Goal: Information Seeking & Learning: Learn about a topic

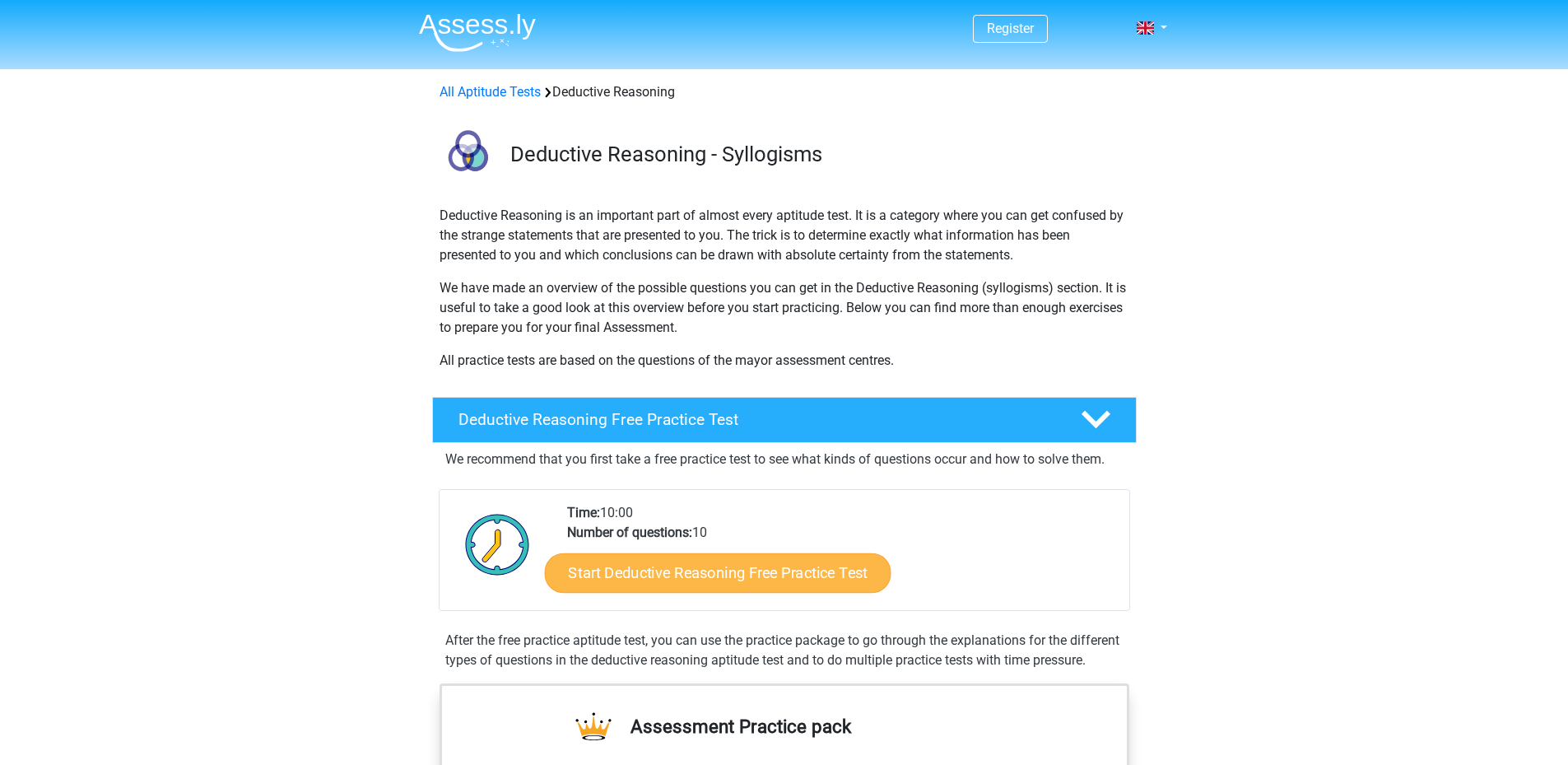
scroll to position [165, 0]
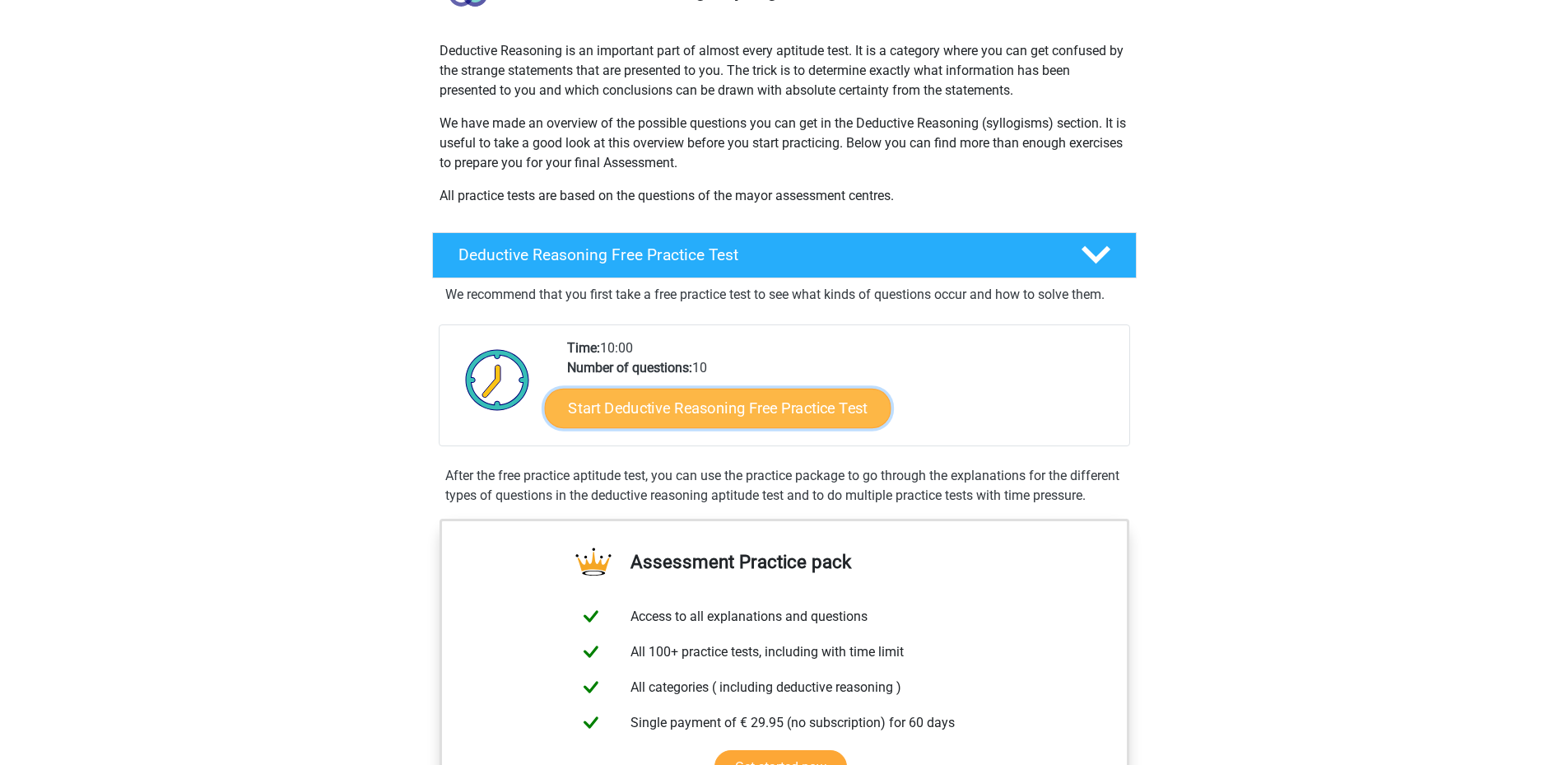
click at [802, 411] on link "Start Deductive Reasoning Free Practice Test" at bounding box center [717, 407] width 347 height 40
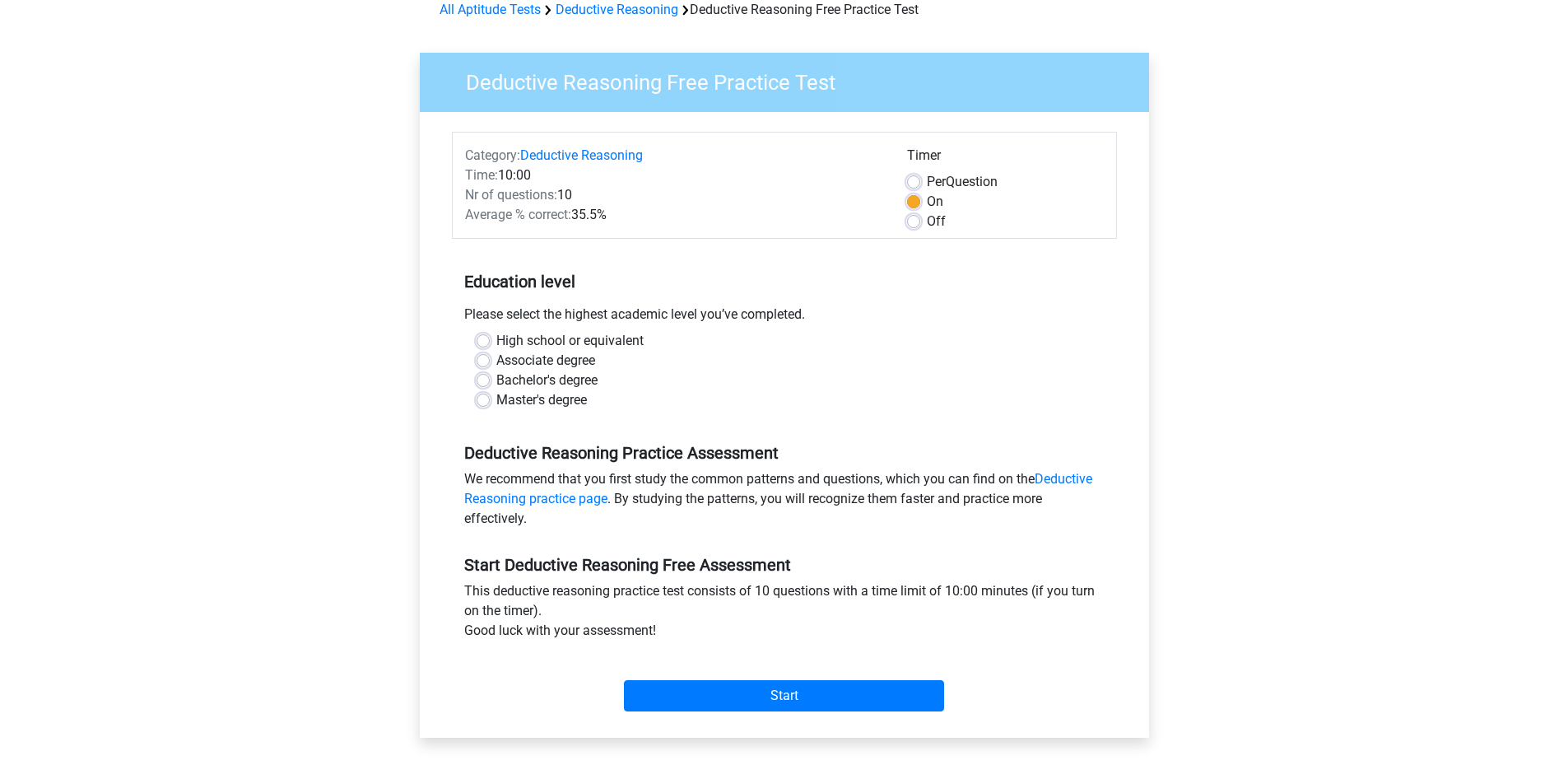
scroll to position [165, 0]
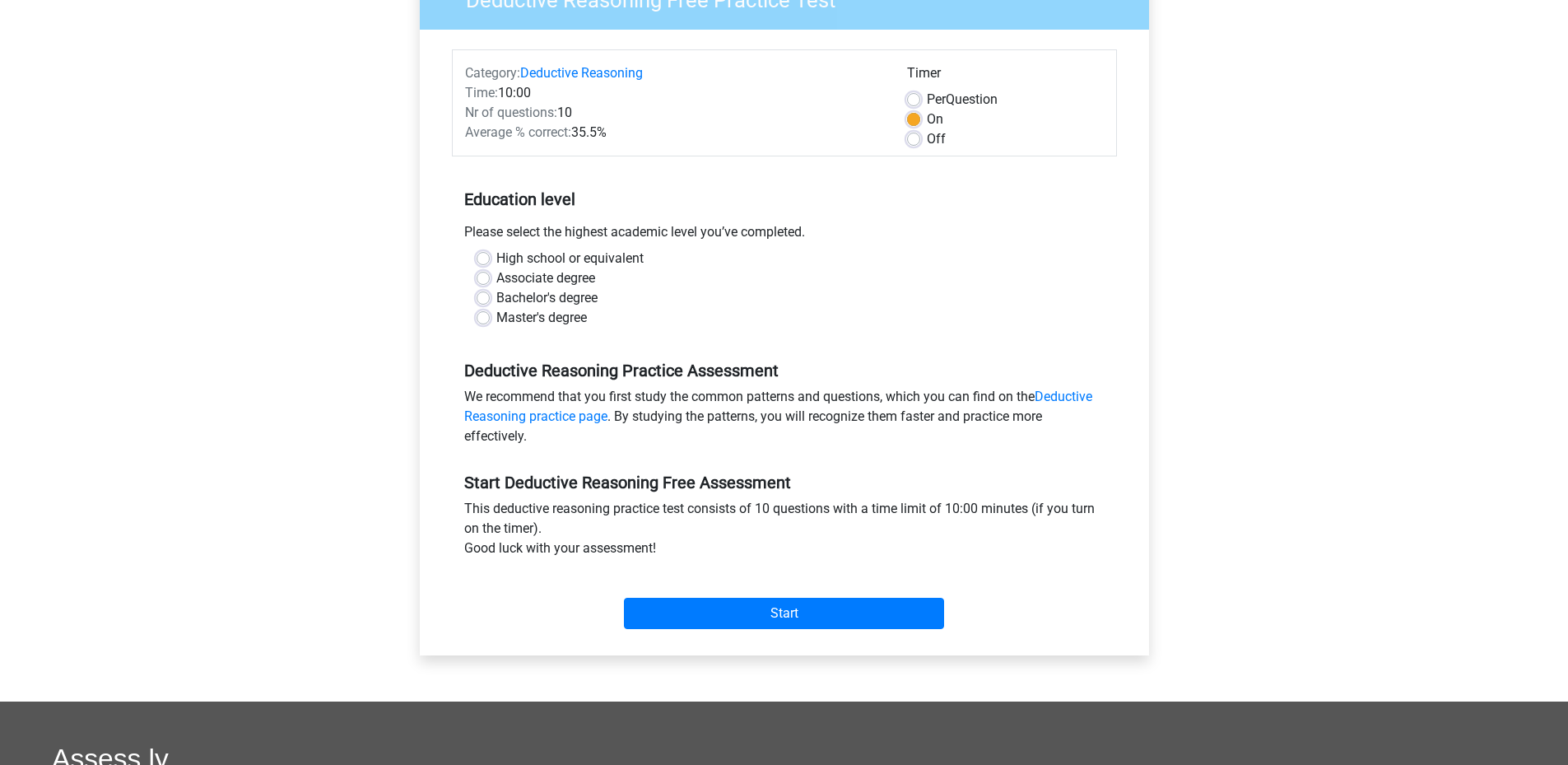
click at [497, 316] on label "Master's degree" at bounding box center [542, 318] width 90 height 20
click at [482, 316] on input "Master's degree" at bounding box center [483, 316] width 14 height 16
radio input "true"
click at [851, 614] on input "Start" at bounding box center [784, 613] width 320 height 32
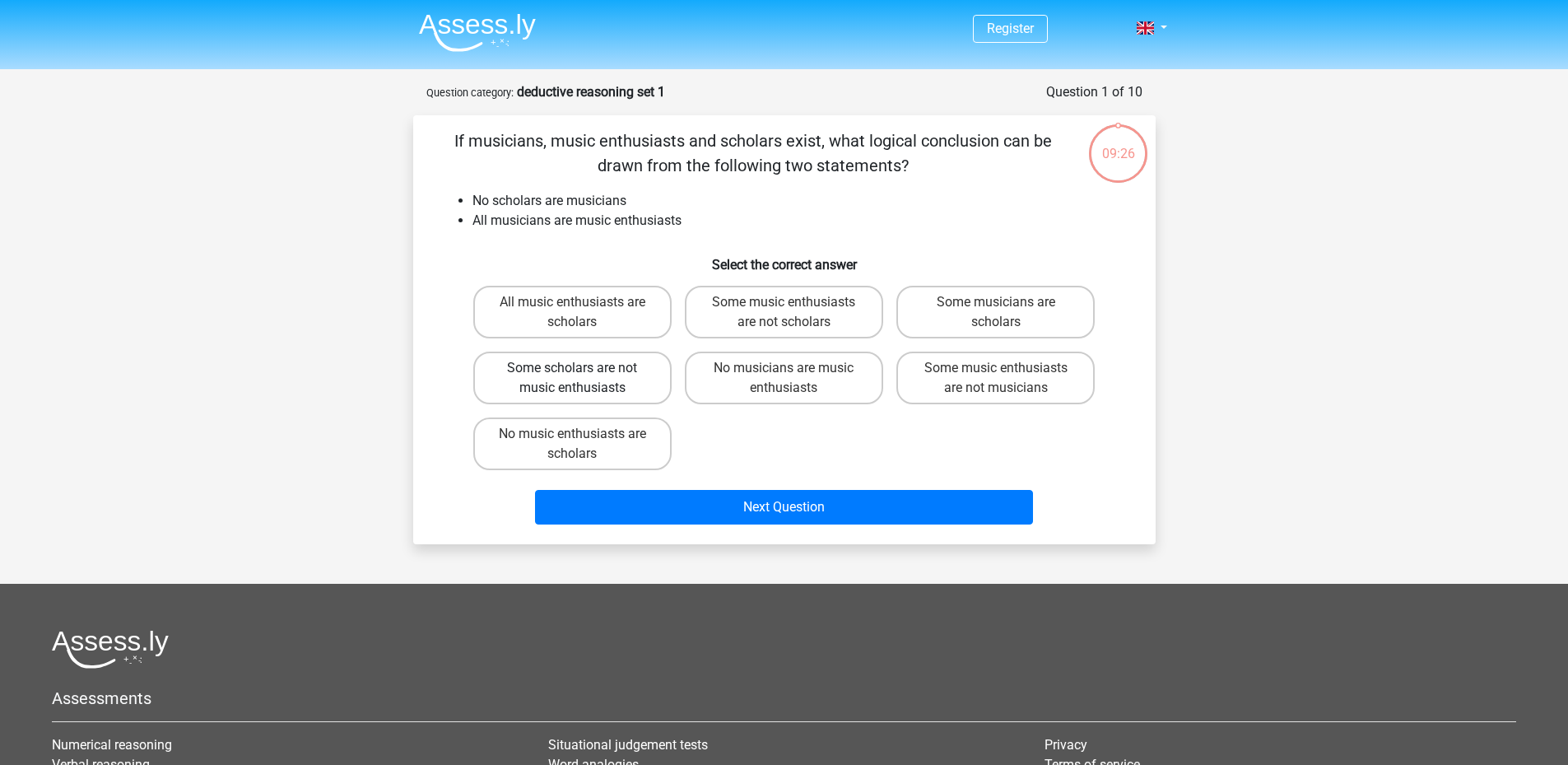
click at [619, 365] on label "Some scholars are not music enthusiasts" at bounding box center [572, 378] width 198 height 53
click at [583, 368] on input "Some scholars are not music enthusiasts" at bounding box center [577, 374] width 11 height 11
radio input "true"
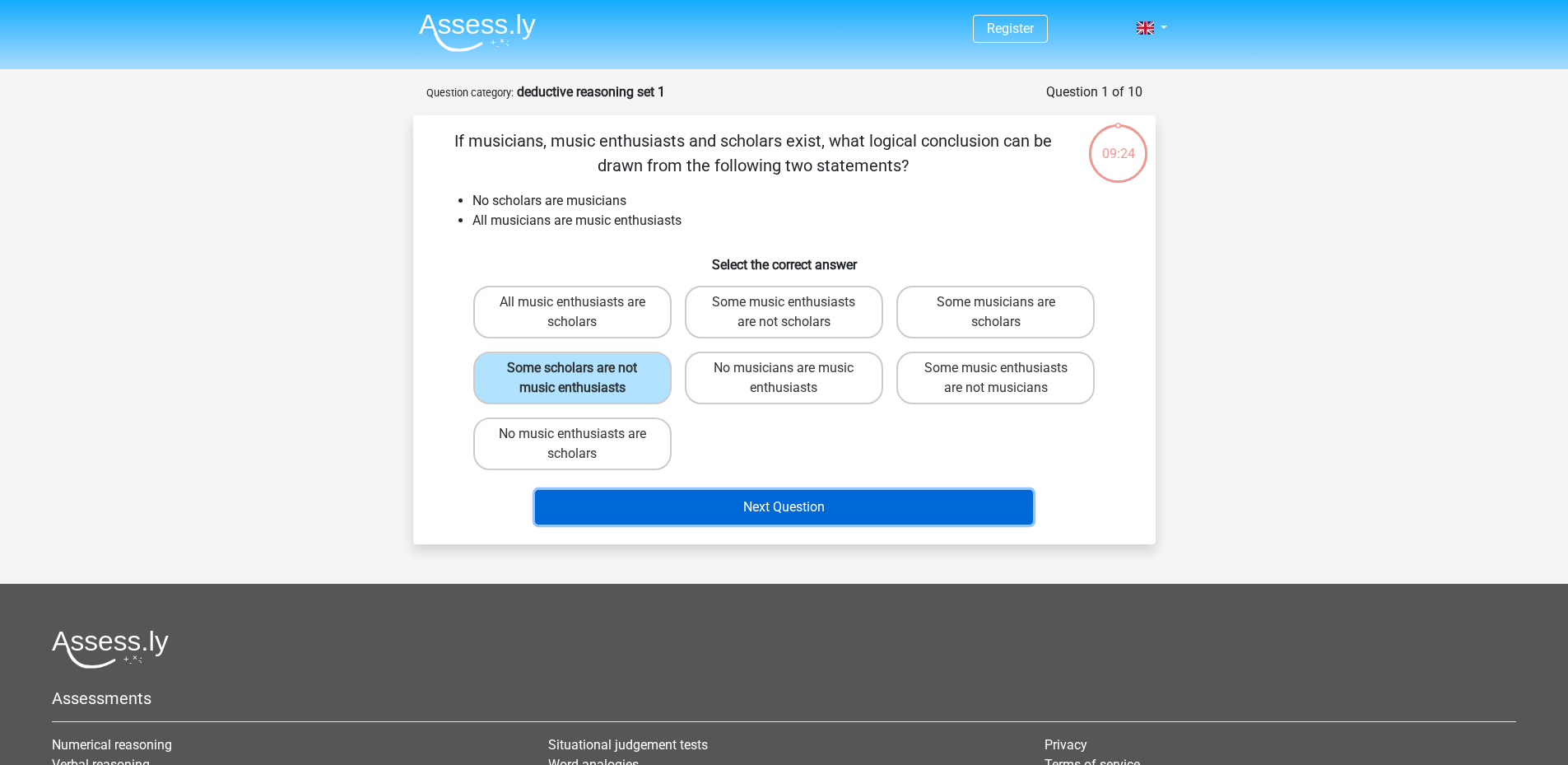
click at [870, 505] on button "Next Question" at bounding box center [784, 507] width 498 height 34
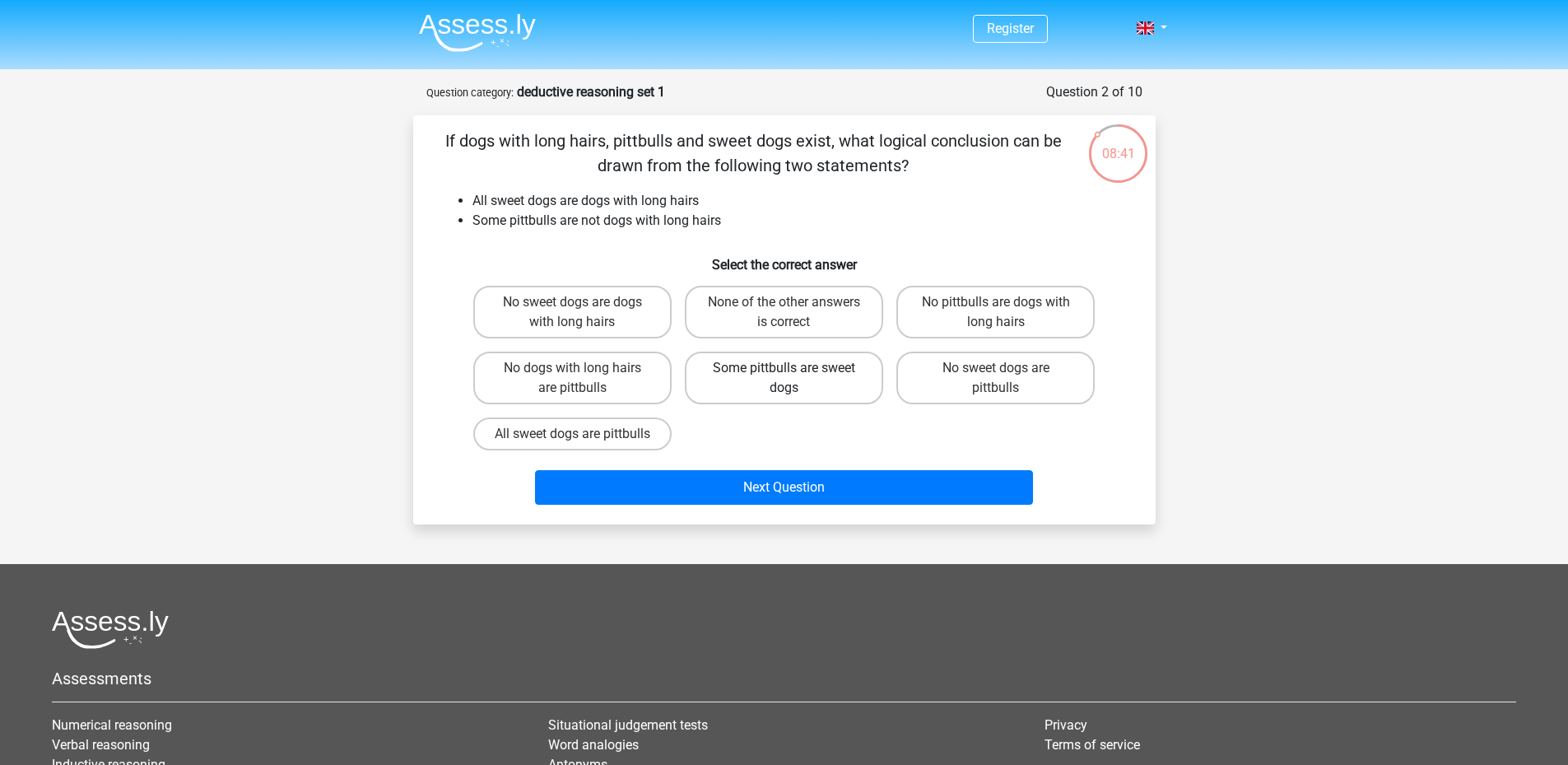
click at [807, 389] on label "Some pittbulls are sweet dogs" at bounding box center [784, 378] width 198 height 53
click at [794, 378] on input "Some pittbulls are sweet dogs" at bounding box center [789, 374] width 11 height 11
radio input "true"
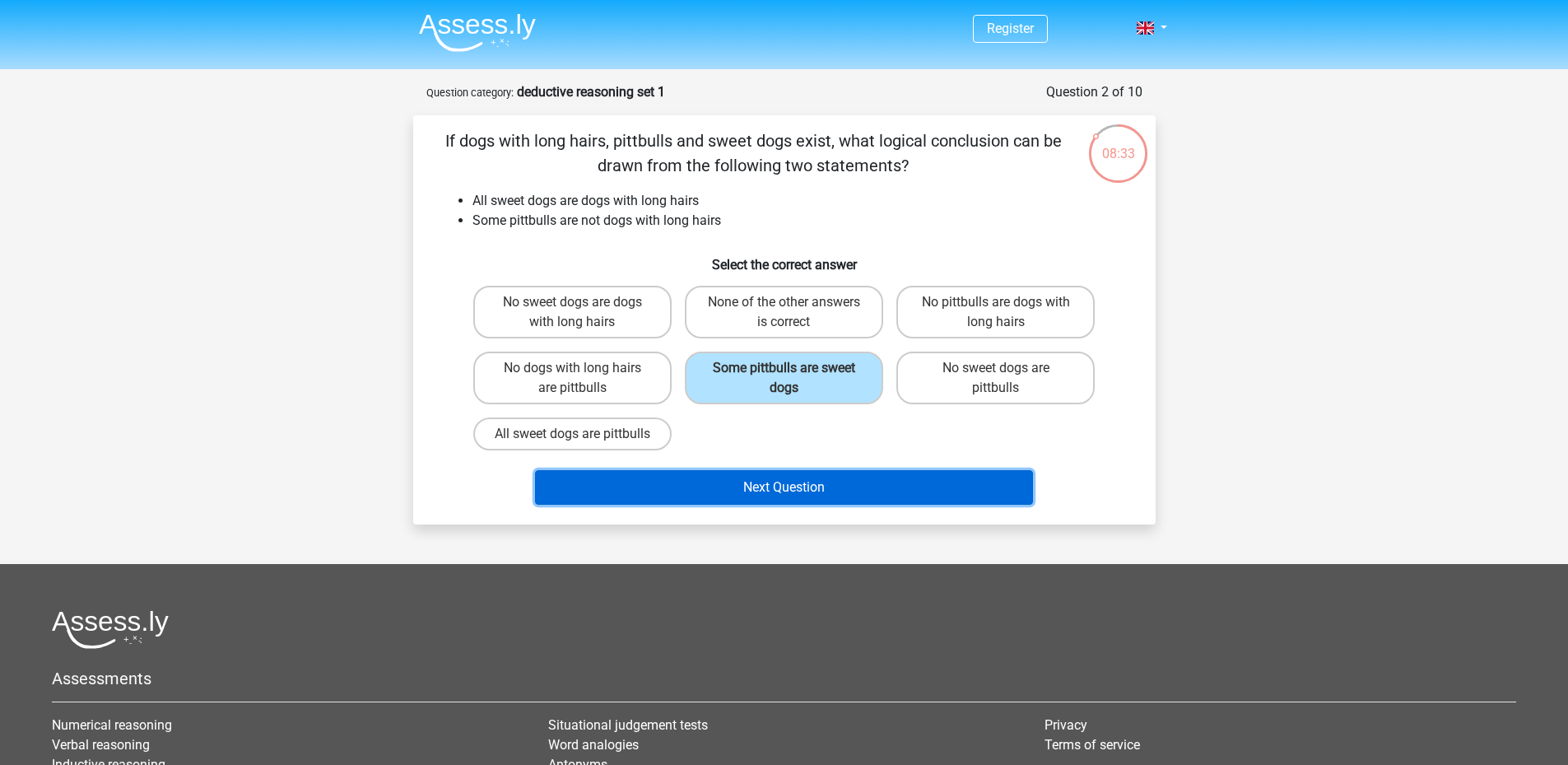
click at [896, 501] on button "Next Question" at bounding box center [784, 487] width 498 height 34
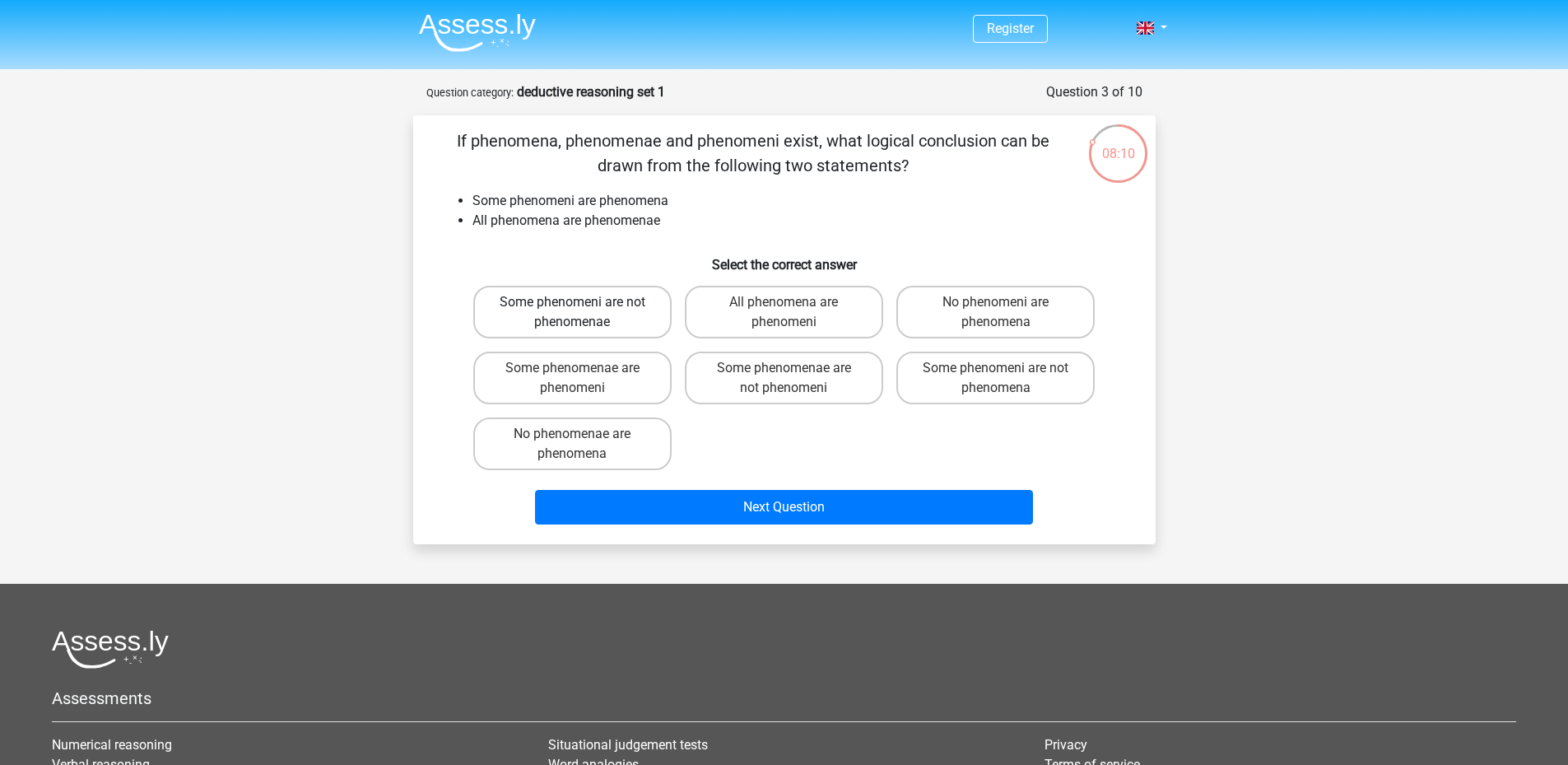
click at [598, 298] on label "Some phenomeni are not phenomenae" at bounding box center [572, 312] width 198 height 53
click at [583, 302] on input "Some phenomeni are not phenomenae" at bounding box center [577, 308] width 11 height 11
radio input "true"
click at [584, 374] on label "Some phenomenae are phenomeni" at bounding box center [572, 378] width 198 height 53
click at [583, 374] on input "Some phenomenae are phenomeni" at bounding box center [577, 374] width 11 height 11
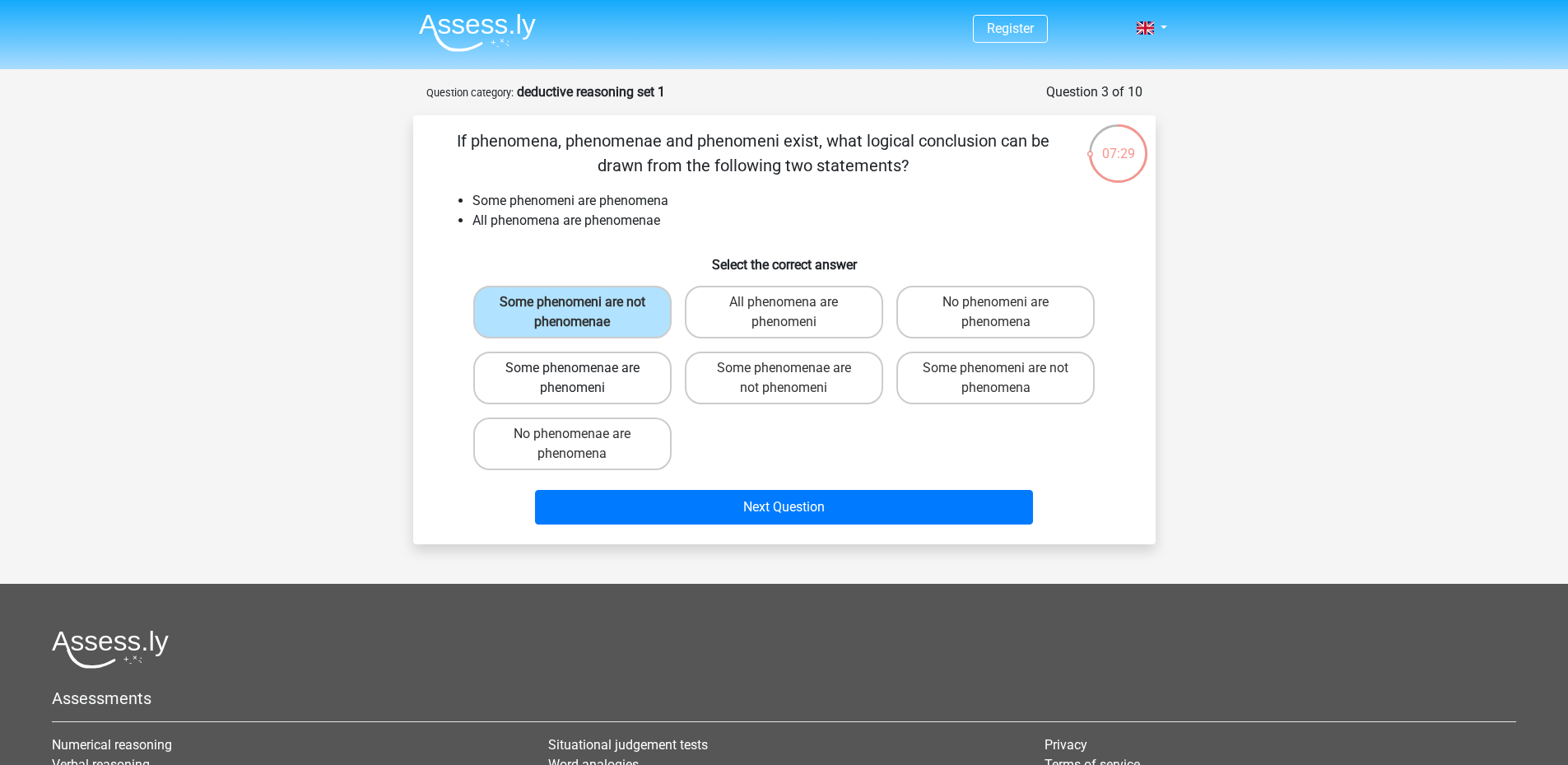
radio input "true"
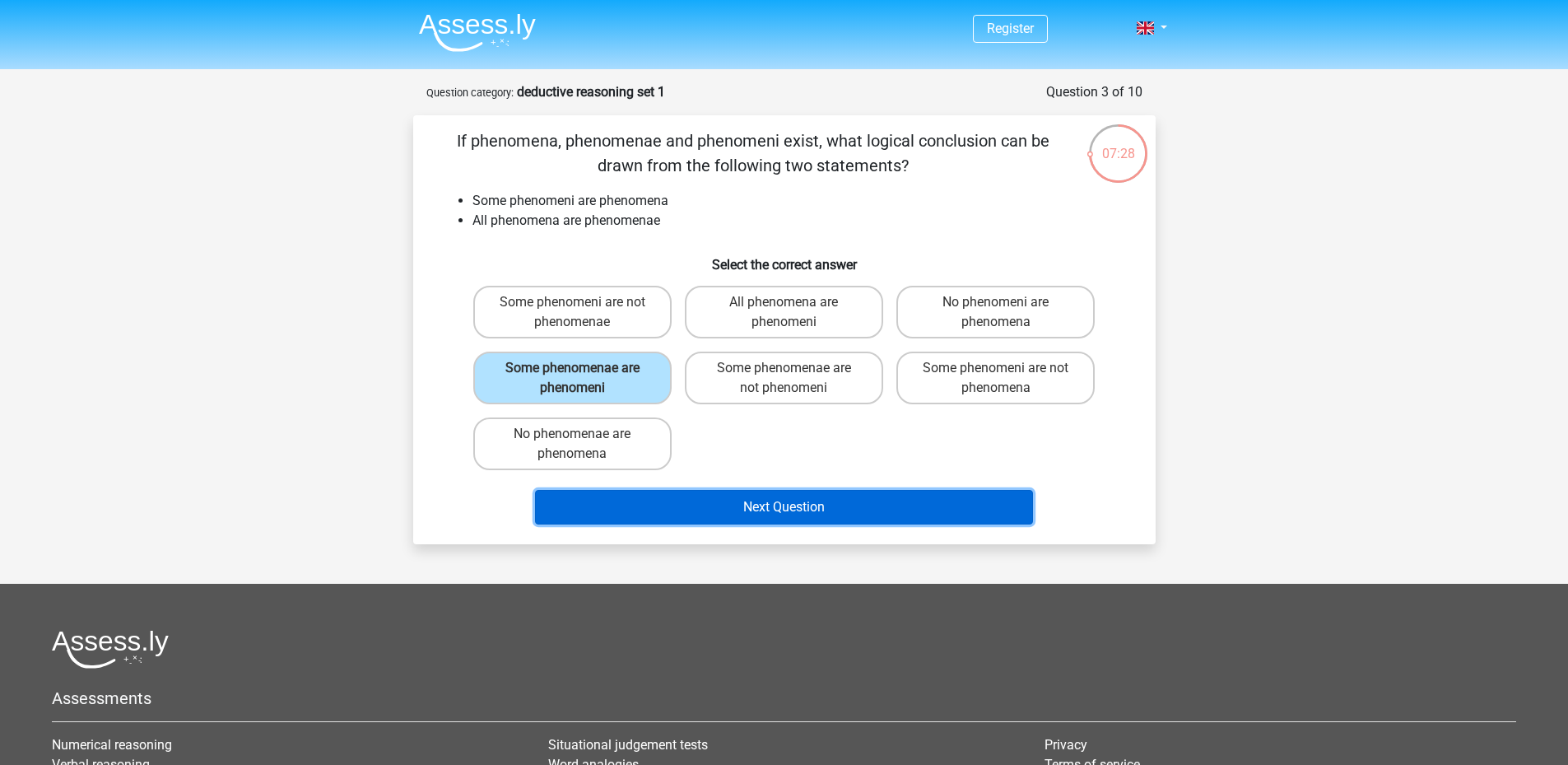
click at [870, 510] on button "Next Question" at bounding box center [784, 507] width 498 height 34
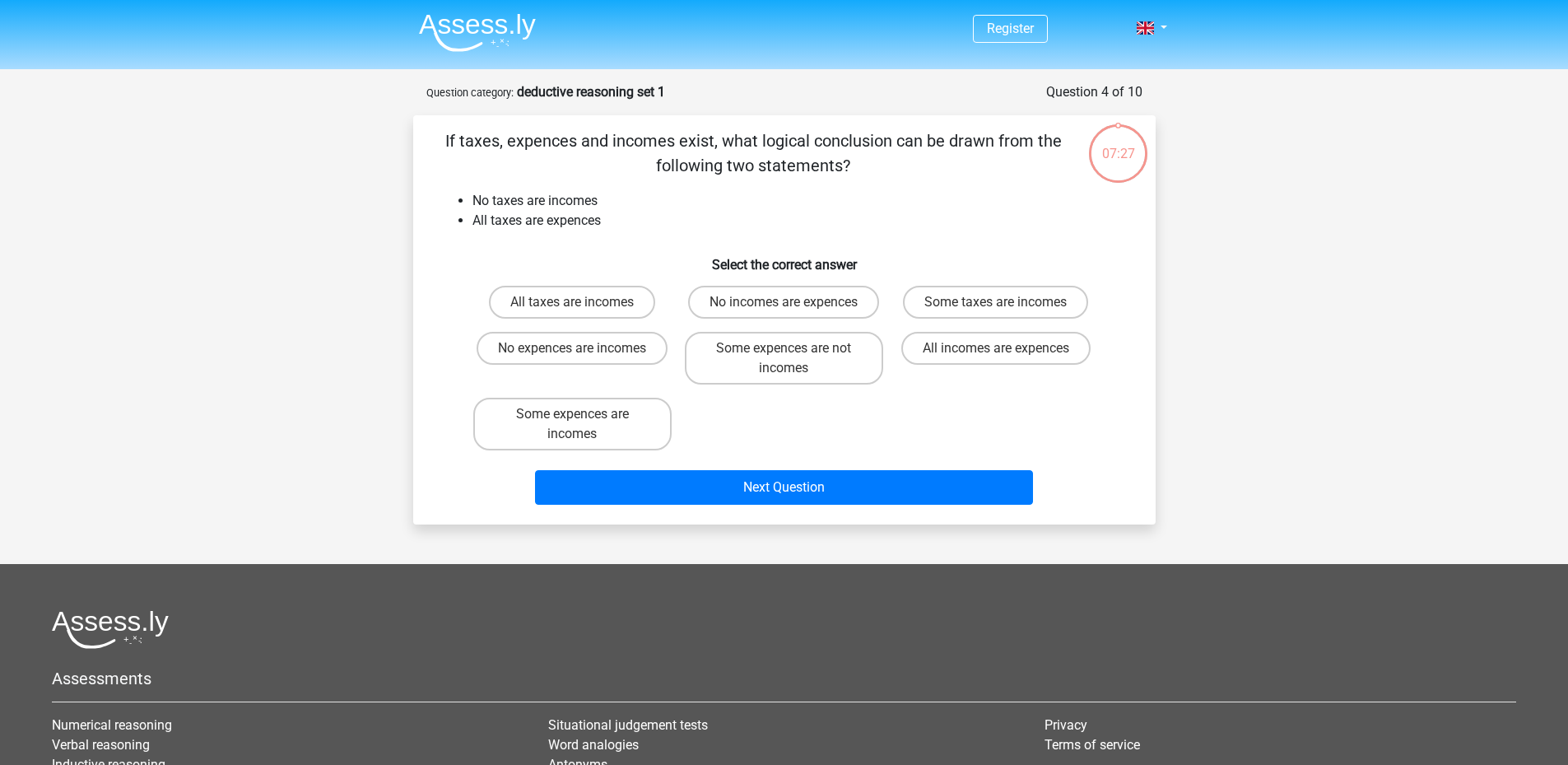
scroll to position [82, 0]
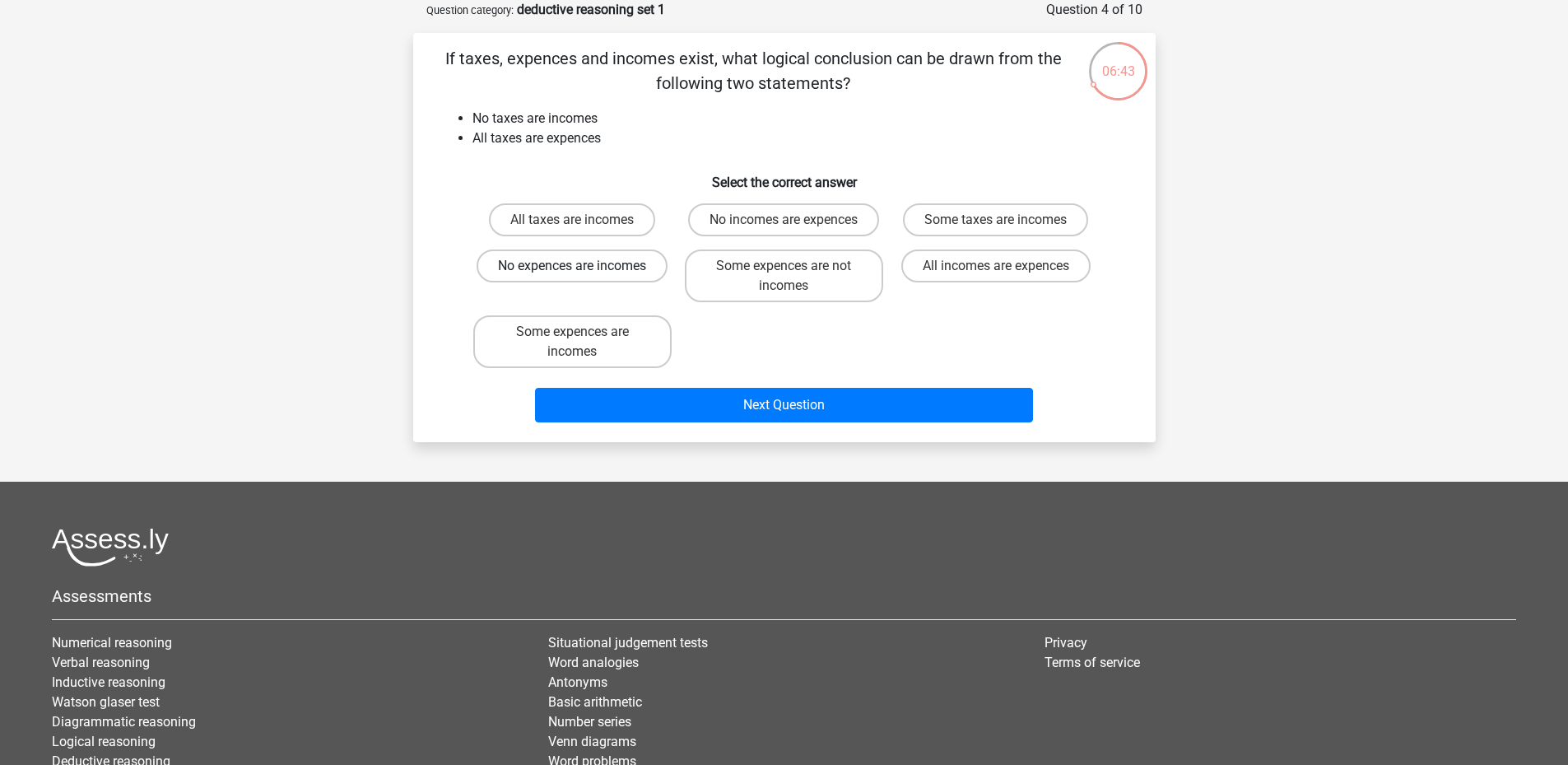
click at [622, 267] on label "No expences are incomes" at bounding box center [572, 266] width 191 height 33
click at [583, 267] on input "No expences are incomes" at bounding box center [577, 272] width 11 height 11
radio input "true"
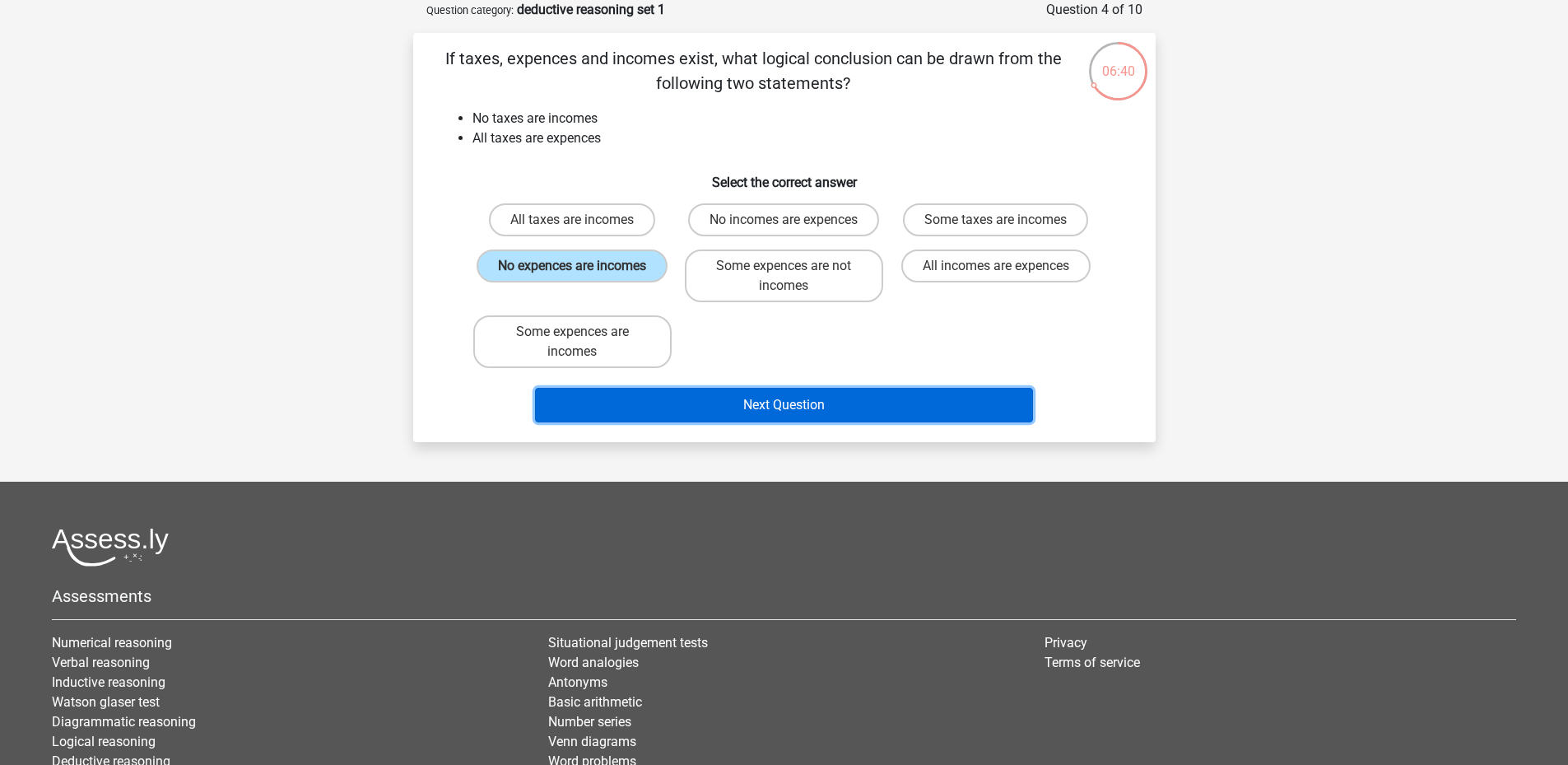
click at [807, 406] on button "Next Question" at bounding box center [784, 405] width 498 height 34
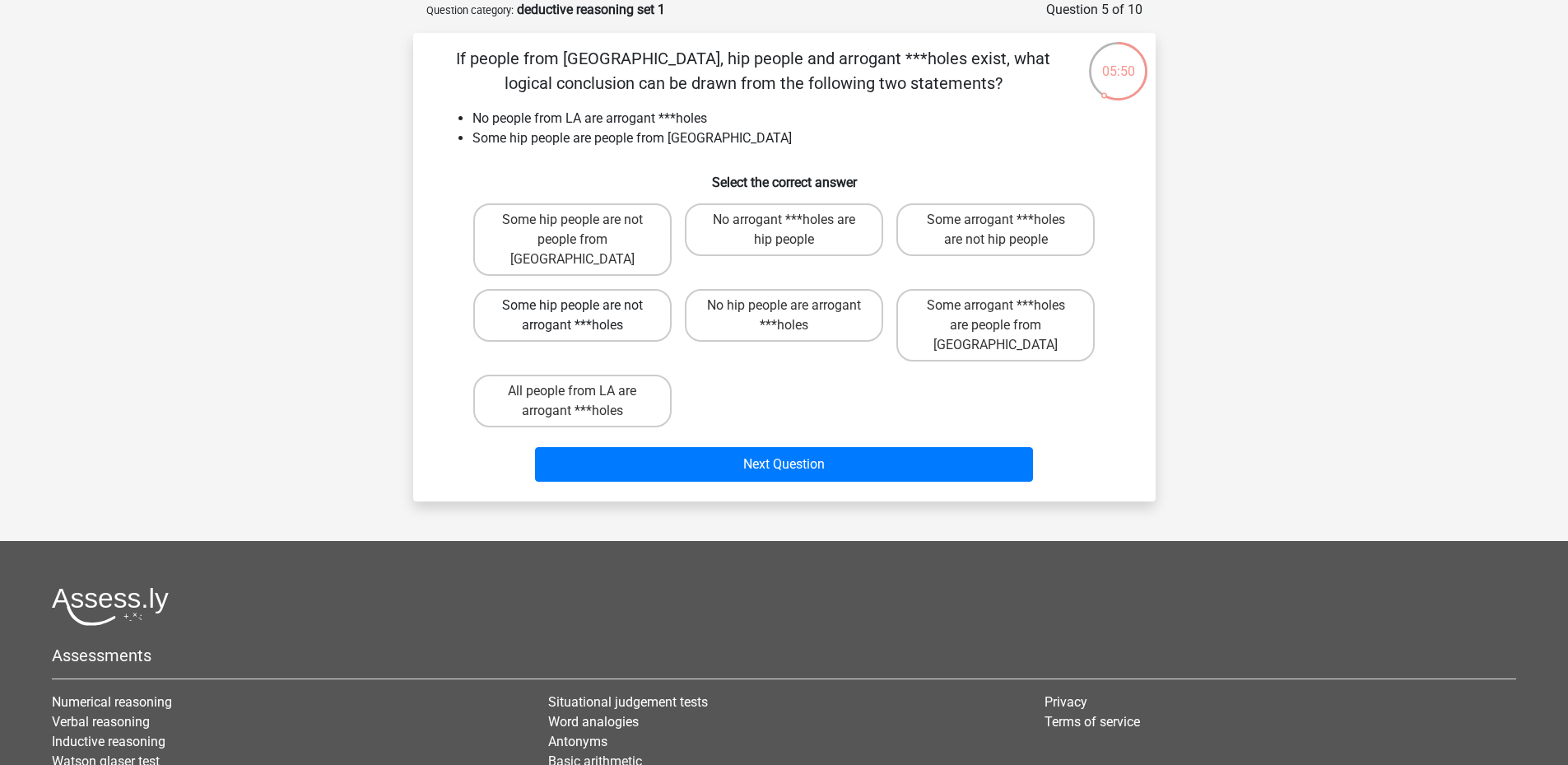
click at [634, 301] on label "Some hip people are not arrogant ***holes" at bounding box center [572, 315] width 198 height 53
click at [583, 306] on input "Some hip people are not arrogant ***holes" at bounding box center [577, 311] width 11 height 11
radio input "true"
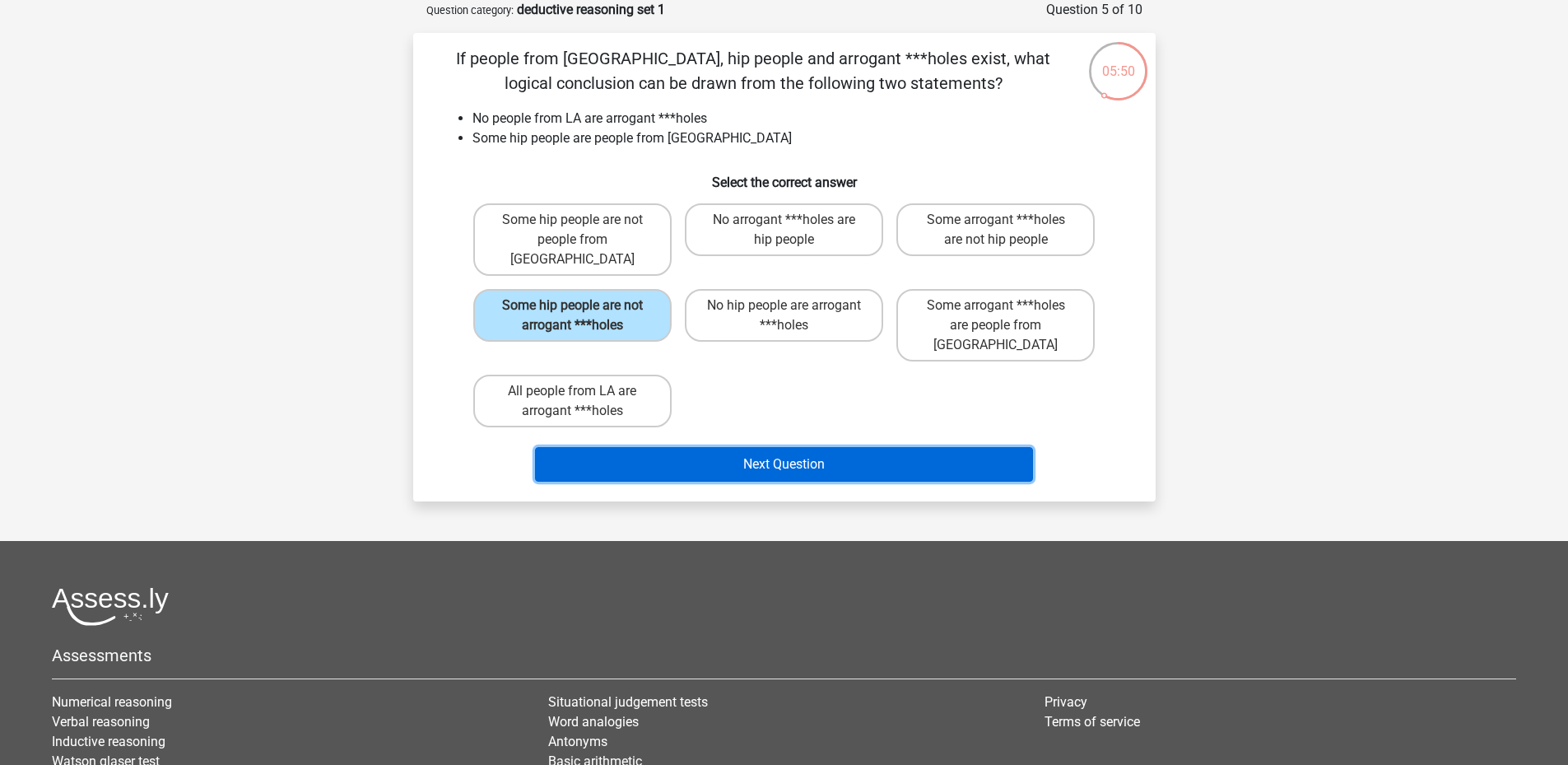
click at [744, 447] on button "Next Question" at bounding box center [784, 464] width 498 height 34
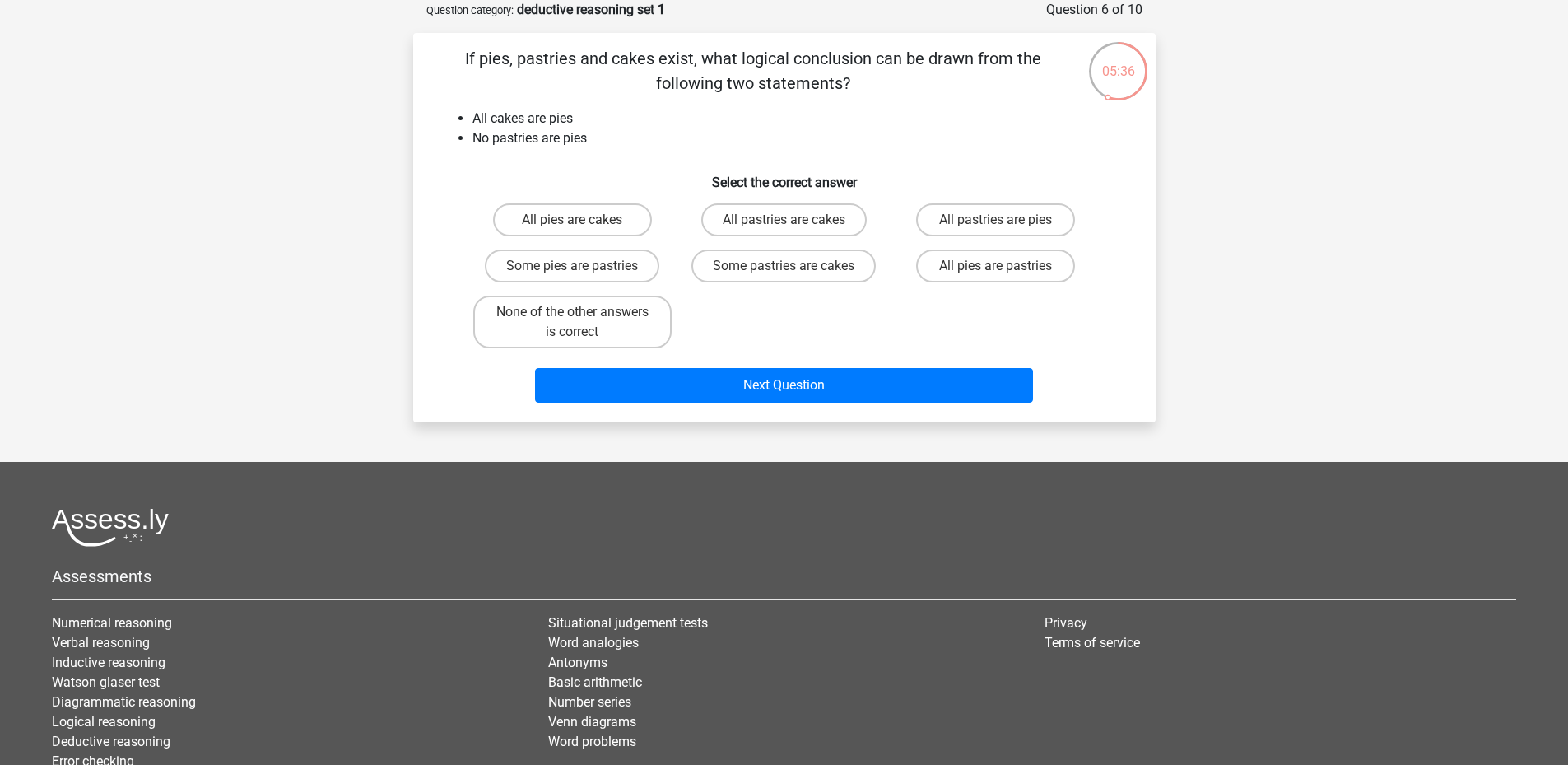
click at [570, 140] on li "No pastries are pies" at bounding box center [801, 139] width 657 height 20
click at [571, 311] on label "None of the other answers is correct" at bounding box center [572, 322] width 198 height 53
click at [572, 312] on input "None of the other answers is correct" at bounding box center [577, 318] width 11 height 11
radio input "true"
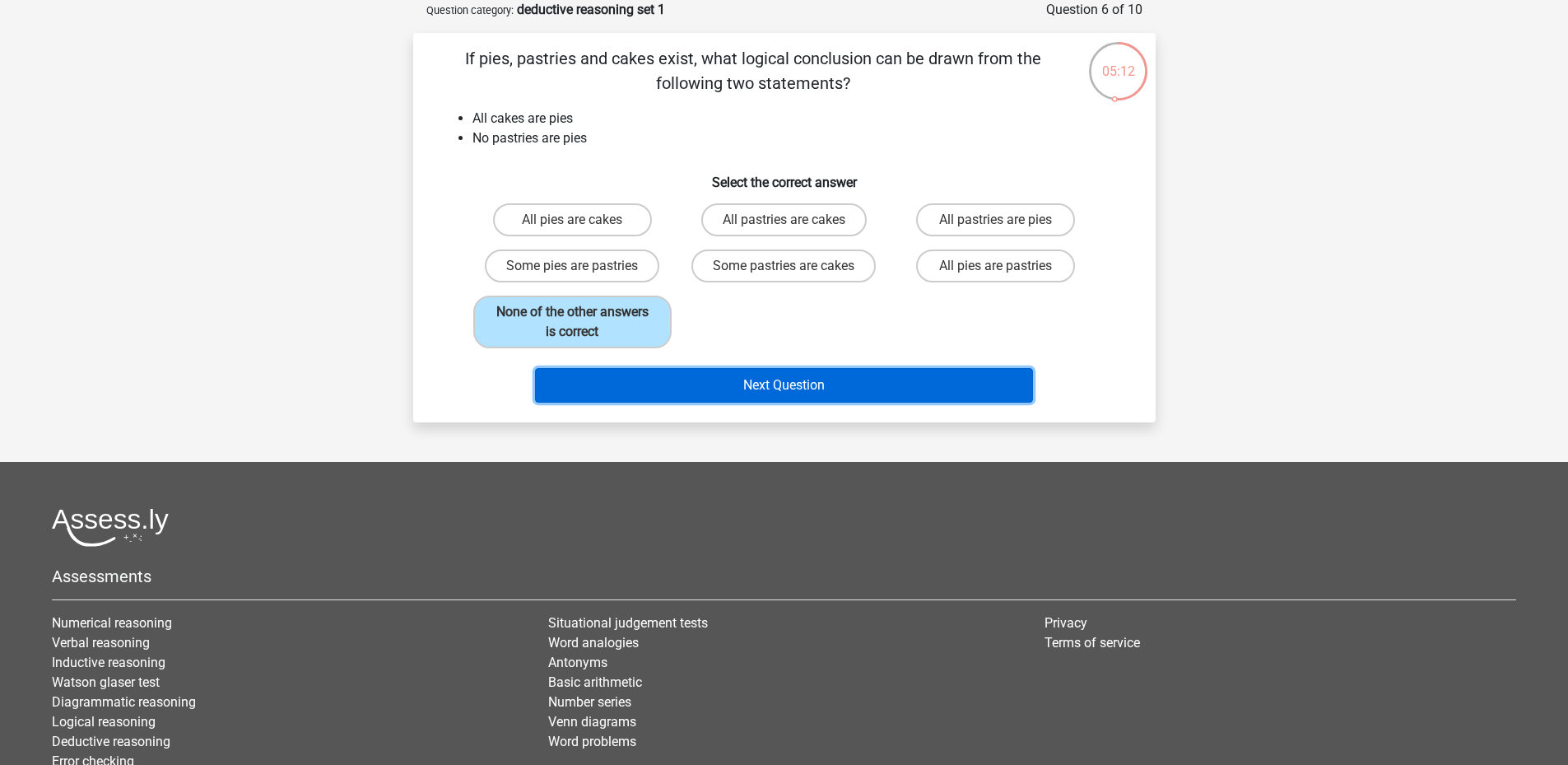
click at [719, 376] on button "Next Question" at bounding box center [784, 386] width 498 height 34
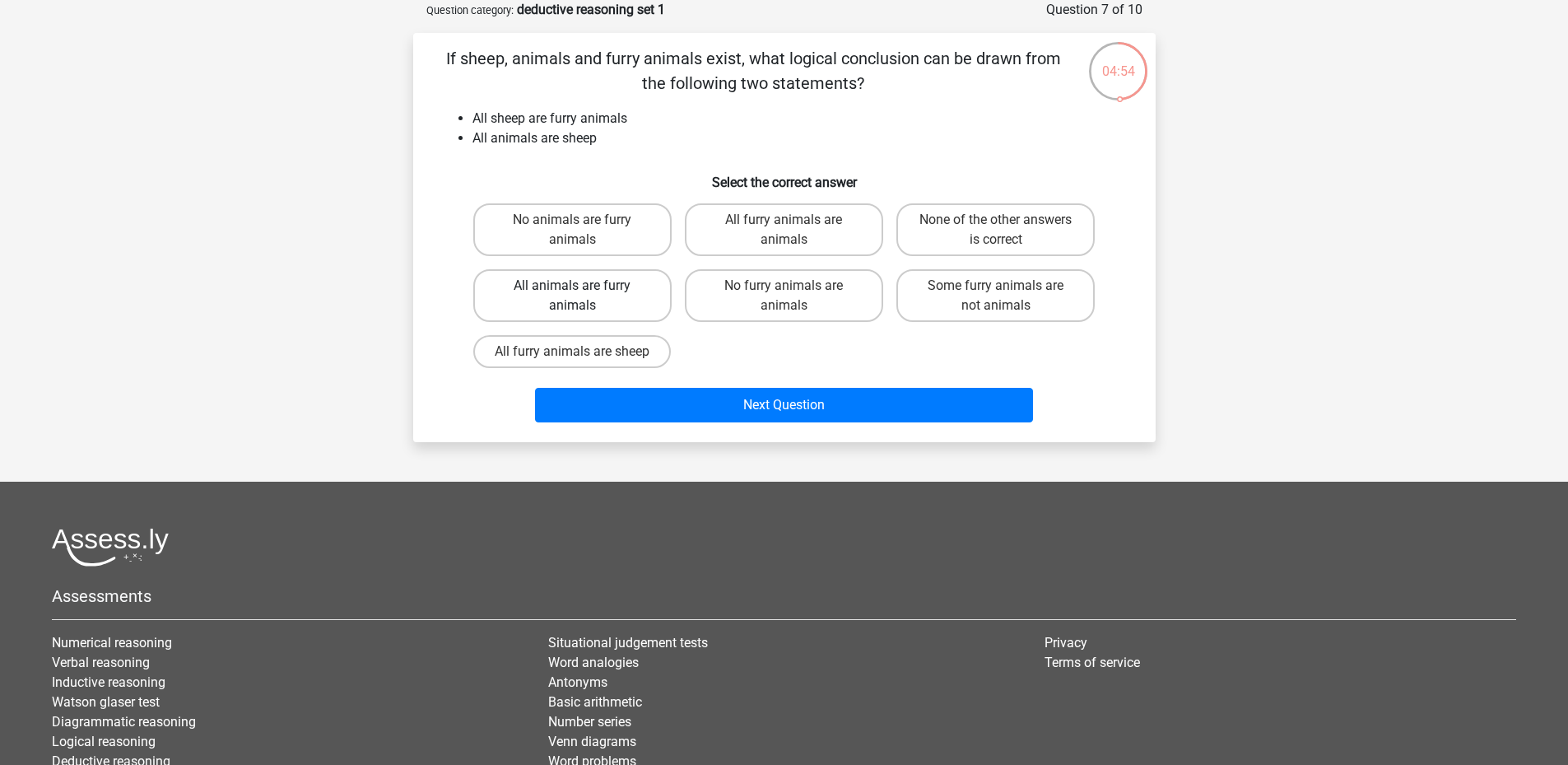
click at [547, 302] on label "All animals are furry animals" at bounding box center [572, 295] width 198 height 53
click at [572, 297] on input "All animals are furry animals" at bounding box center [577, 292] width 11 height 11
radio input "true"
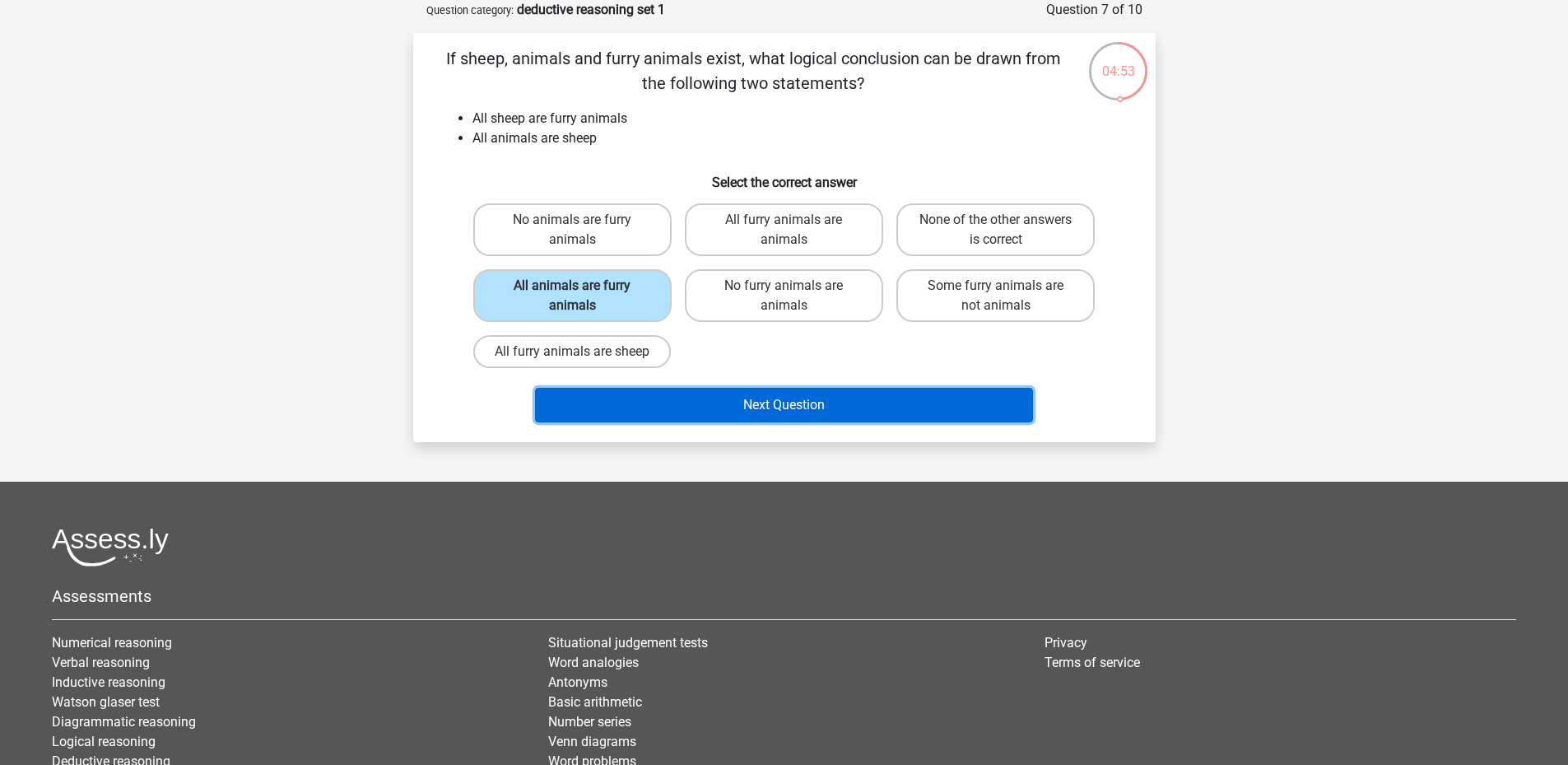
click at [776, 400] on button "Next Question" at bounding box center [784, 405] width 498 height 34
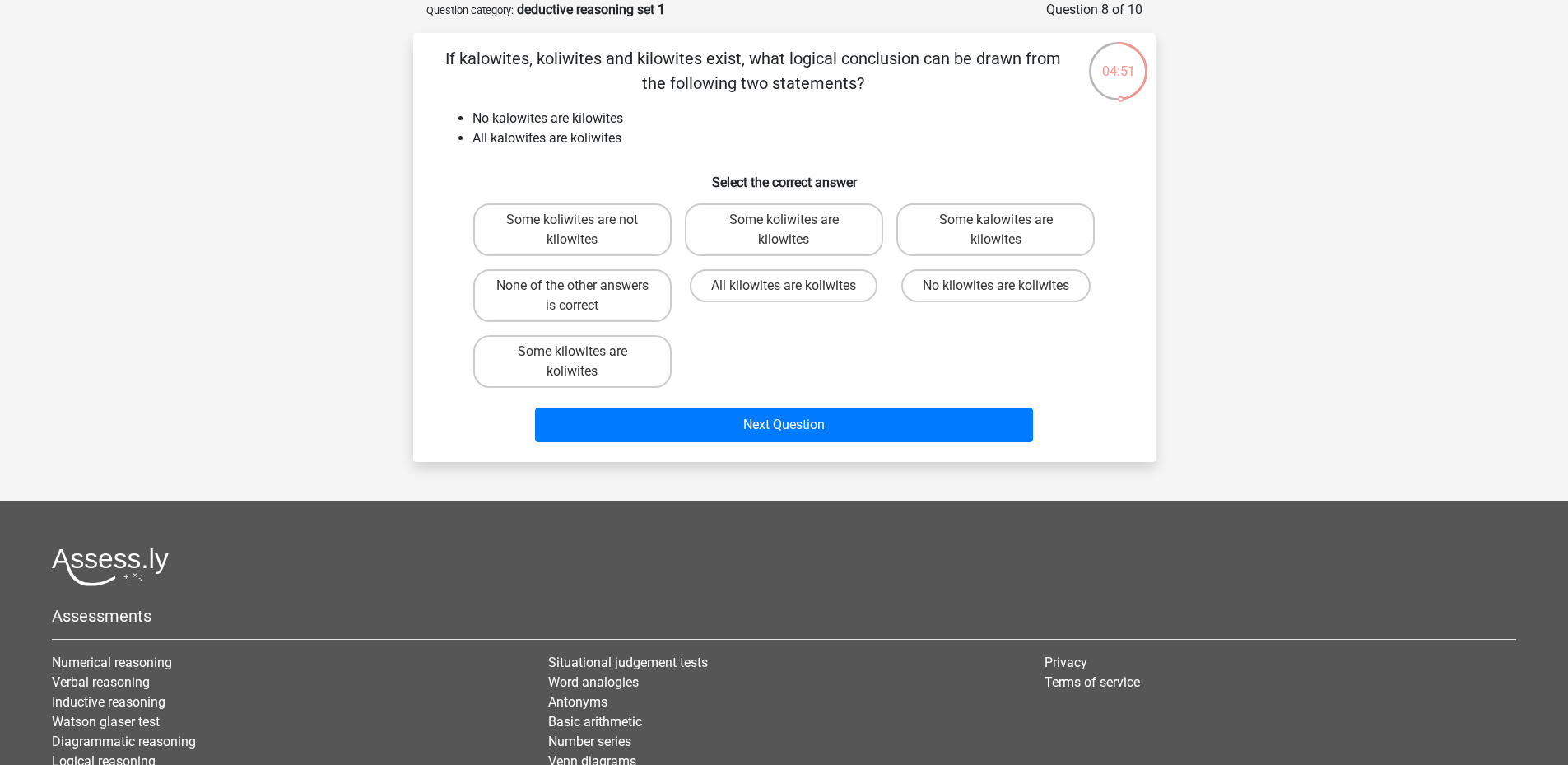
click at [793, 349] on div "Some koliwites are not kilowites Some koliwites are kilowites Some kalowites ar…" at bounding box center [784, 295] width 635 height 197
click at [961, 289] on label "No kilowites are koliwites" at bounding box center [995, 285] width 189 height 33
click at [996, 289] on input "No kilowites are koliwites" at bounding box center [1002, 292] width 11 height 11
radio input "true"
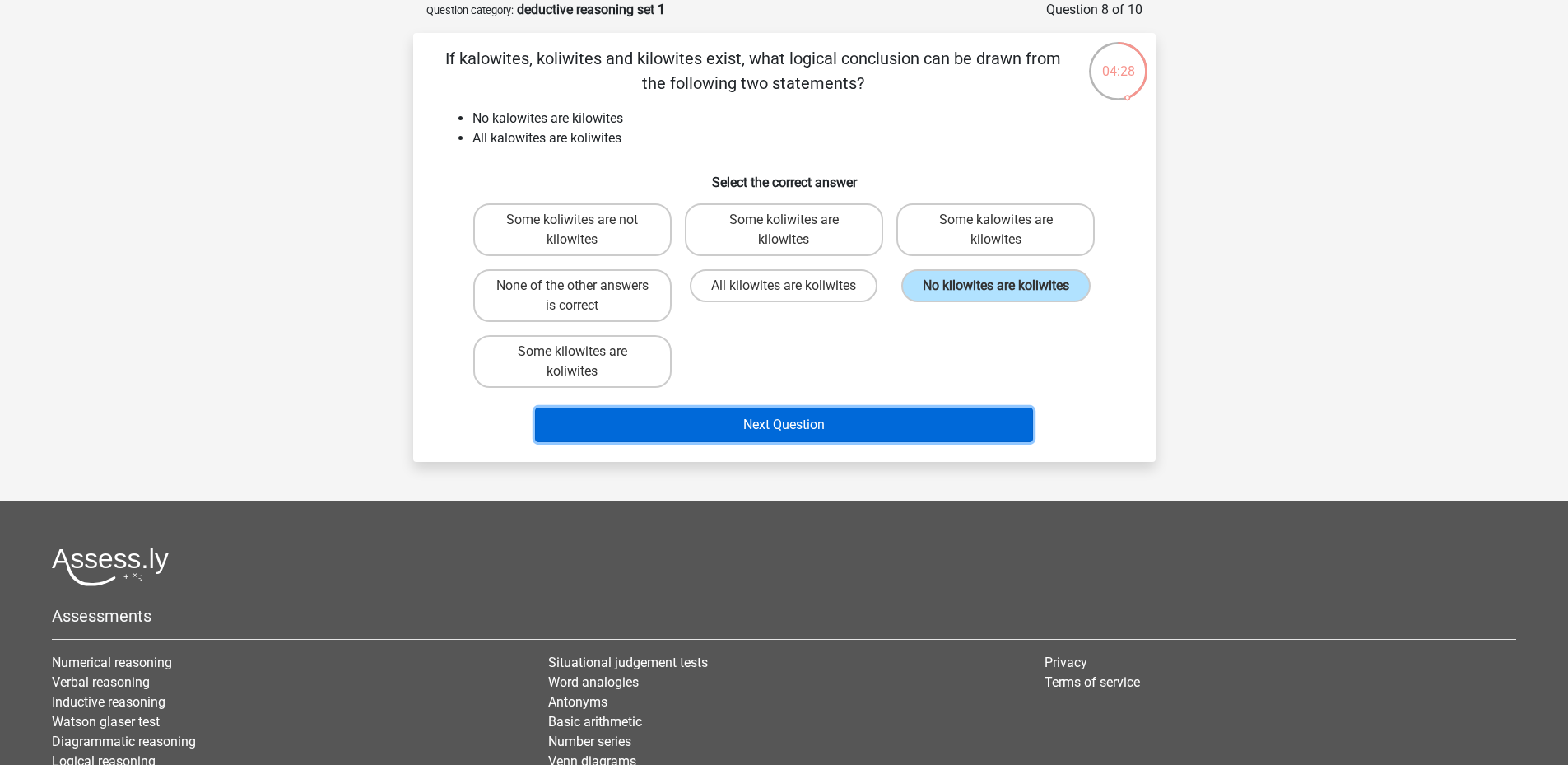
click at [855, 422] on button "Next Question" at bounding box center [784, 425] width 498 height 34
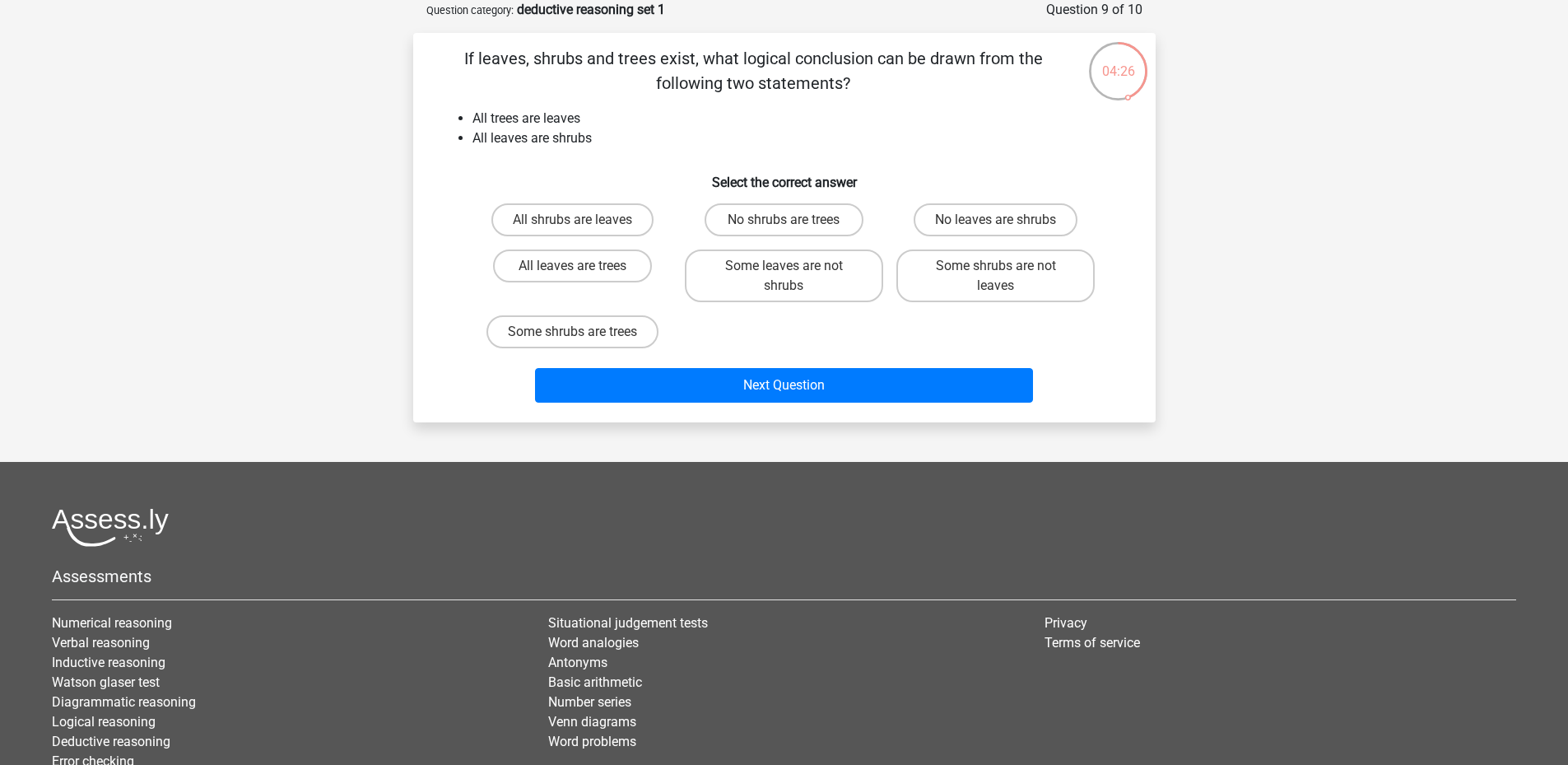
click at [755, 333] on div "All shrubs are leaves No shrubs are trees No leaves are shrubs All leaves are t…" at bounding box center [784, 275] width 635 height 158
click at [565, 140] on li "All leaves are shrubs" at bounding box center [801, 139] width 657 height 20
click at [564, 171] on h6 "Select the correct answer" at bounding box center [784, 176] width 689 height 29
click at [589, 337] on label "Some shrubs are trees" at bounding box center [573, 331] width 172 height 33
click at [583, 337] on input "Some shrubs are trees" at bounding box center [577, 338] width 11 height 11
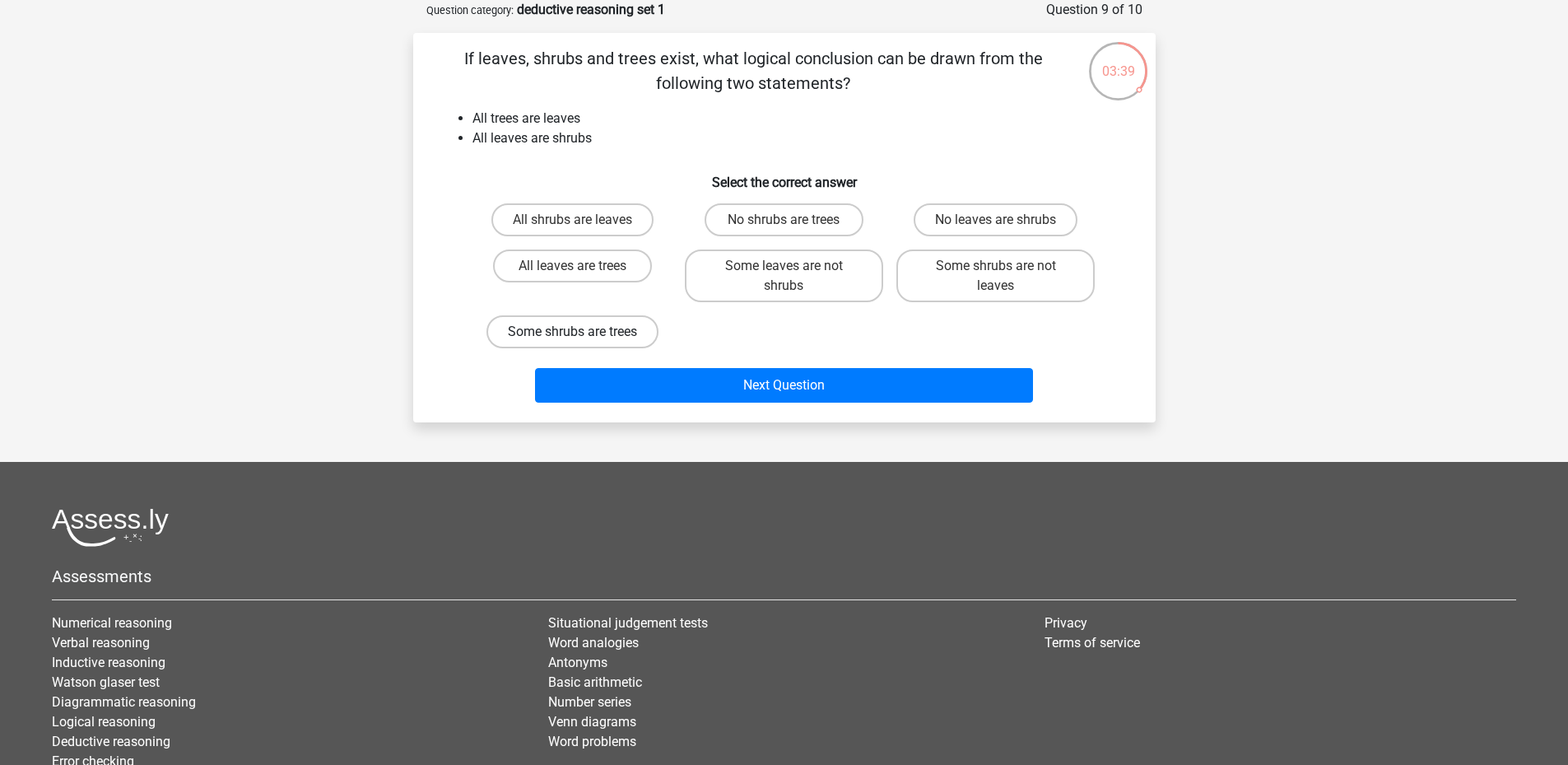
radio input "true"
click at [862, 333] on div "All shrubs are leaves No shrubs are trees No leaves are shrubs All leaves are t…" at bounding box center [784, 275] width 635 height 158
drag, startPoint x: 610, startPoint y: 228, endPoint x: 627, endPoint y: 141, distance: 88.6
click at [627, 141] on li "All leaves are shrubs" at bounding box center [801, 139] width 657 height 20
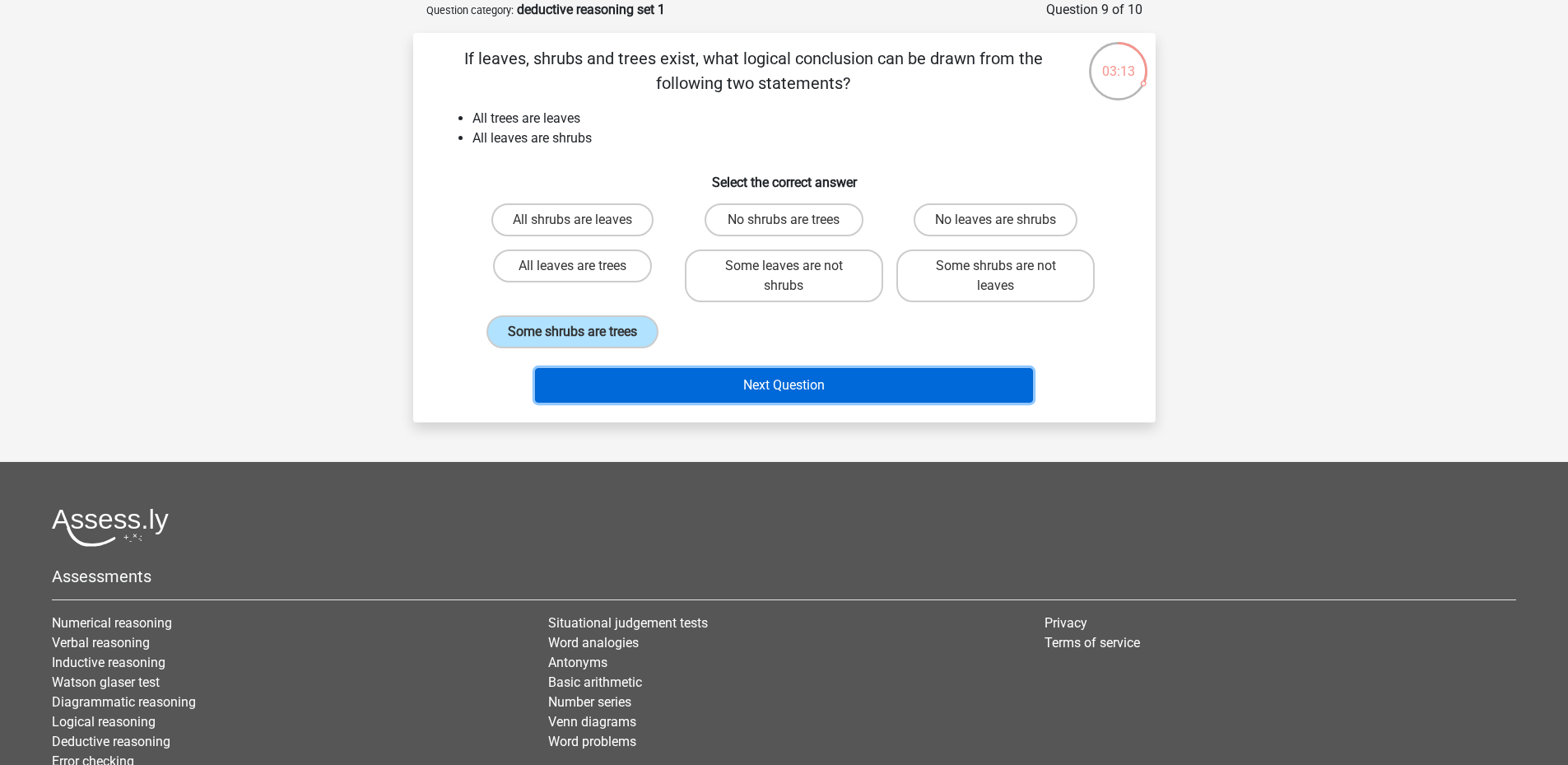
click at [708, 384] on button "Next Question" at bounding box center [784, 386] width 498 height 34
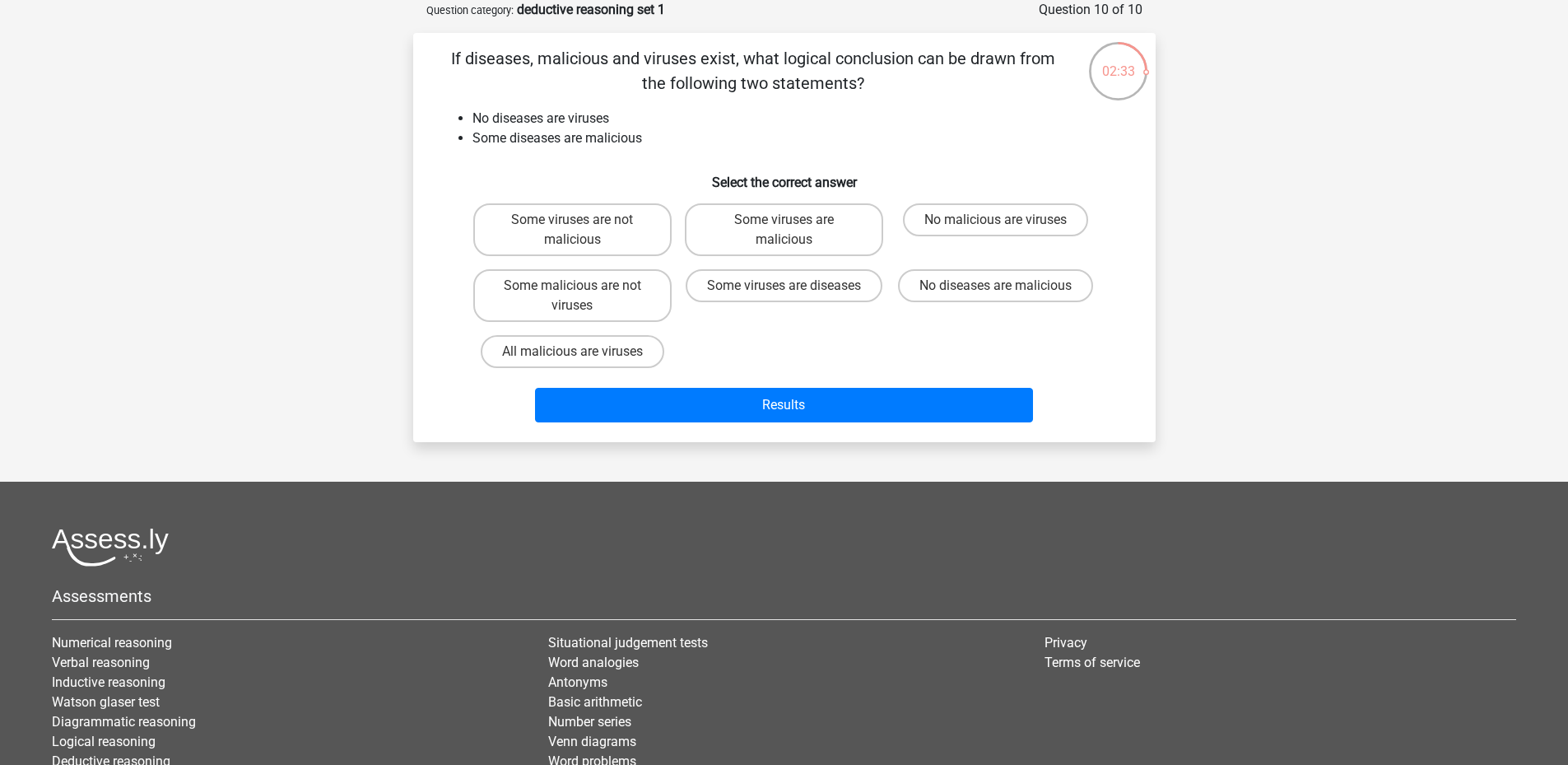
click at [607, 144] on li "Some diseases are malicious" at bounding box center [801, 139] width 657 height 20
click at [597, 162] on h6 "Select the correct answer" at bounding box center [784, 176] width 689 height 29
click at [599, 157] on div "If diseases, malicious and viruses exist, what logical conclusion can be drawn …" at bounding box center [784, 237] width 729 height 383
click at [611, 282] on label "Some malicious are not viruses" at bounding box center [572, 295] width 198 height 53
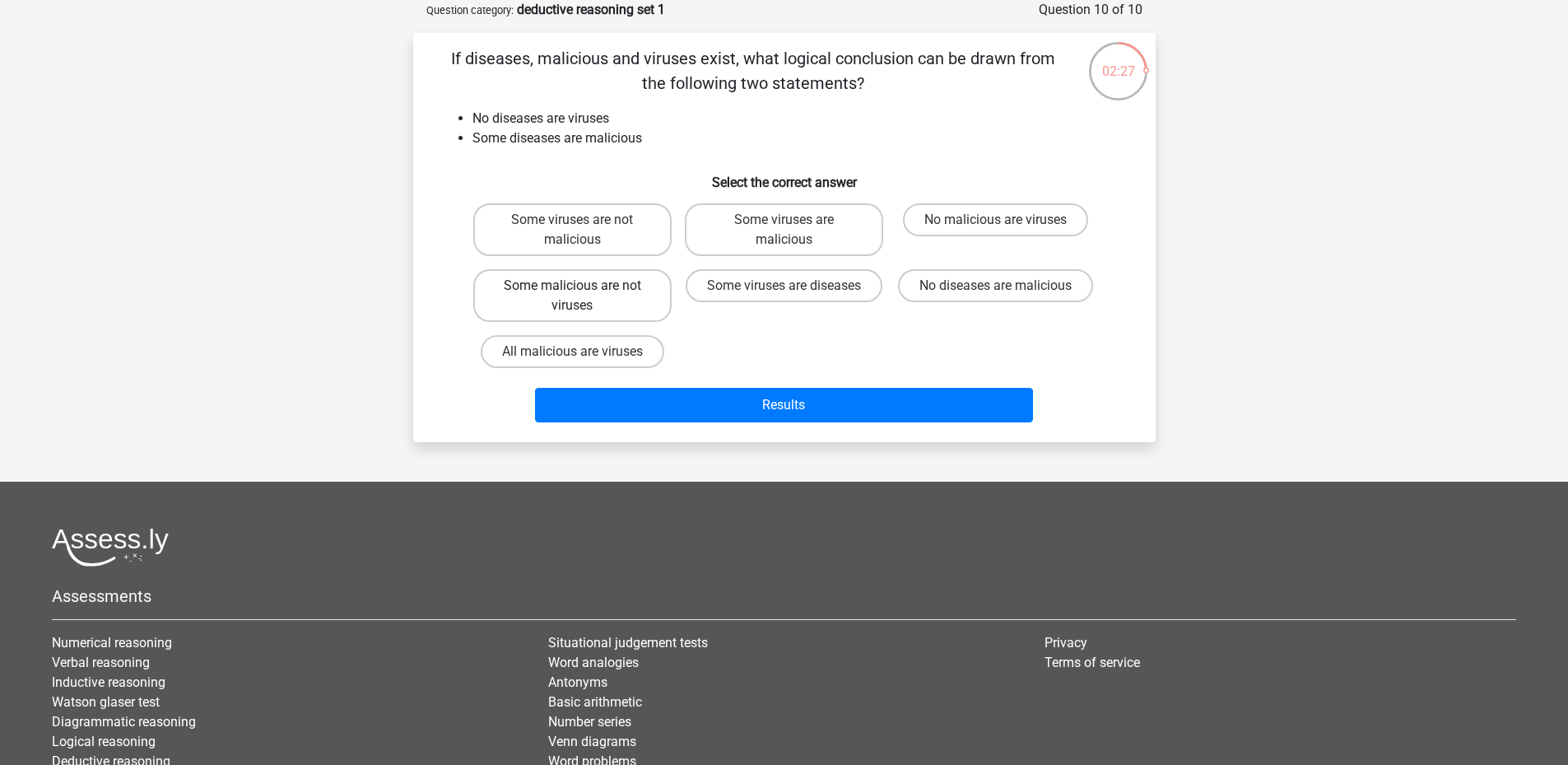
click at [583, 286] on input "Some malicious are not viruses" at bounding box center [577, 292] width 11 height 11
radio input "true"
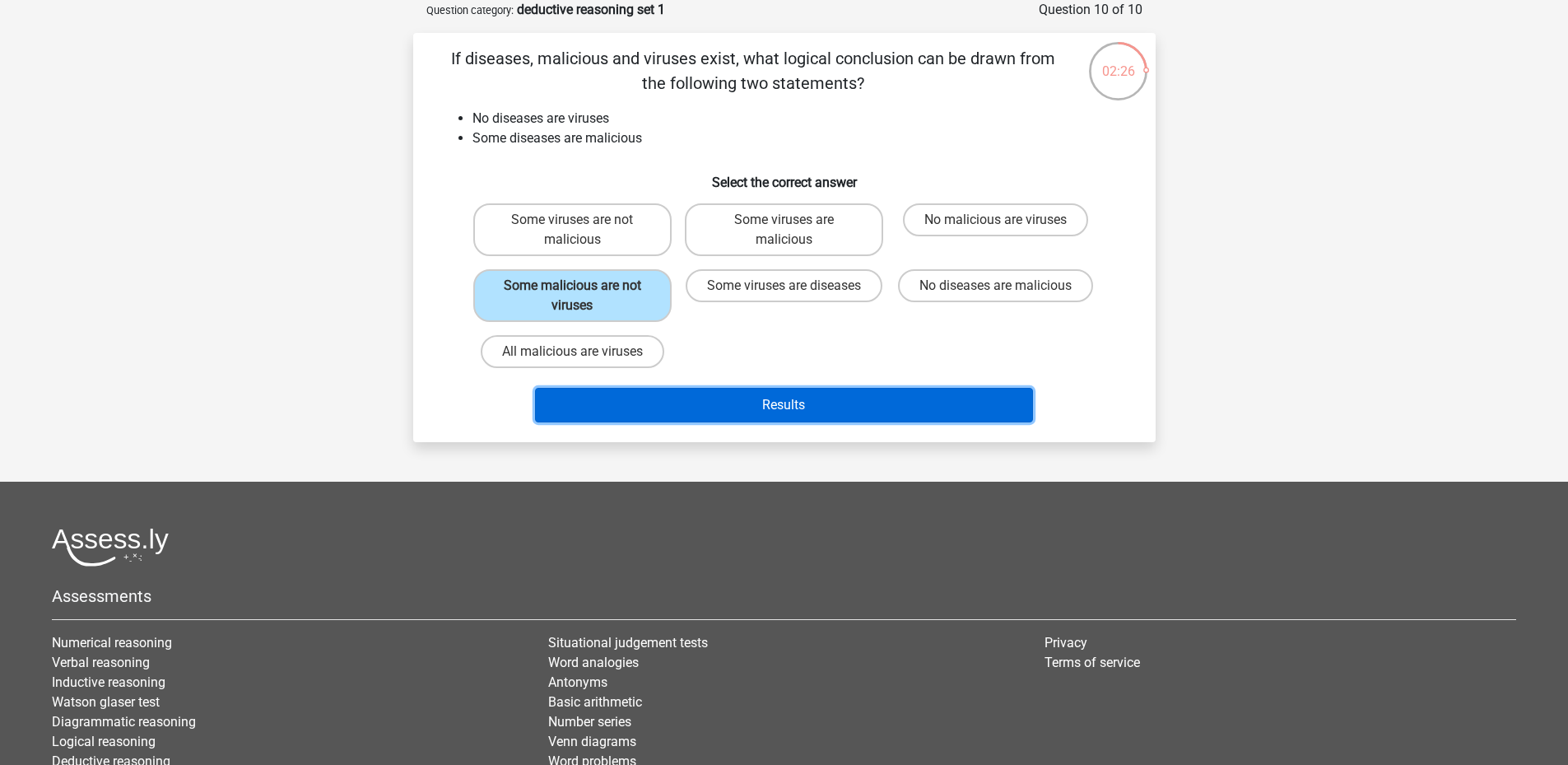
click at [731, 403] on button "Results" at bounding box center [784, 405] width 498 height 34
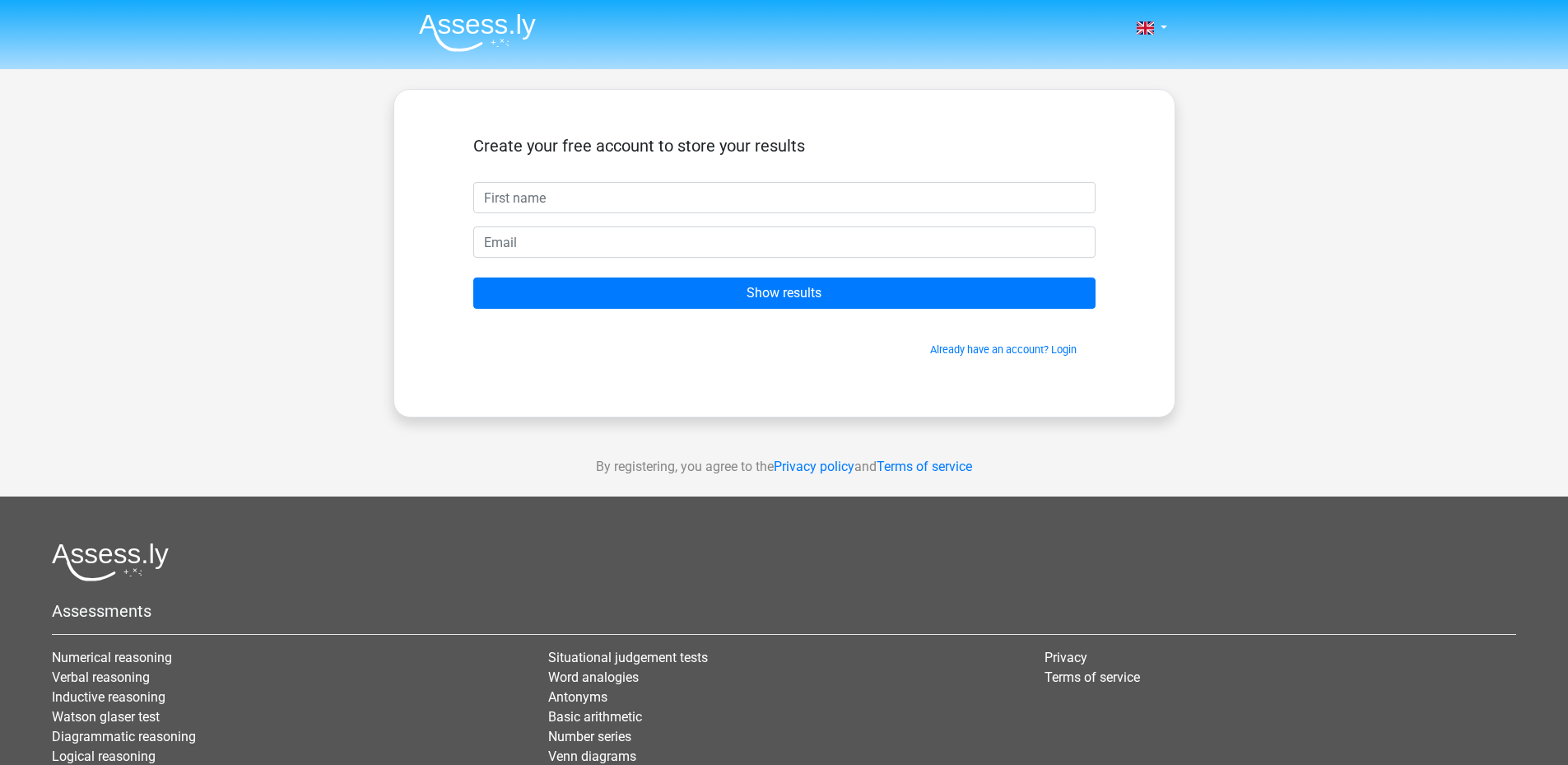
click at [681, 209] on input "text" at bounding box center [784, 197] width 622 height 32
click at [606, 199] on input "text" at bounding box center [784, 197] width 622 height 32
type input "Martin"
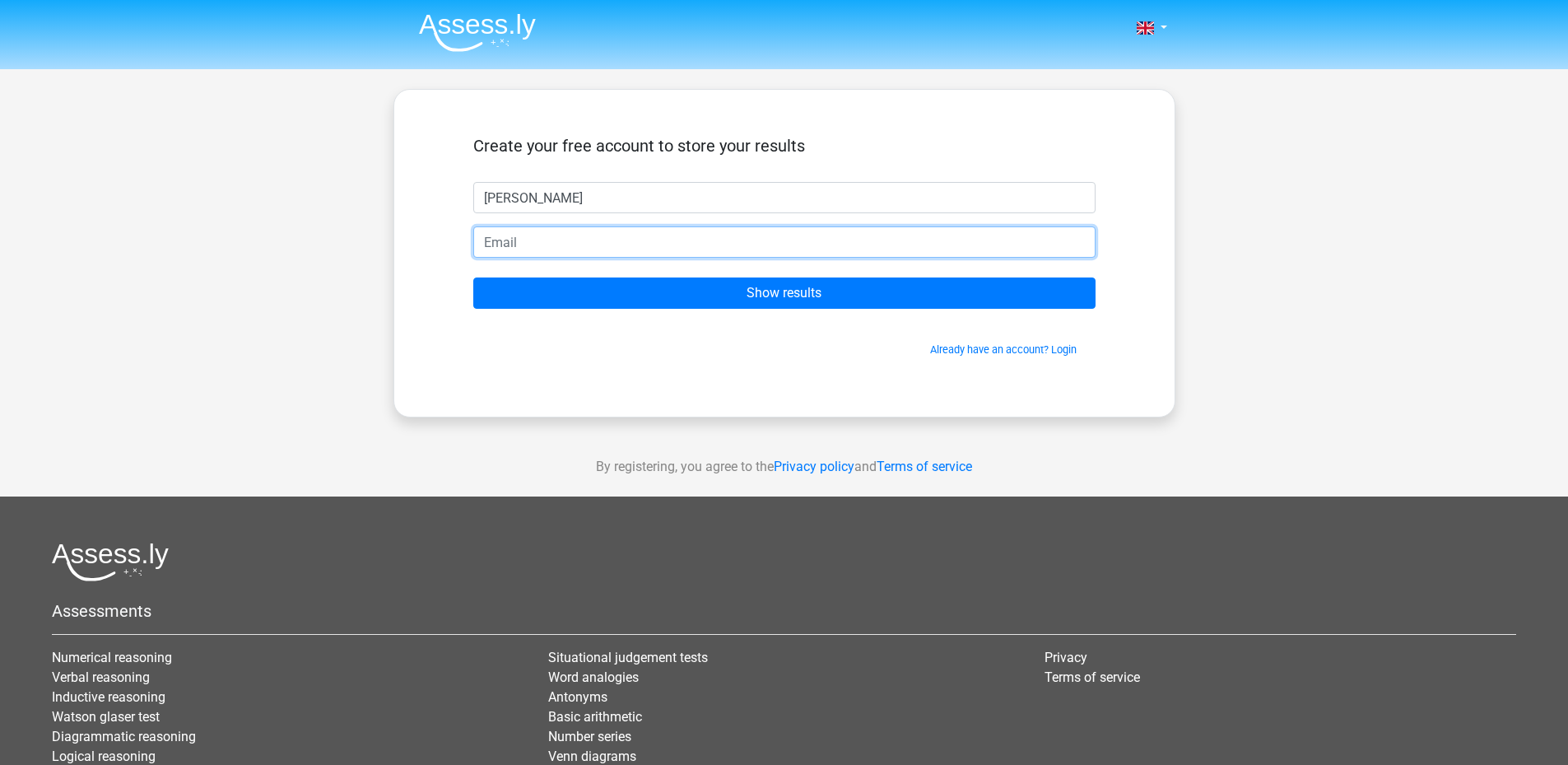
click at [626, 243] on input "email" at bounding box center [784, 242] width 622 height 32
type input "martin.leedu1@gmail.com"
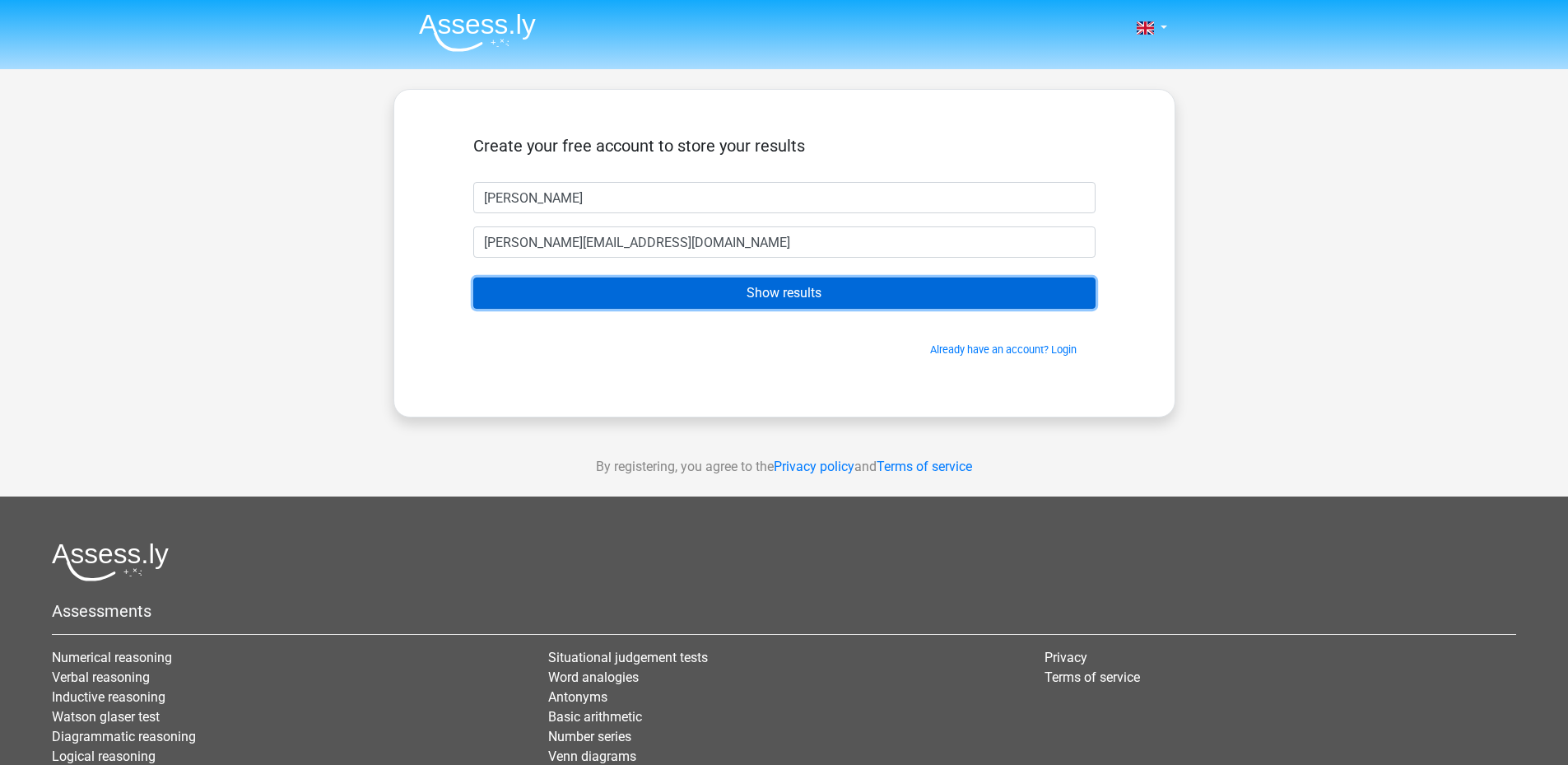
click at [672, 294] on input "Show results" at bounding box center [784, 293] width 622 height 32
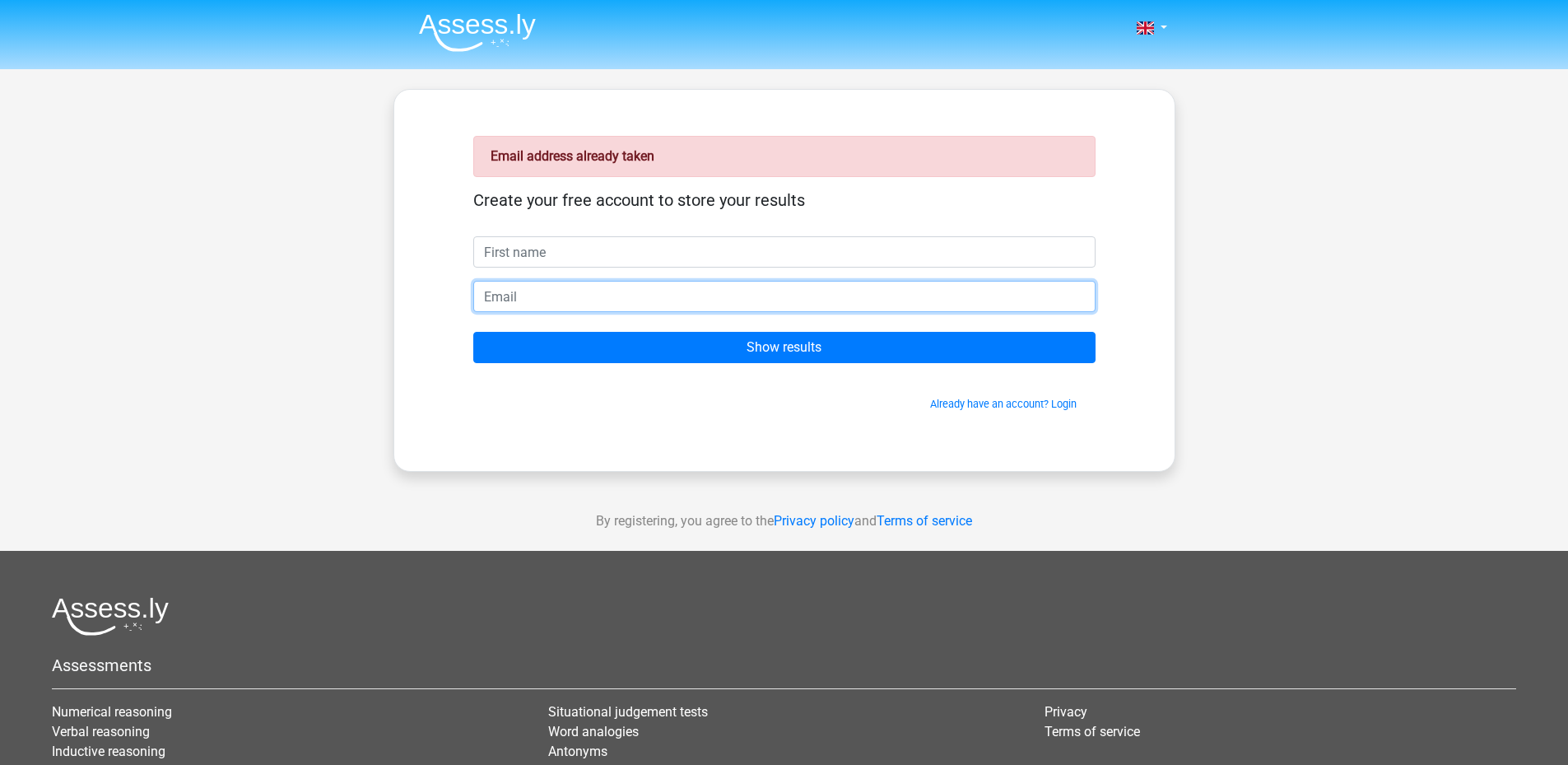
click at [621, 299] on input "email" at bounding box center [784, 296] width 622 height 32
type input "vvexital@gmail.com"
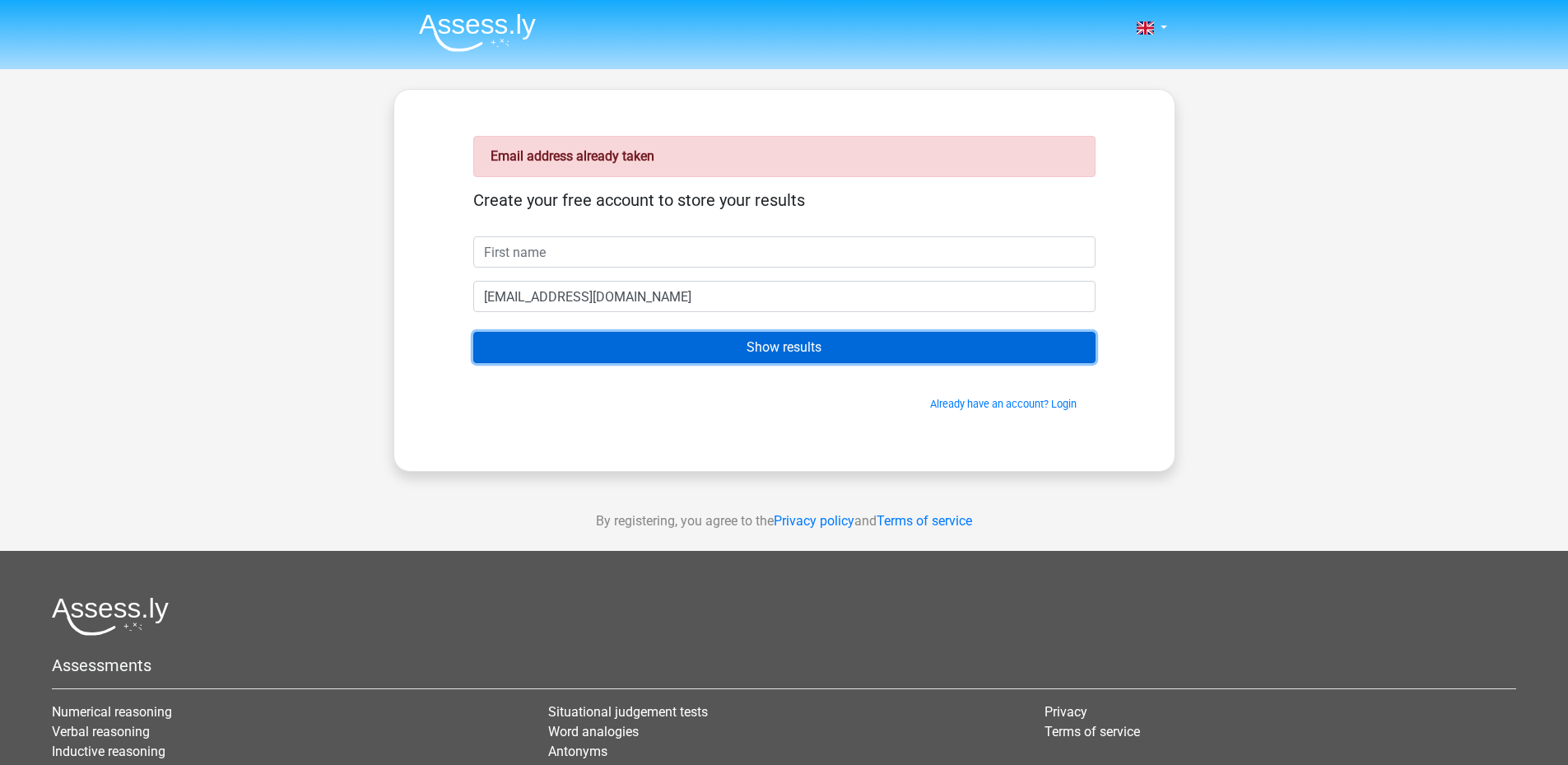
click at [699, 352] on input "Show results" at bounding box center [784, 348] width 622 height 32
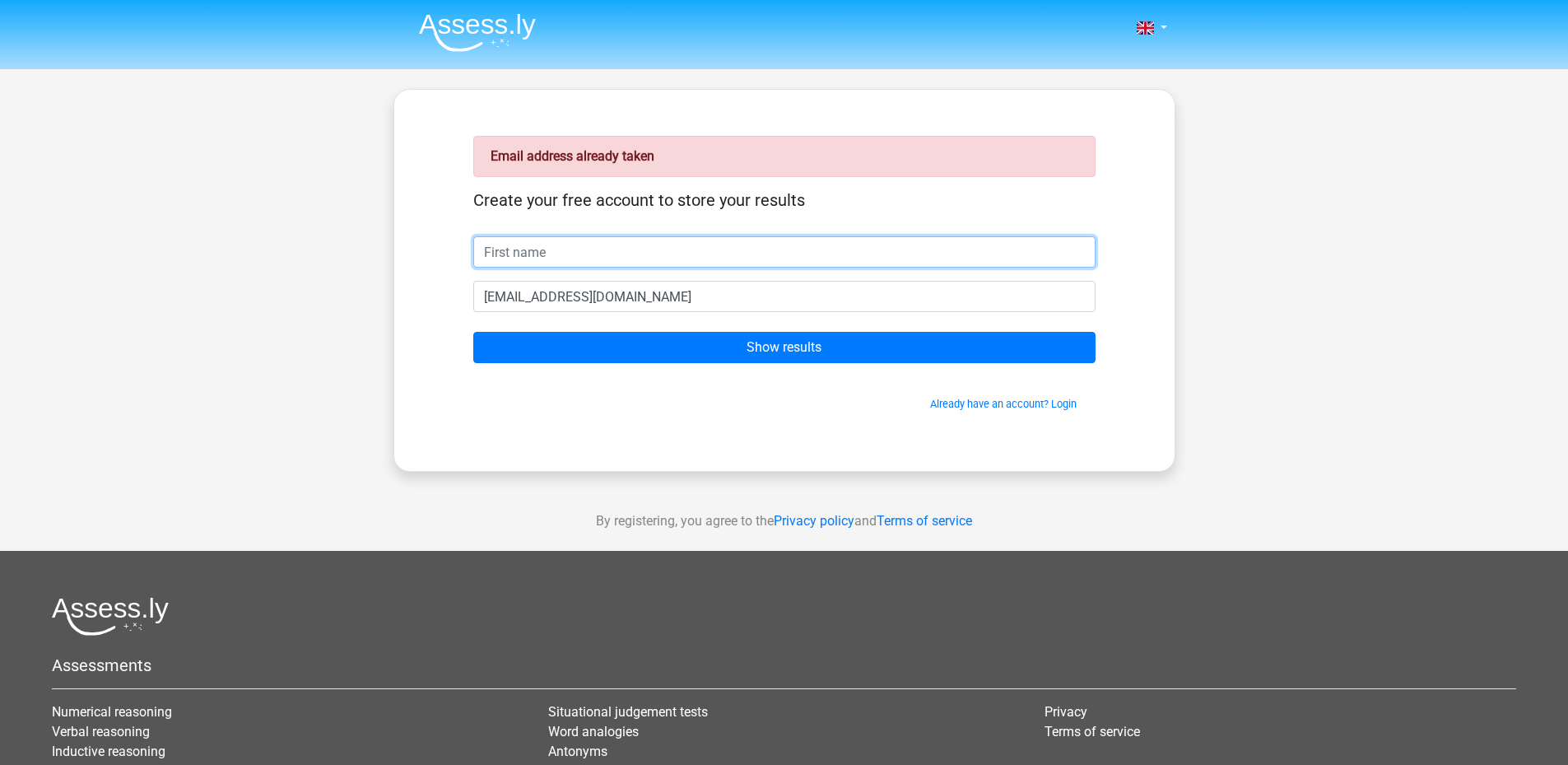
click at [651, 264] on input "text" at bounding box center [784, 252] width 622 height 32
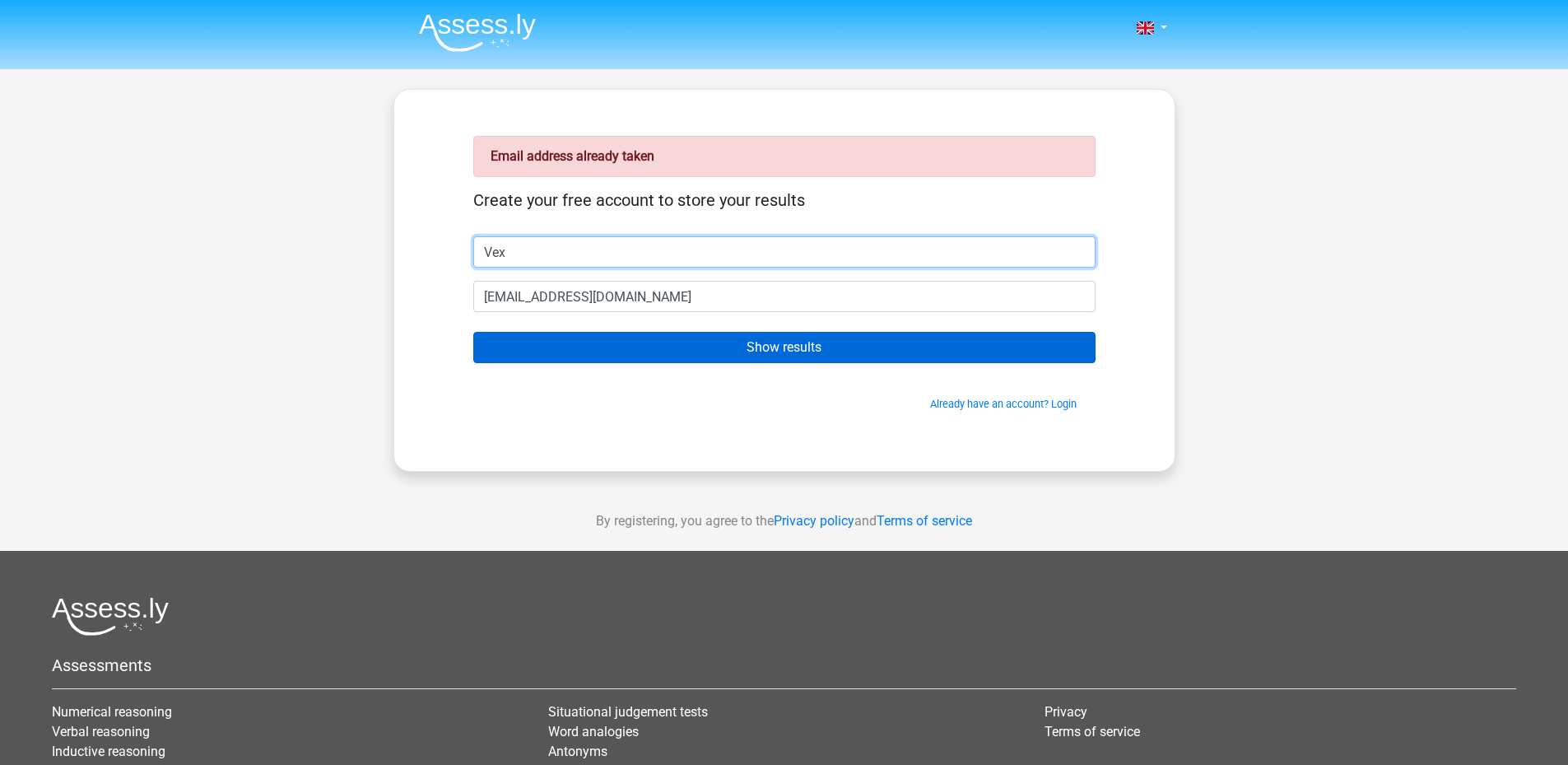
type input "Vex"
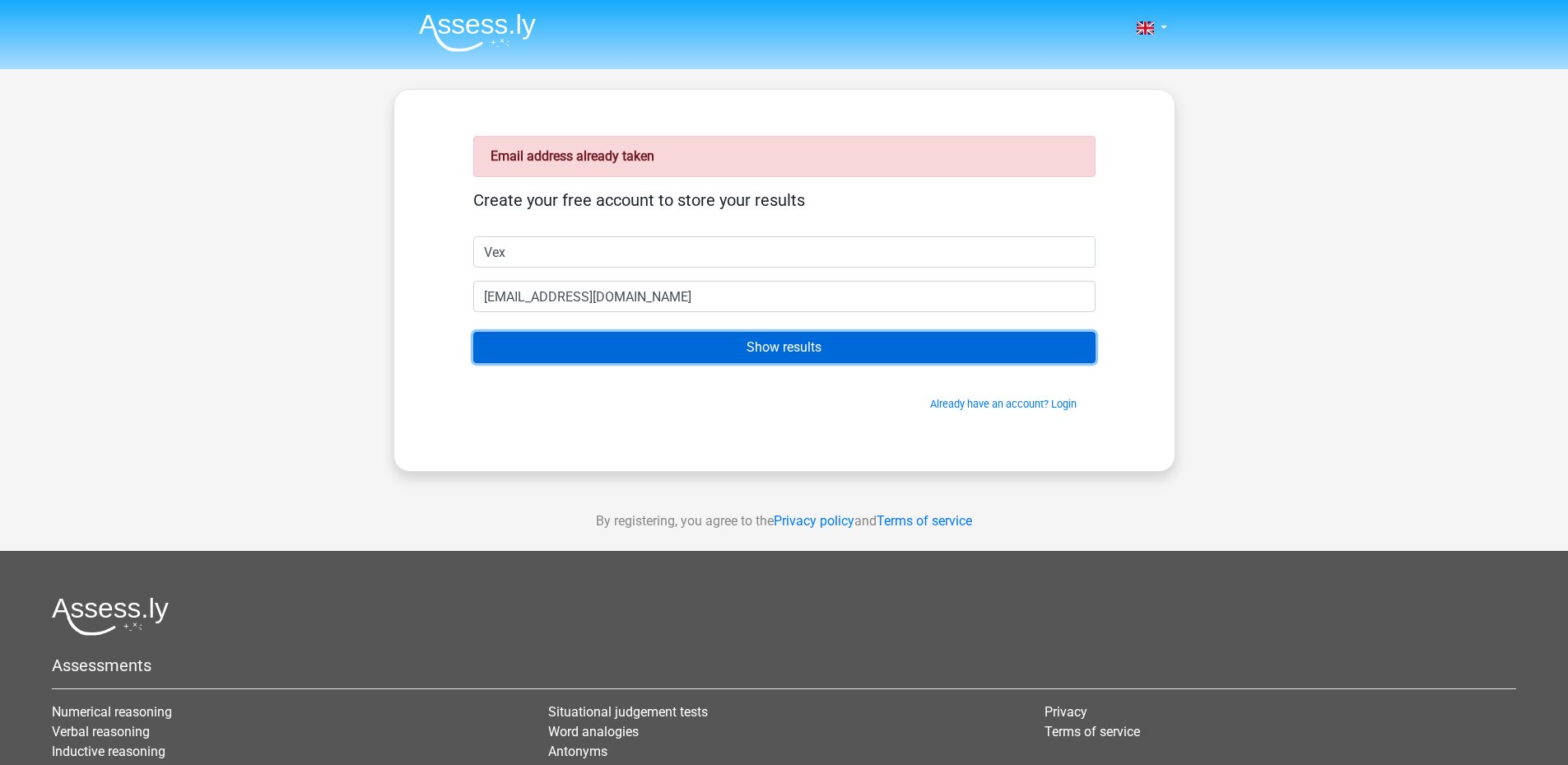
click at [696, 349] on input "Show results" at bounding box center [784, 348] width 622 height 32
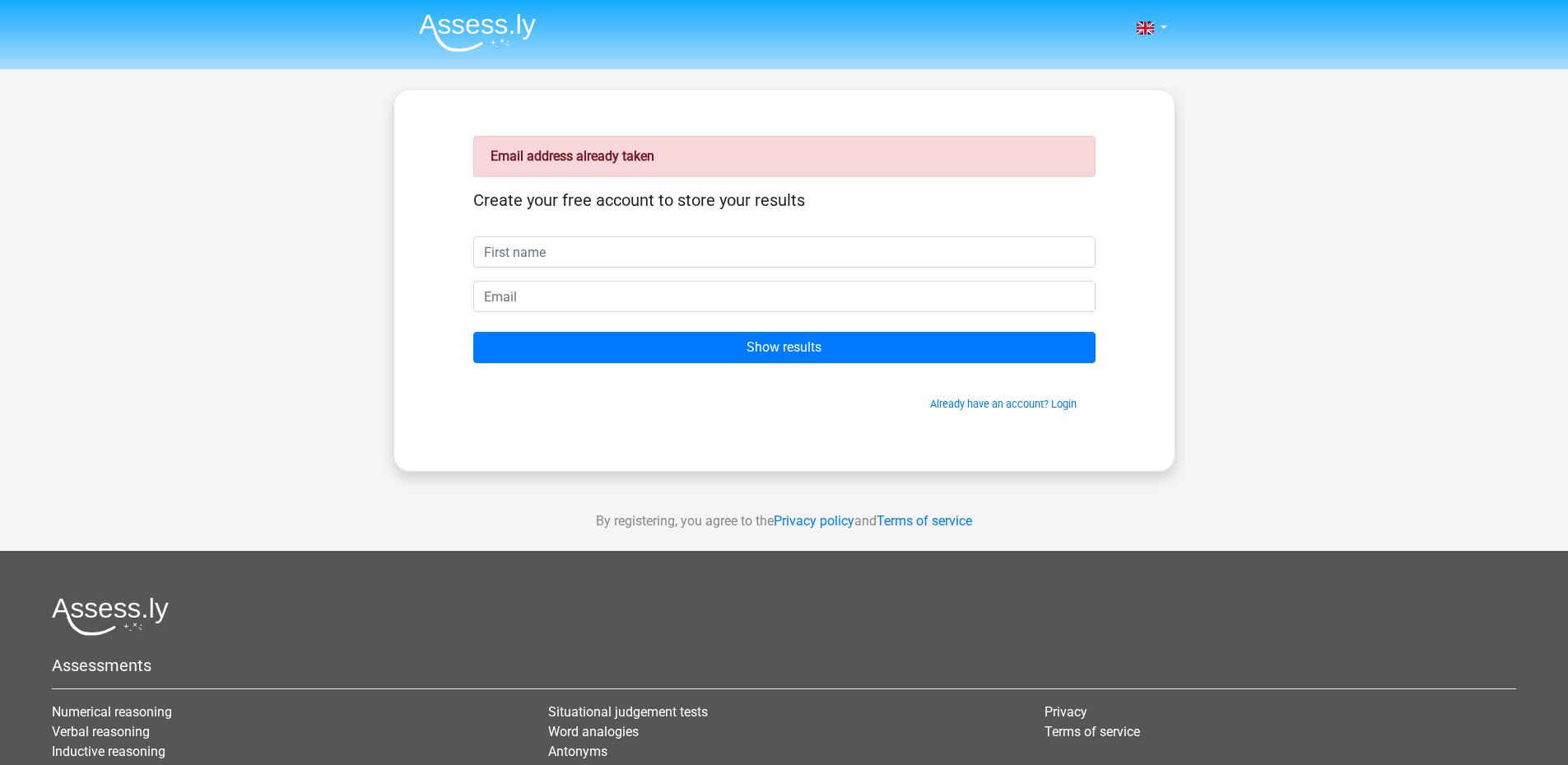
click at [654, 252] on input "text" at bounding box center [784, 252] width 622 height 32
click at [733, 221] on div "Create your free account to store your results" at bounding box center [784, 213] width 622 height 46
click at [1194, 413] on div "Nederlands English" at bounding box center [784, 492] width 1568 height 986
click at [867, 296] on input "email" at bounding box center [784, 296] width 622 height 32
type input "V"
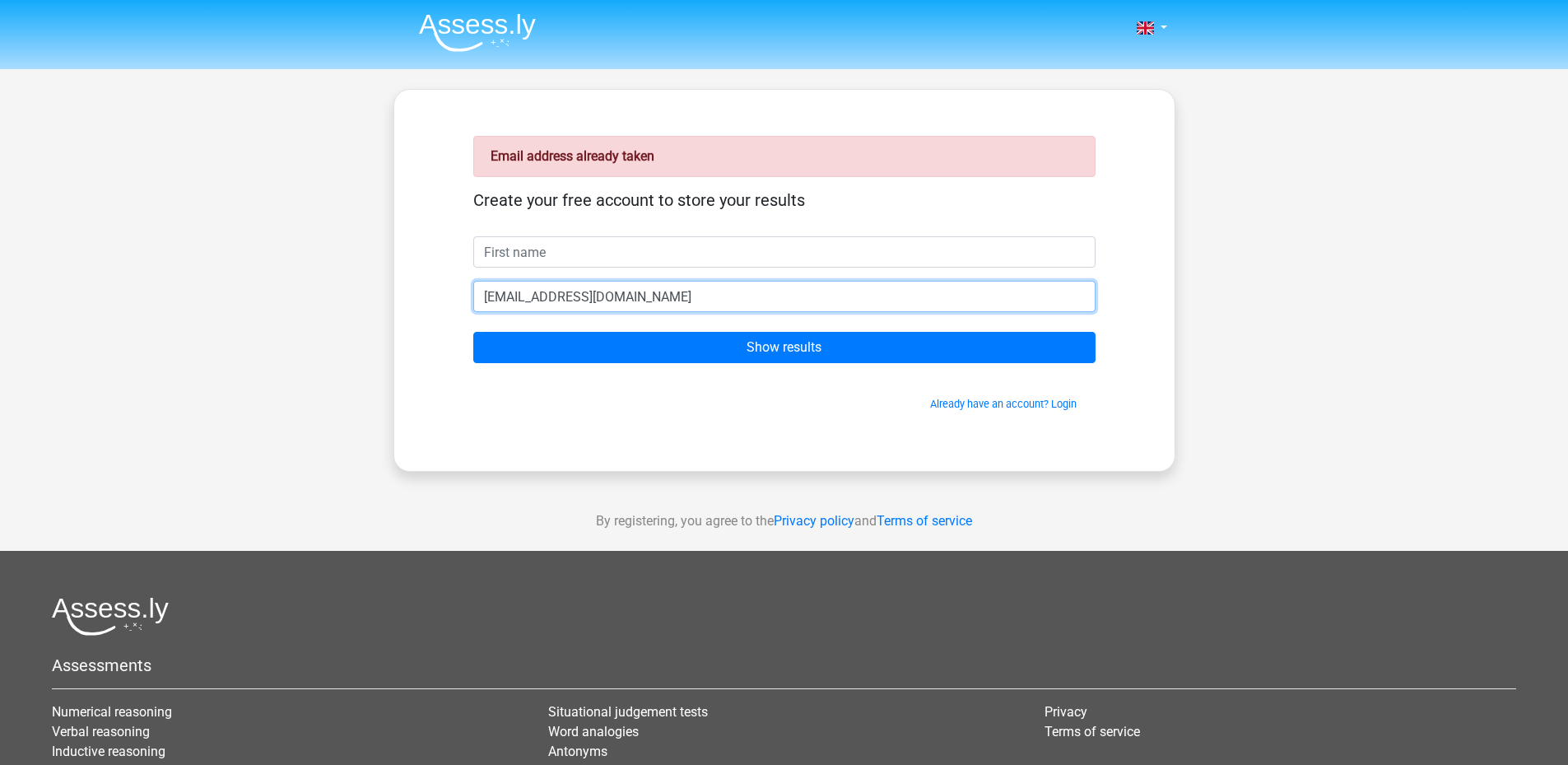
type input "[EMAIL_ADDRESS][DOMAIN_NAME]"
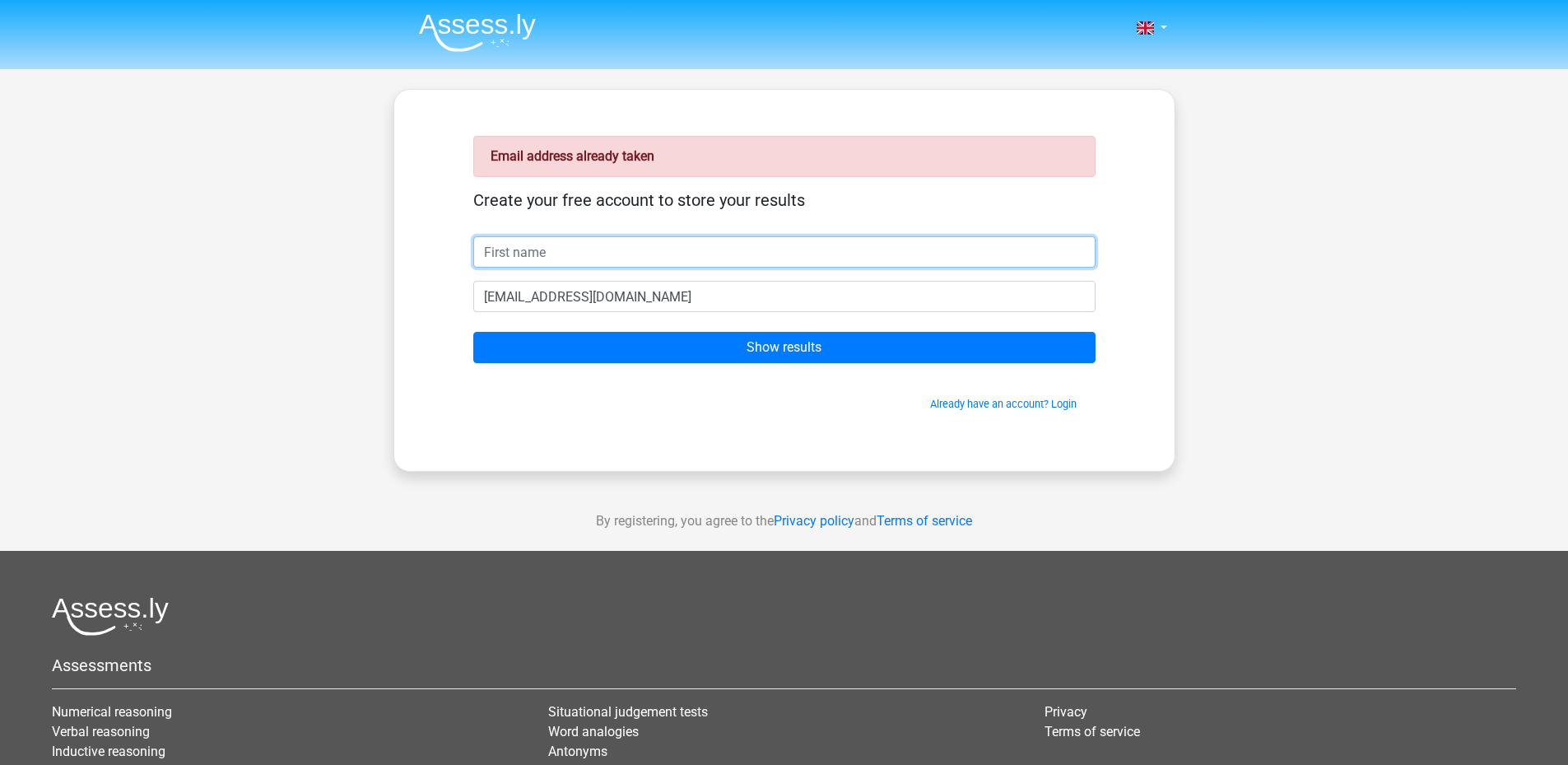
click at [670, 256] on input "text" at bounding box center [784, 252] width 622 height 32
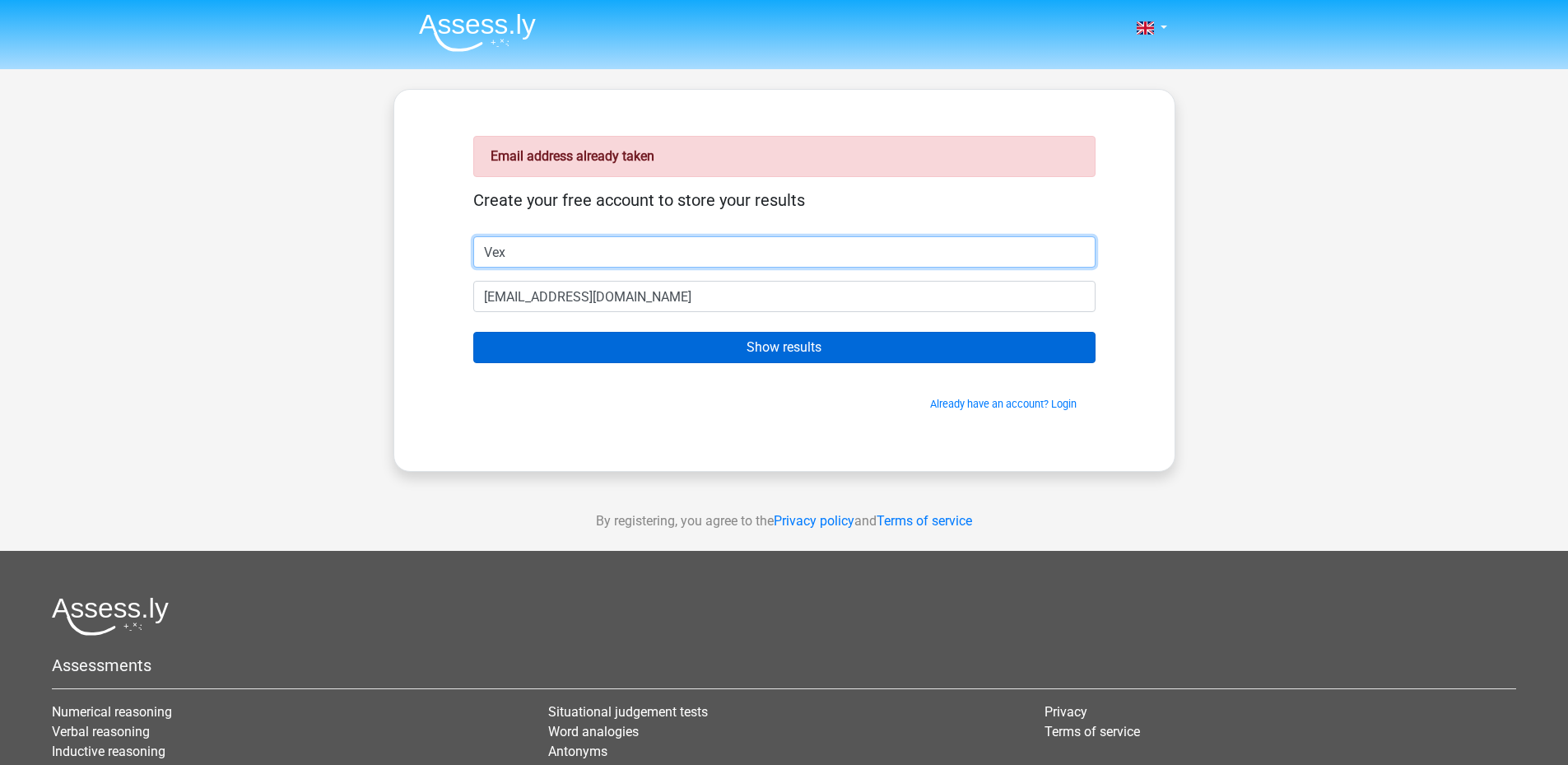
type input "Vex"
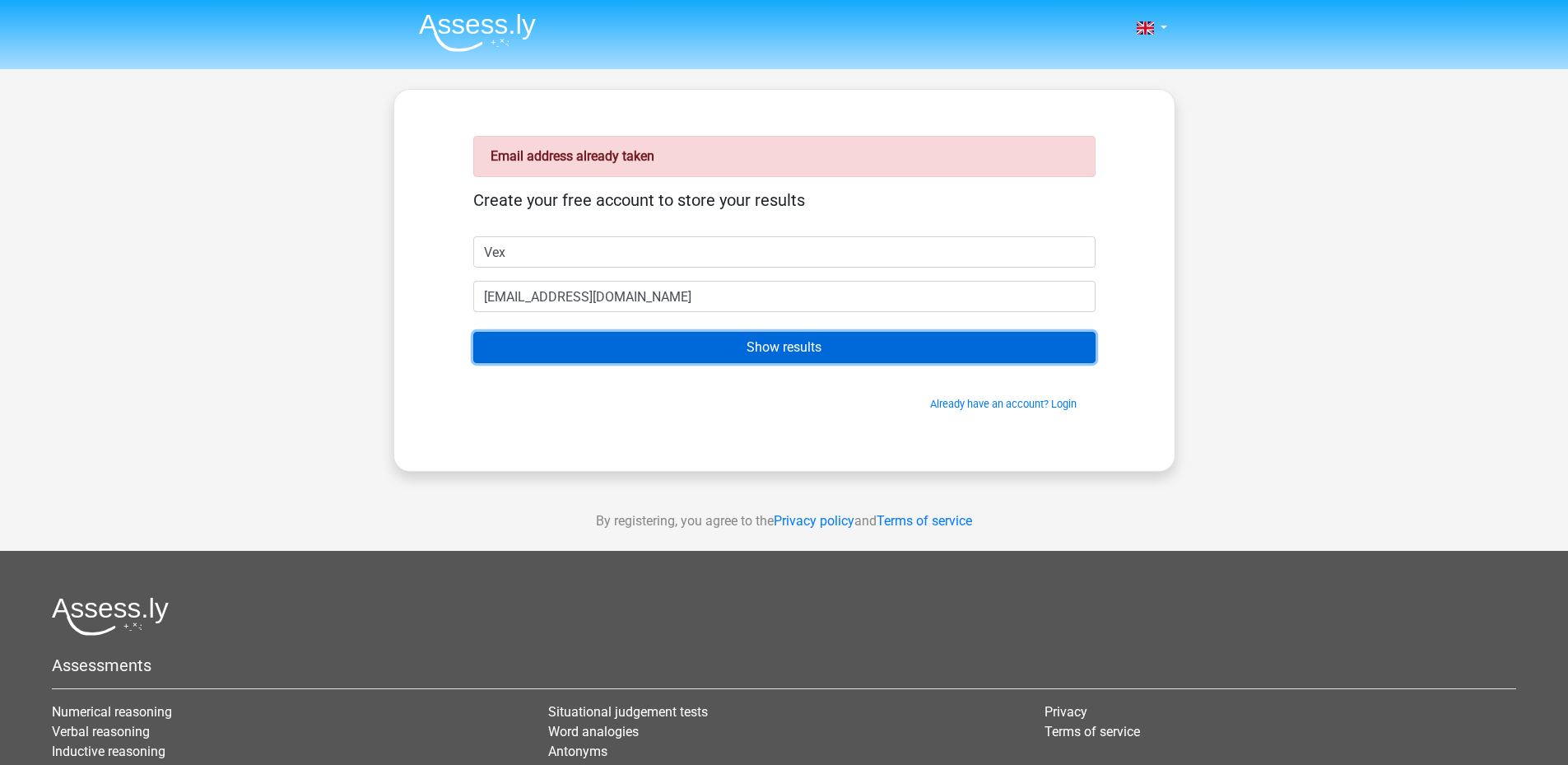
click at [729, 344] on input "Show results" at bounding box center [784, 348] width 622 height 32
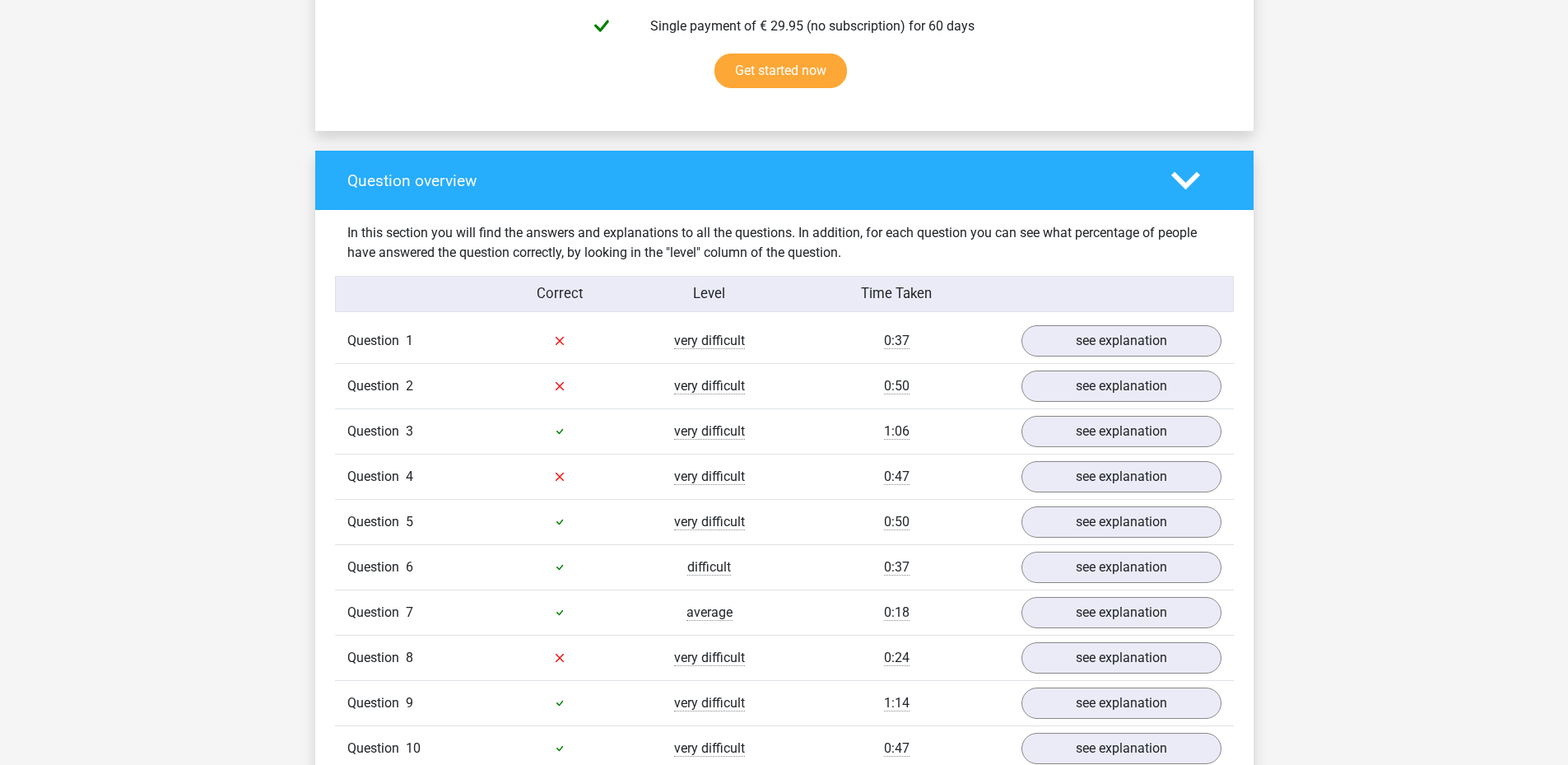
scroll to position [906, 0]
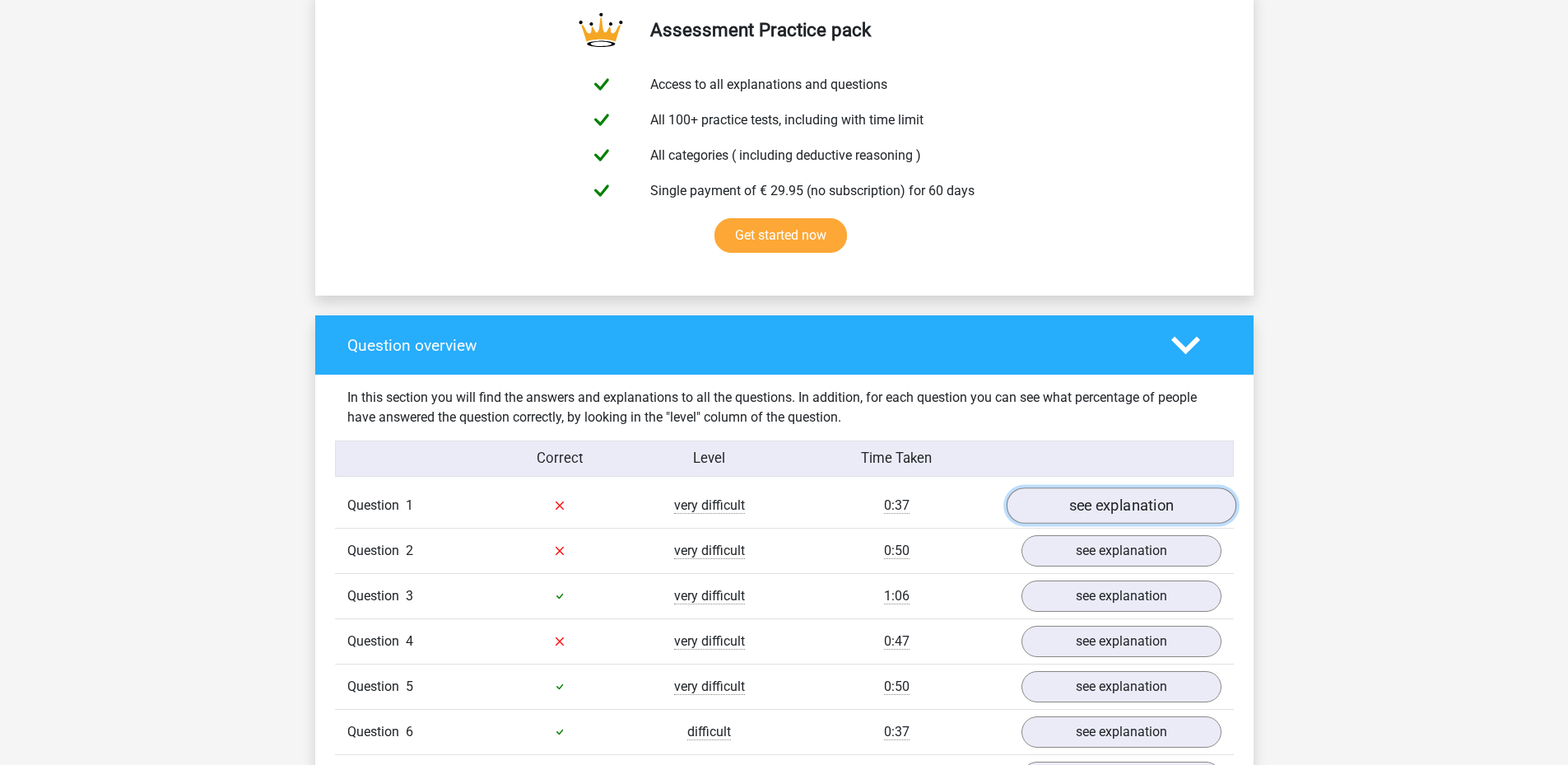
click at [1072, 507] on link "see explanation" at bounding box center [1121, 506] width 230 height 36
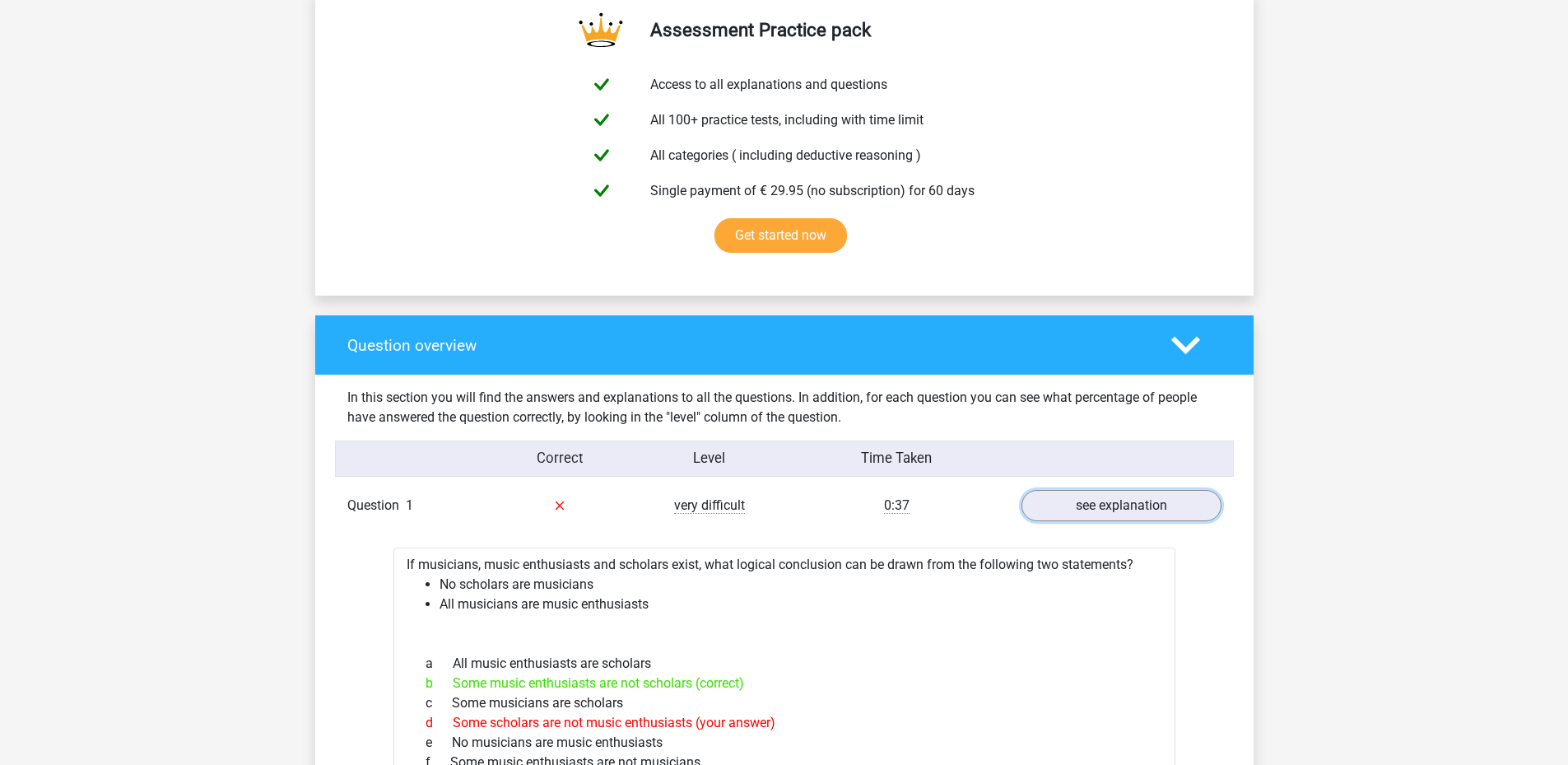
scroll to position [989, 0]
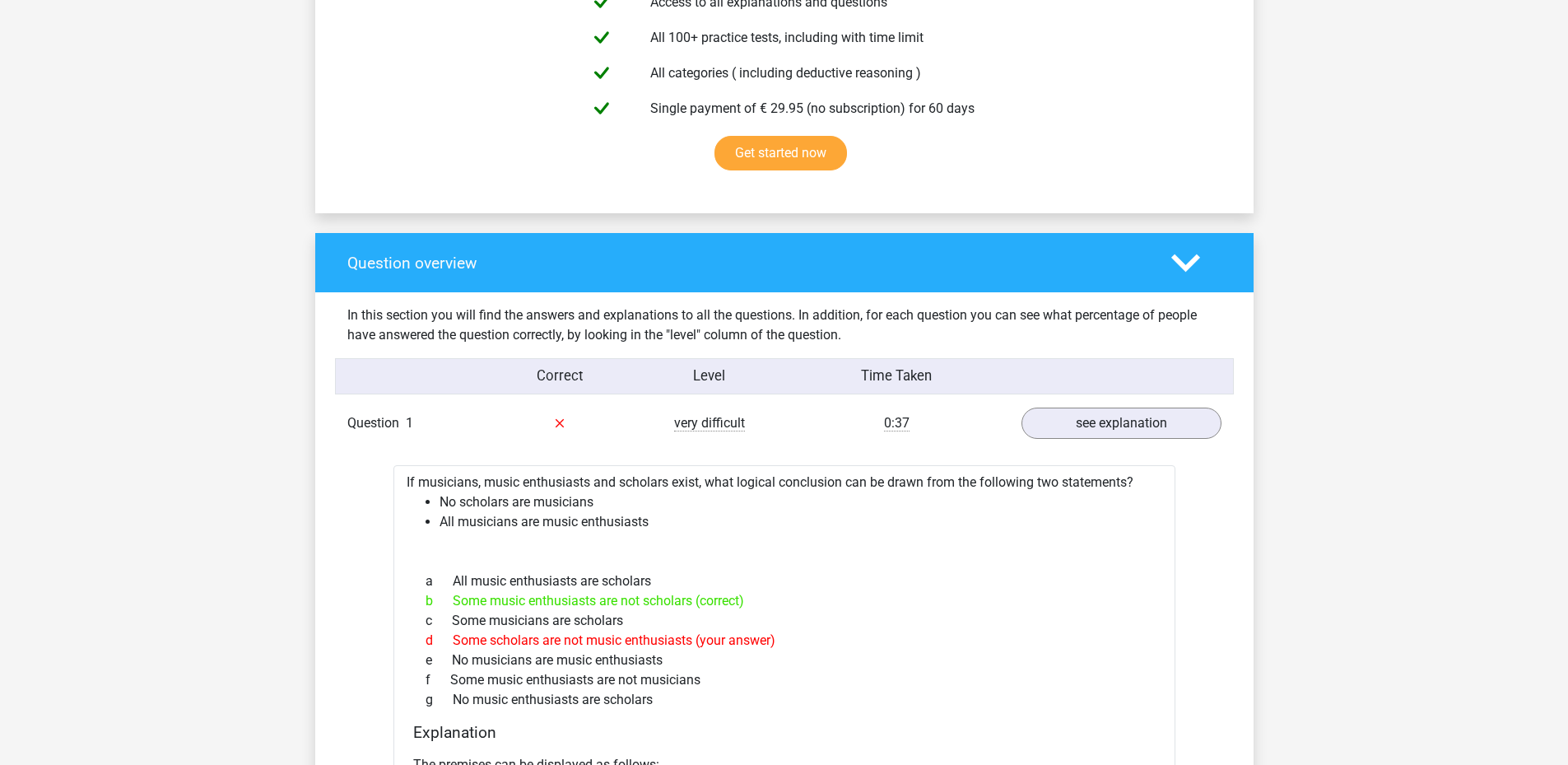
click at [731, 637] on div "d Some scholars are not music enthusiasts (your answer)" at bounding box center [784, 641] width 743 height 20
click at [734, 645] on div "d Some scholars are not music enthusiasts (your answer)" at bounding box center [784, 641] width 743 height 20
click at [740, 646] on div "d Some scholars are not music enthusiasts (your answer)" at bounding box center [784, 641] width 743 height 20
drag, startPoint x: 442, startPoint y: 493, endPoint x: 648, endPoint y: 520, distance: 207.8
click at [648, 520] on ul "No scholars are musicians All musicians are music enthusiasts" at bounding box center [784, 512] width 755 height 40
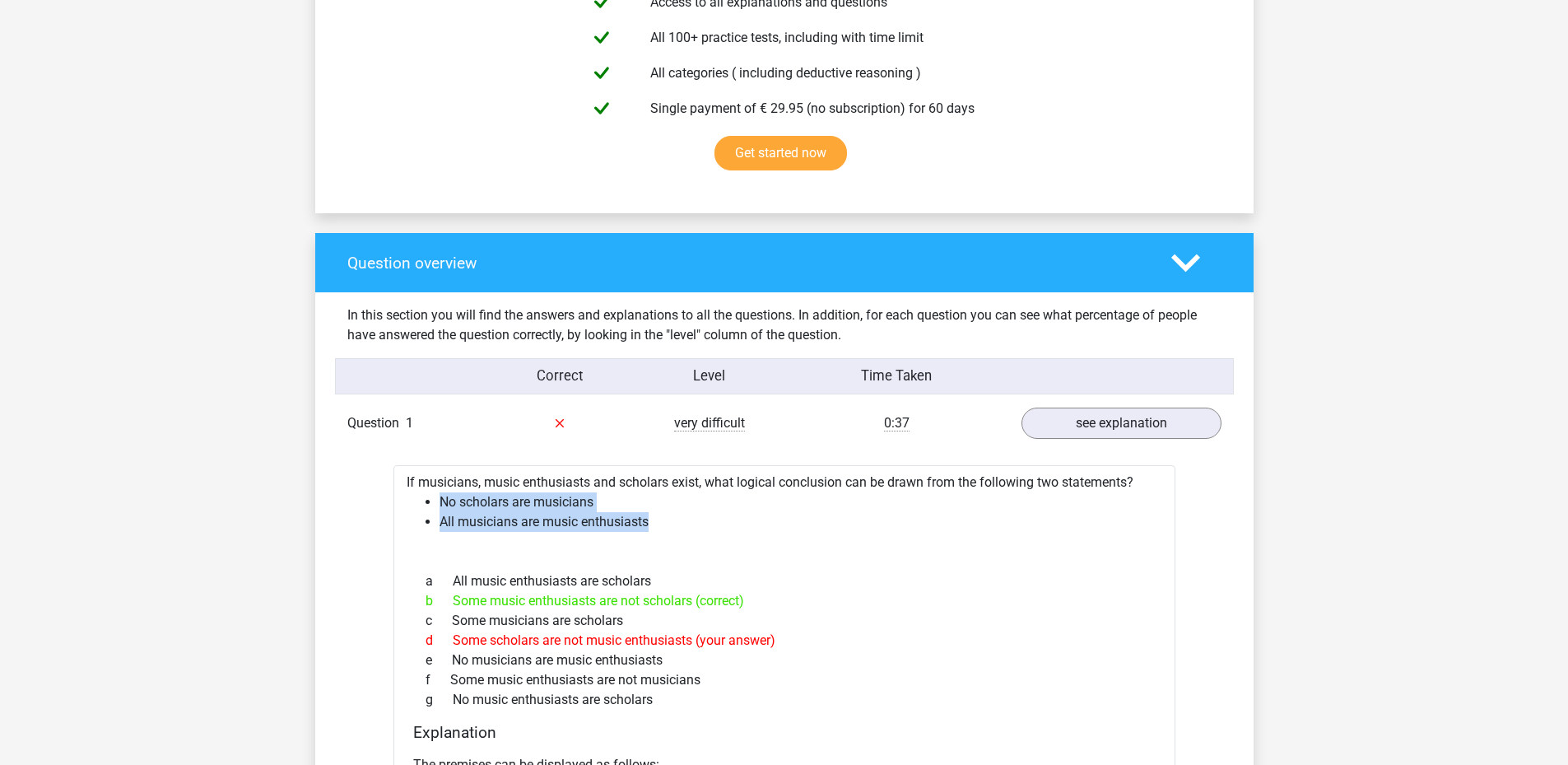
copy ul "No scholars are musicians All musicians are music enthusiasts"
click at [648, 522] on li "All musicians are music enthusiasts" at bounding box center [801, 522] width 723 height 20
drag, startPoint x: 456, startPoint y: 637, endPoint x: 672, endPoint y: 642, distance: 216.1
click at [672, 642] on div "d Some scholars are not music enthusiasts (your answer)" at bounding box center [784, 641] width 743 height 20
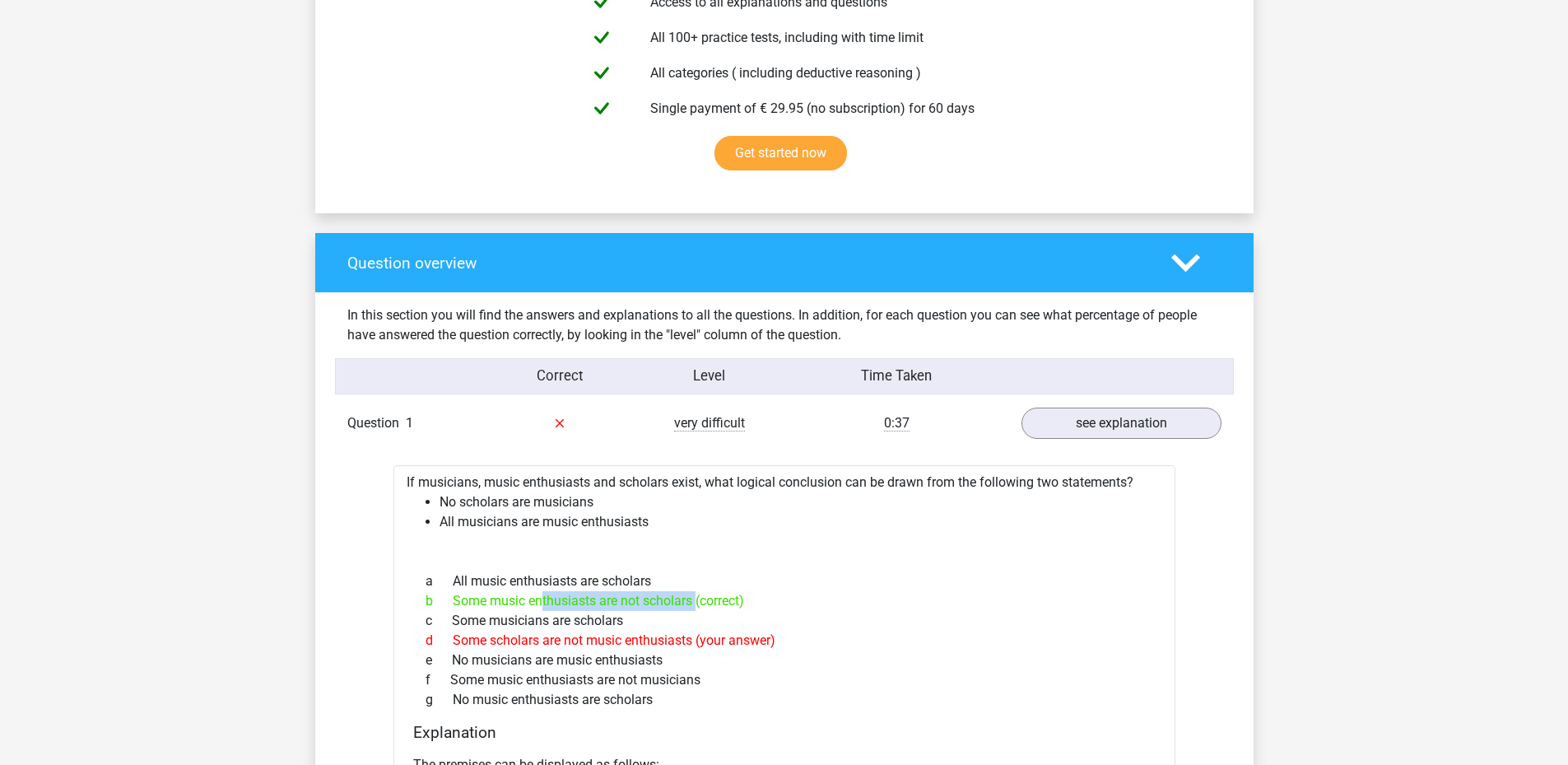
drag, startPoint x: 451, startPoint y: 598, endPoint x: 695, endPoint y: 607, distance: 244.2
click at [695, 607] on div "b Some music enthusiasts are not scholars (correct)" at bounding box center [784, 601] width 743 height 20
copy div "Some music enthusiasts are not scholars"
click at [583, 569] on div "a All music enthusiasts are scholars b Some music enthusiasts are not scholars …" at bounding box center [784, 640] width 743 height 151
drag, startPoint x: 455, startPoint y: 640, endPoint x: 689, endPoint y: 646, distance: 234.1
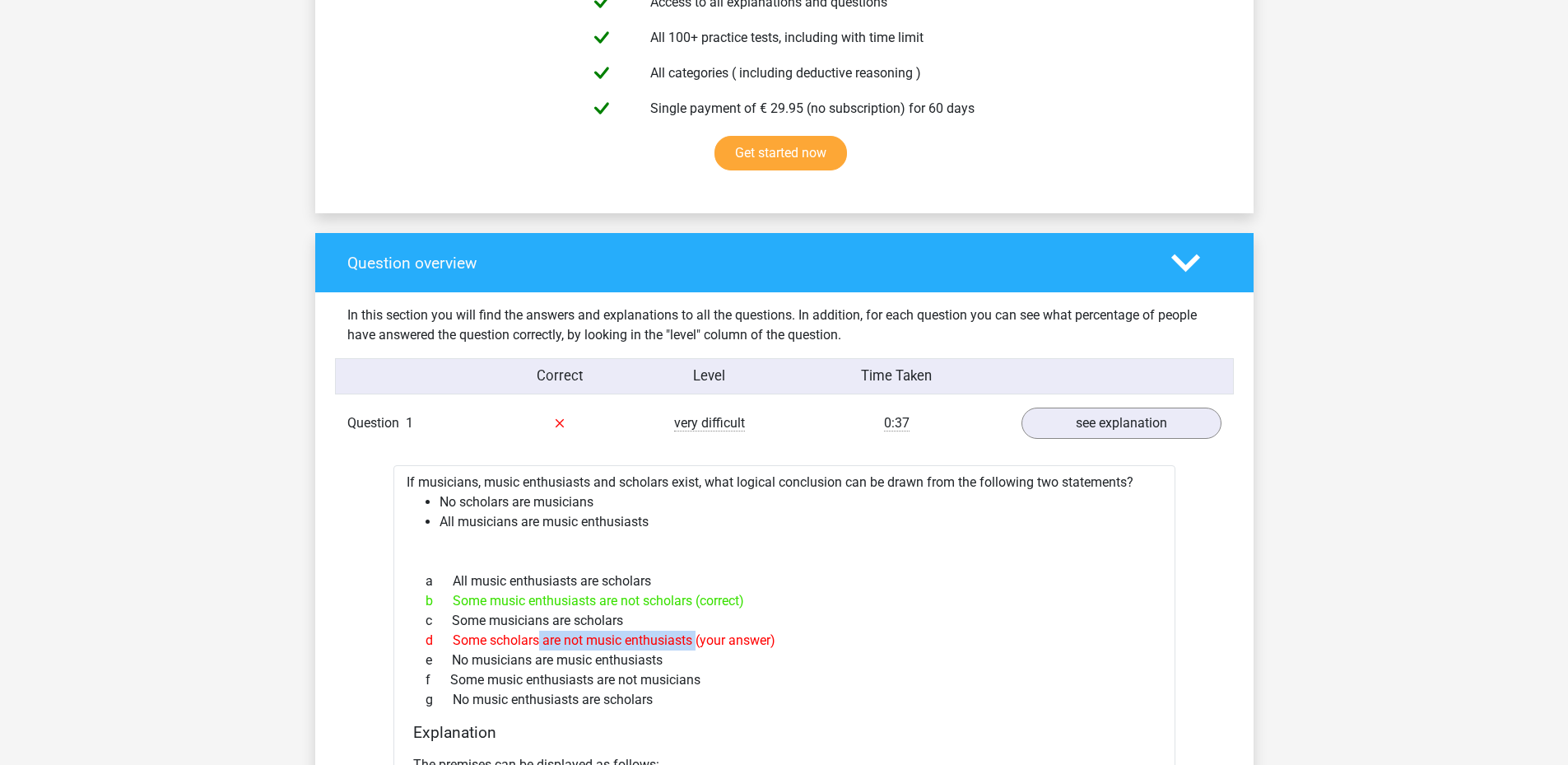
click at [692, 646] on div "d Some scholars are not music enthusiasts (your answer)" at bounding box center [784, 641] width 743 height 20
copy div "Some scholars are not music enthusiasts"
click at [704, 525] on li "All musicians are music enthusiasts" at bounding box center [801, 522] width 723 height 20
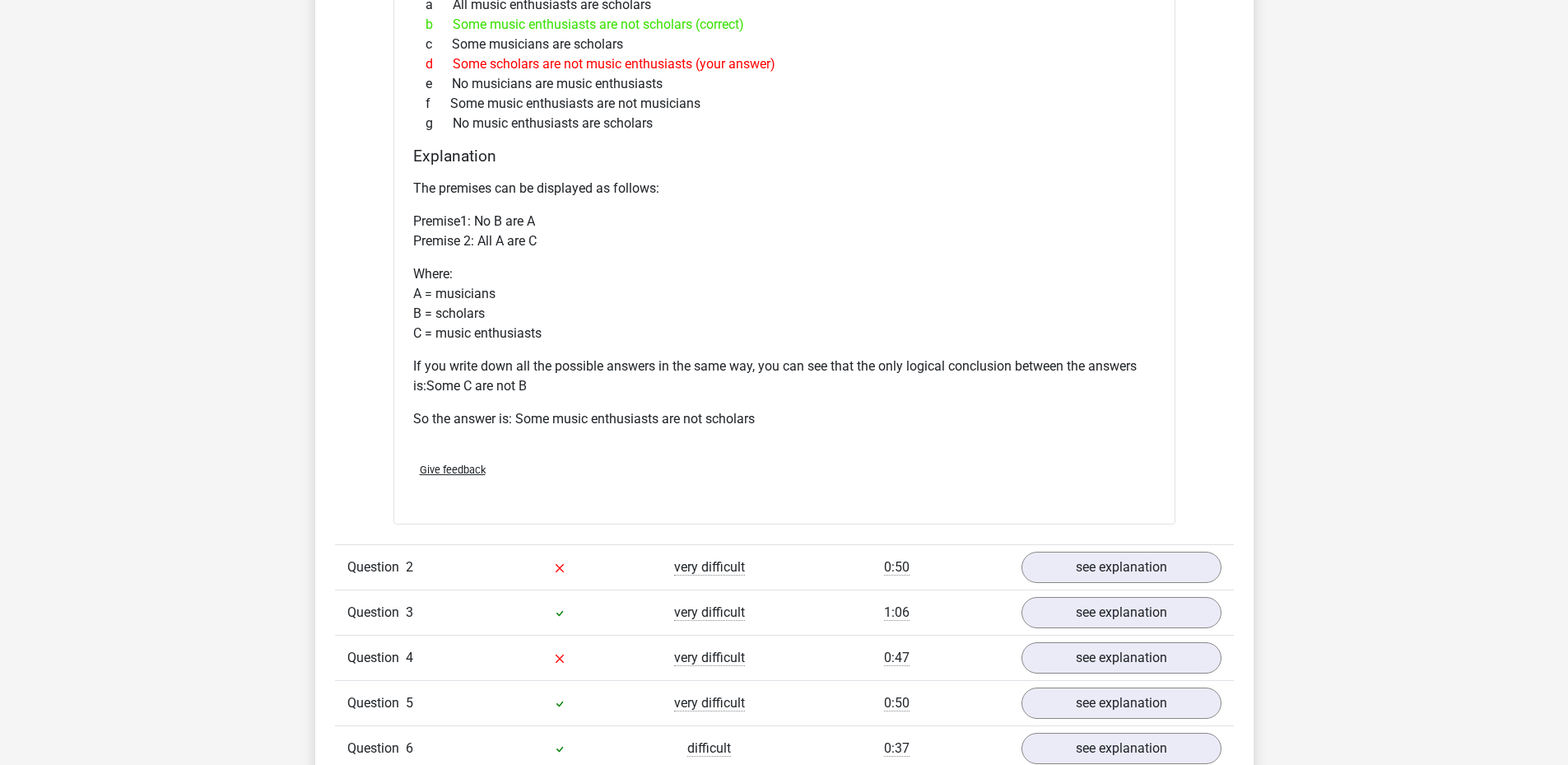
scroll to position [1729, 0]
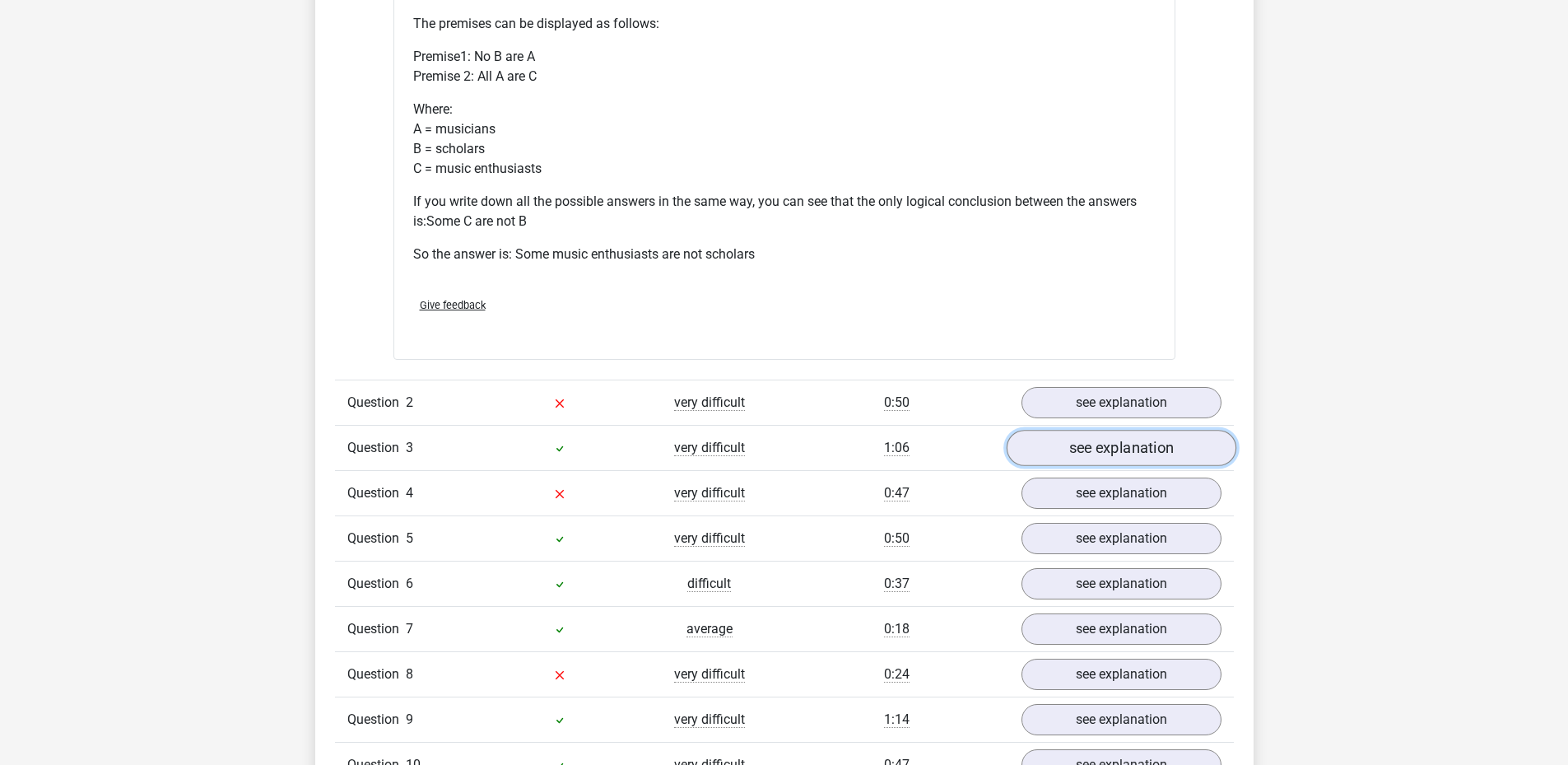
click at [1039, 443] on link "see explanation" at bounding box center [1121, 448] width 230 height 36
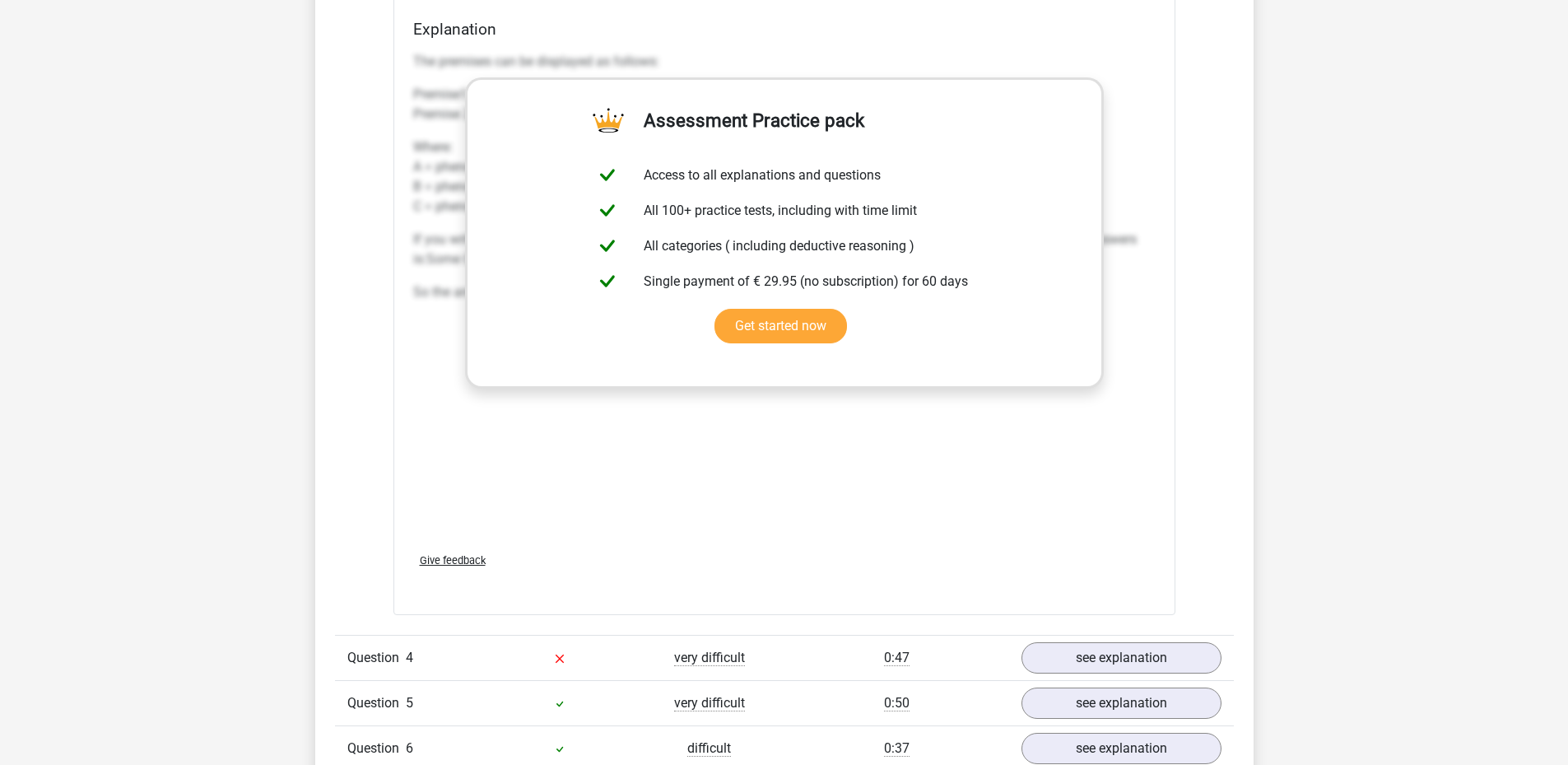
scroll to position [2800, 0]
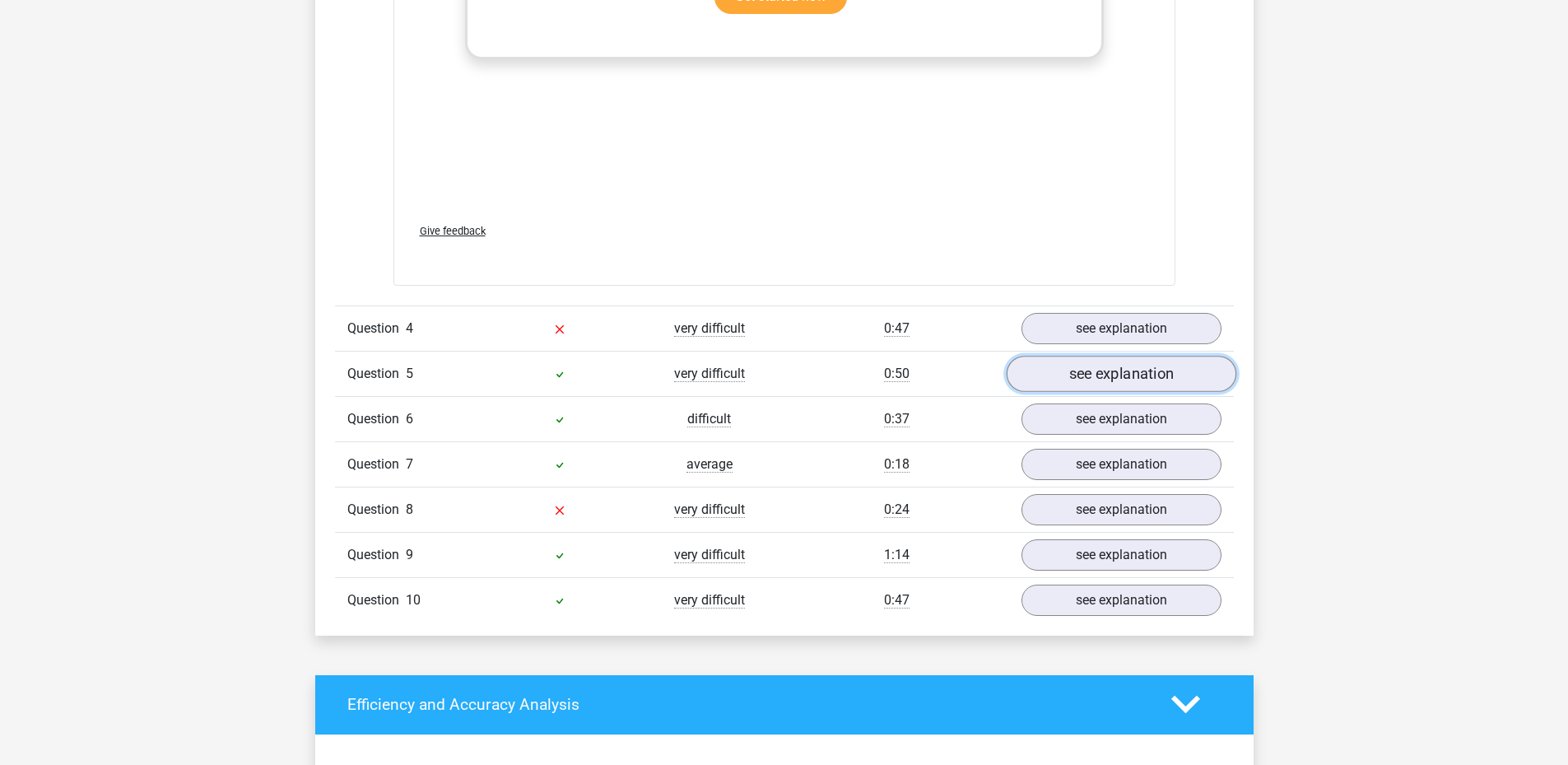
click at [1085, 389] on link "see explanation" at bounding box center [1121, 374] width 230 height 36
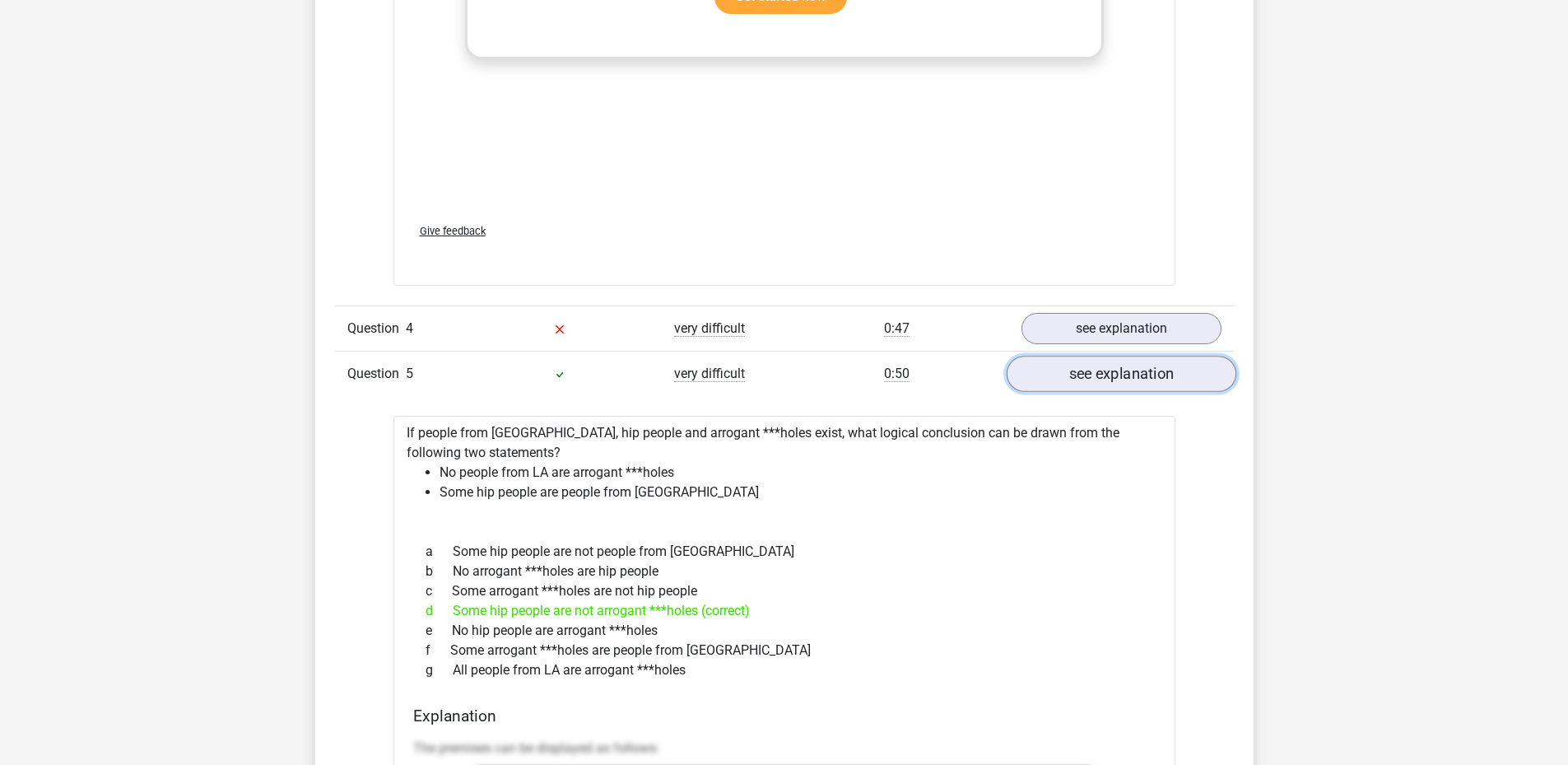
click at [1077, 384] on link "see explanation" at bounding box center [1121, 374] width 230 height 36
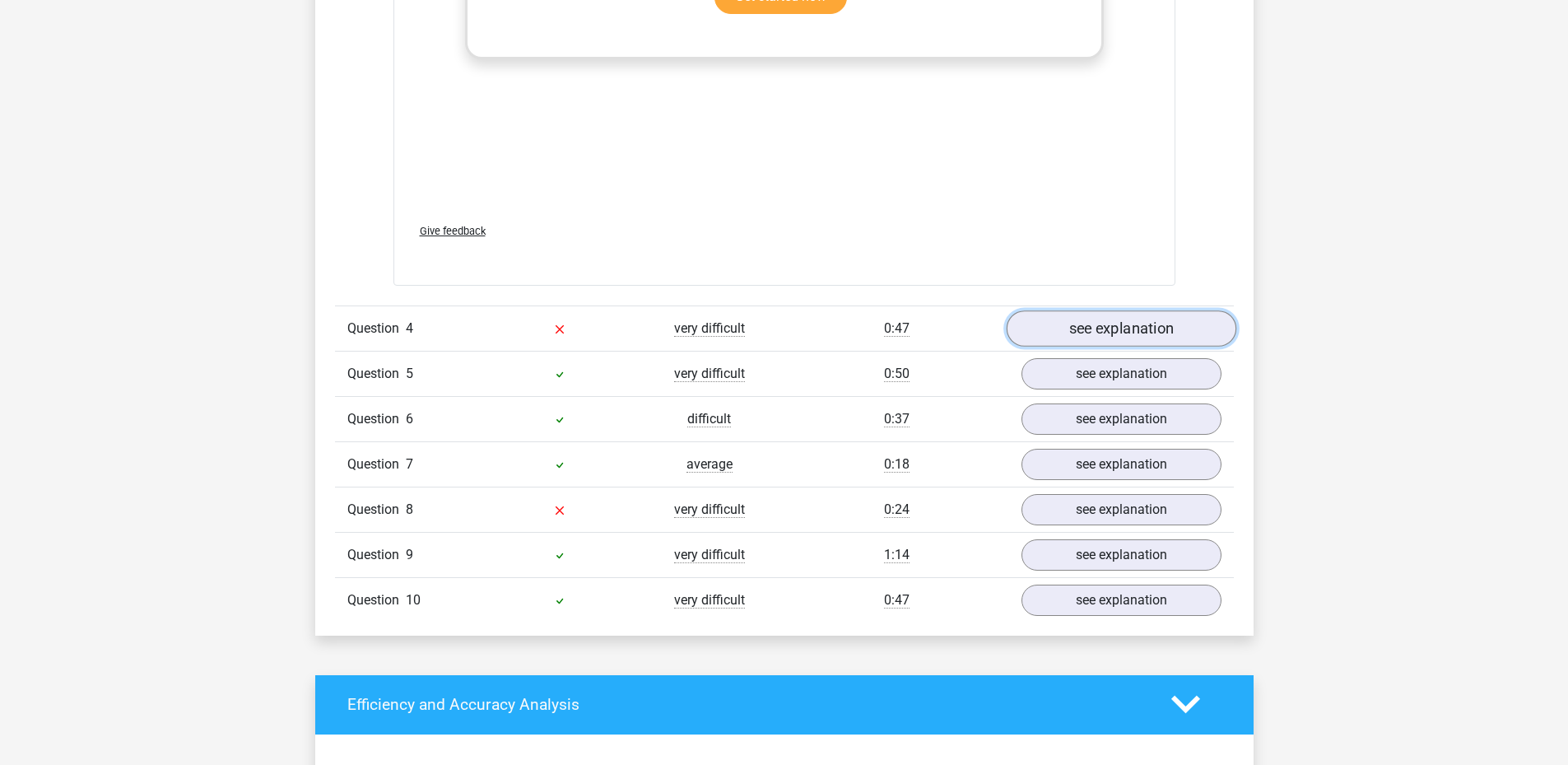
click at [1059, 326] on link "see explanation" at bounding box center [1121, 329] width 230 height 36
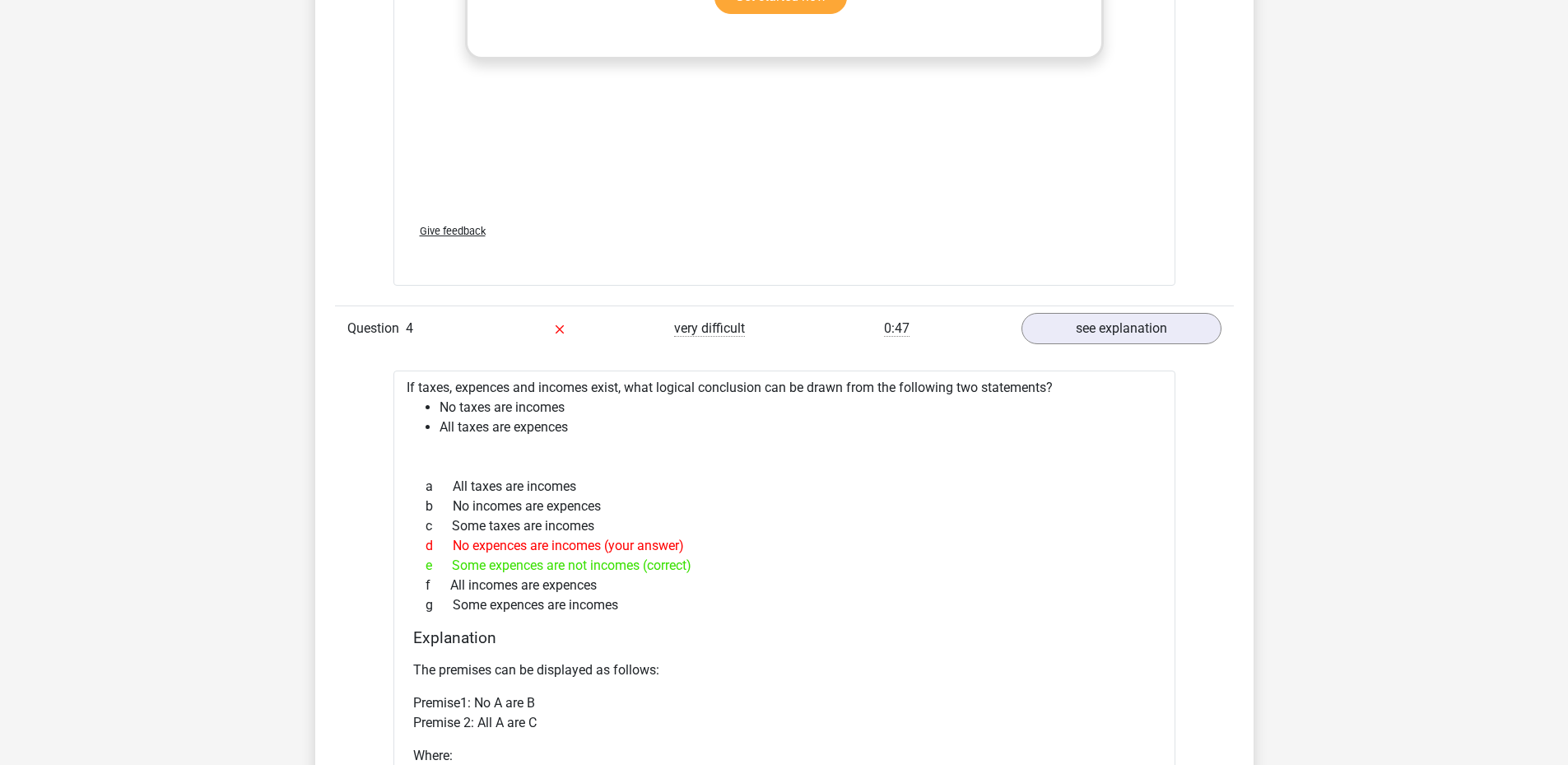
click at [825, 474] on div "a All taxes are incomes b No incomes are expences c Some taxes are incomes d No…" at bounding box center [784, 545] width 743 height 151
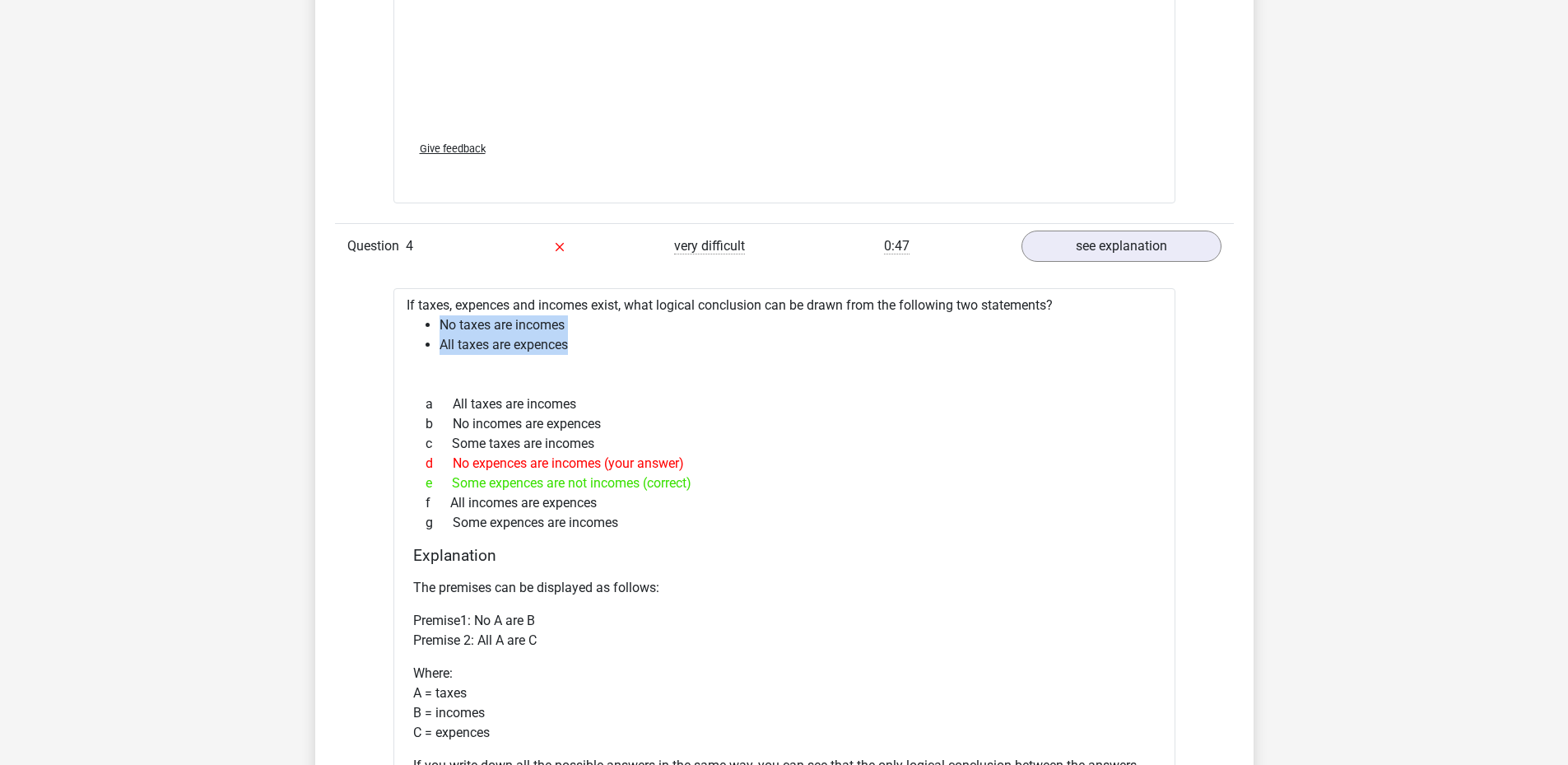
drag, startPoint x: 440, startPoint y: 321, endPoint x: 557, endPoint y: 348, distance: 120.1
click at [567, 349] on ul "No taxes are incomes All taxes are expences" at bounding box center [784, 335] width 755 height 40
copy ul "No taxes are incomes All taxes are expences"
click at [660, 479] on div "e Some expences are not incomes (correct)" at bounding box center [784, 483] width 743 height 20
click at [634, 487] on div "e Some expences are not incomes (correct)" at bounding box center [784, 483] width 743 height 20
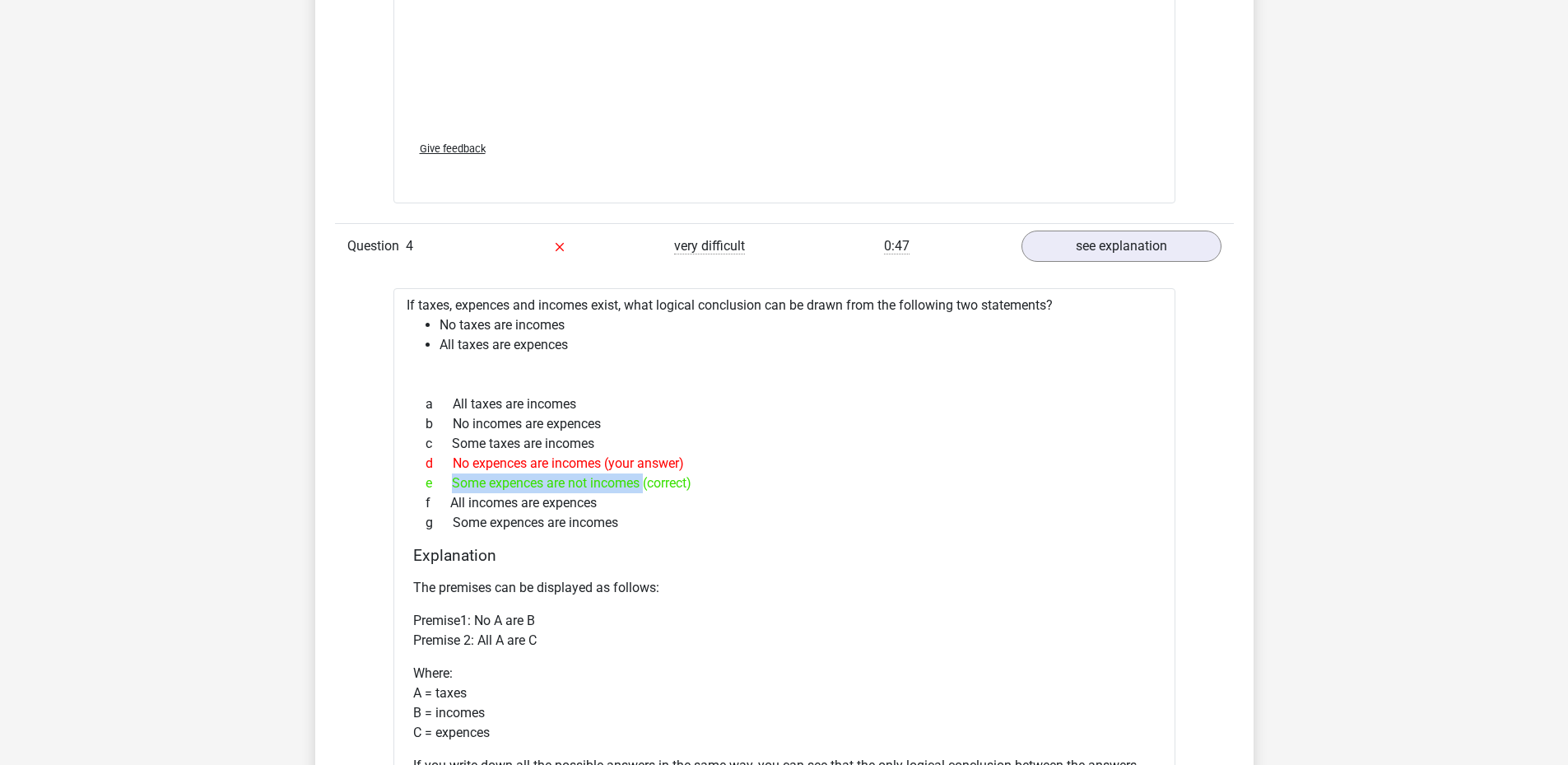
drag, startPoint x: 449, startPoint y: 477, endPoint x: 641, endPoint y: 485, distance: 192.2
click at [641, 485] on div "e Some expences are not incomes (correct)" at bounding box center [784, 483] width 743 height 20
copy div "Some expences are not incomes"
click at [662, 571] on div "The premises can be displayed as follows: Premise1: No A are B Premise 2: All A…" at bounding box center [784, 710] width 743 height 277
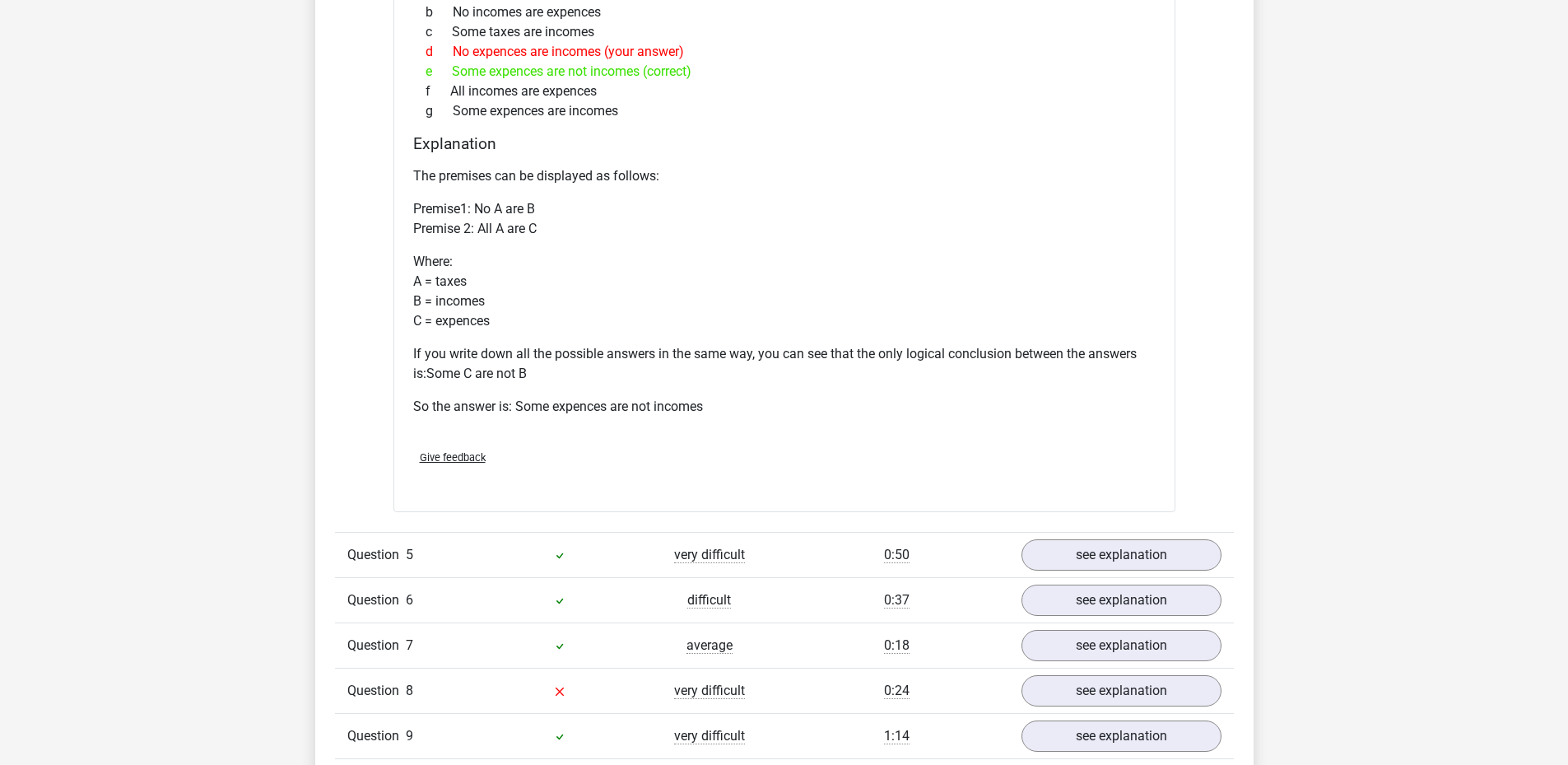
scroll to position [3459, 0]
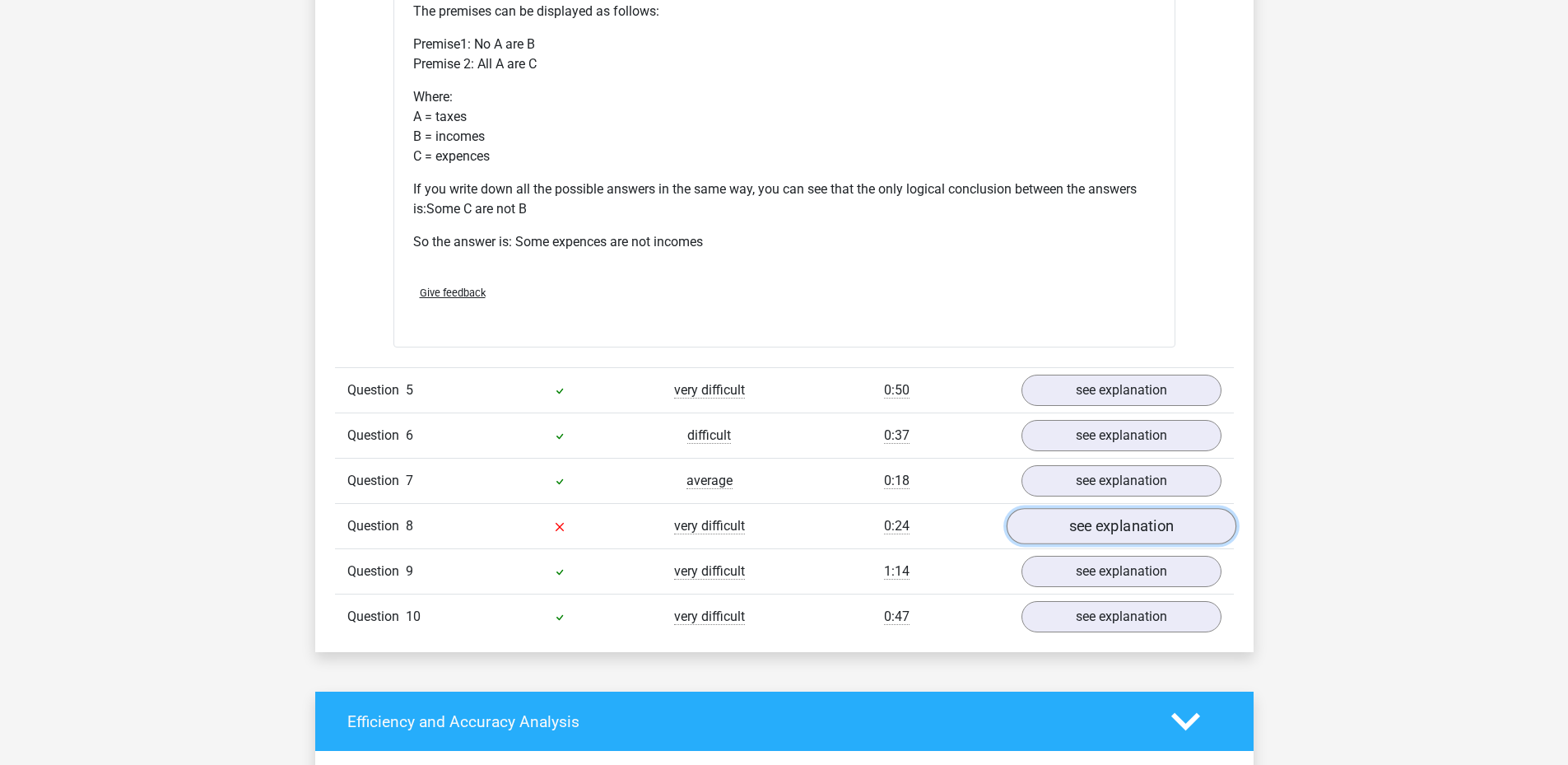
click at [1034, 527] on link "see explanation" at bounding box center [1121, 526] width 230 height 36
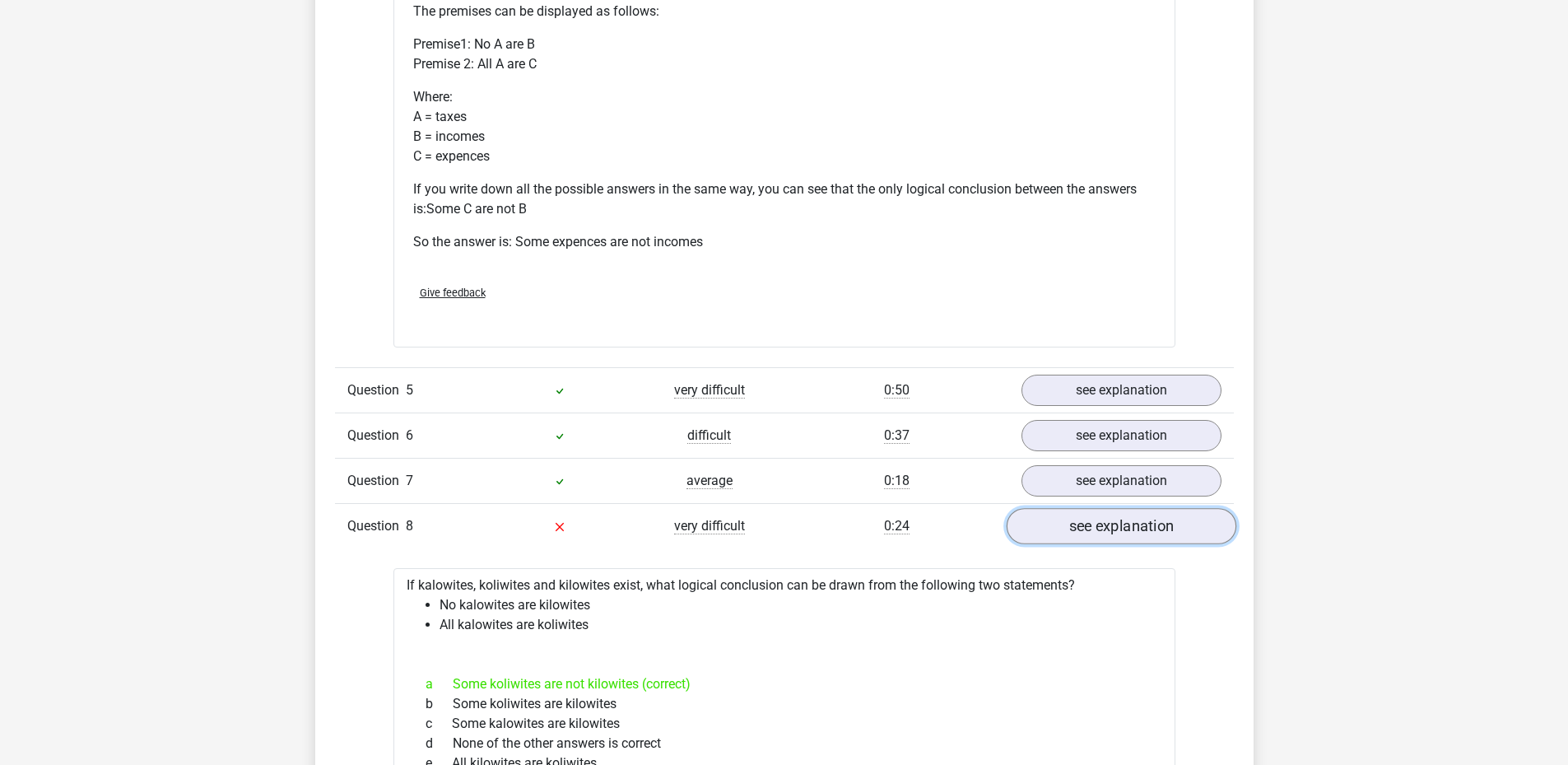
scroll to position [3542, 0]
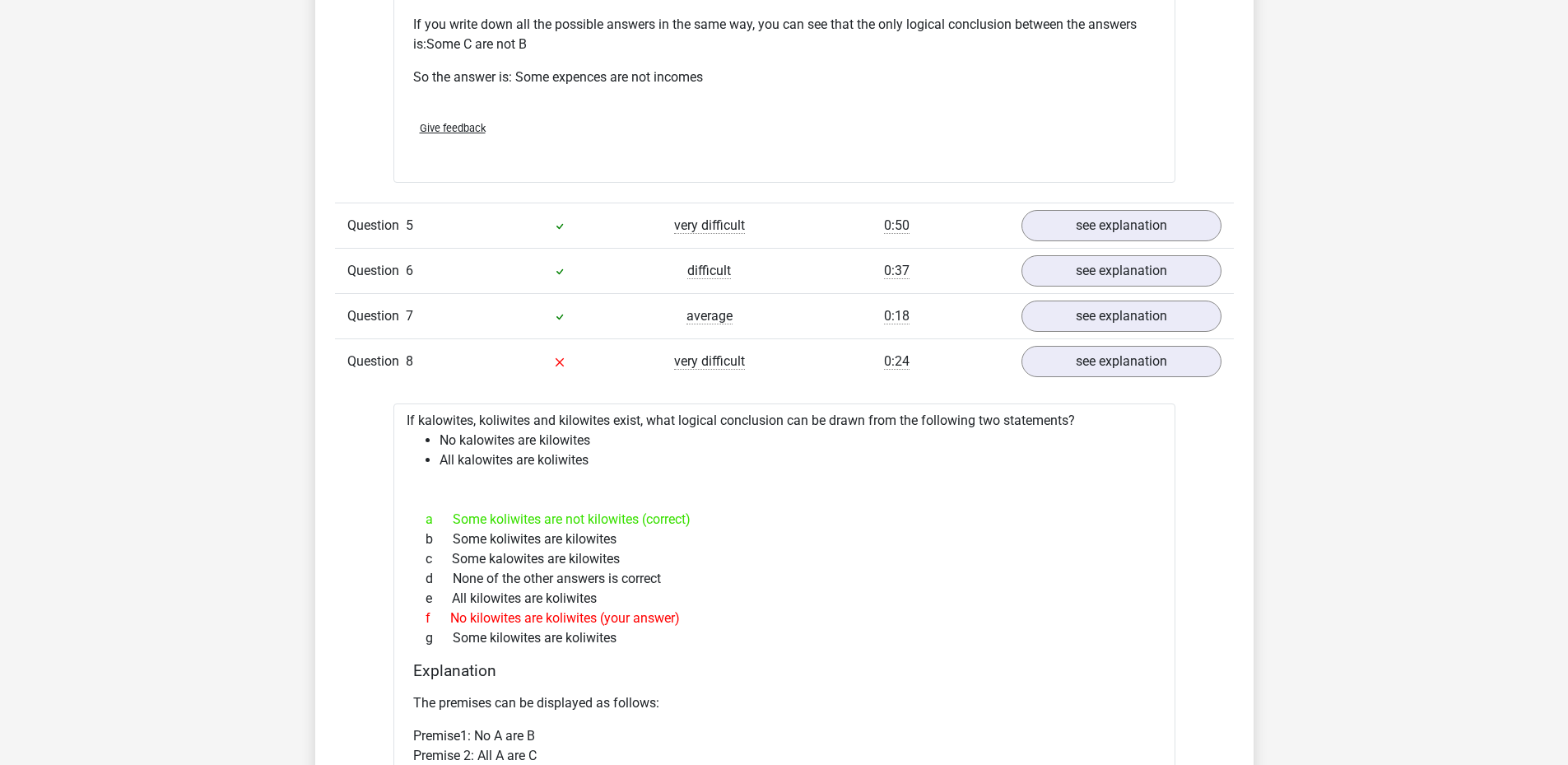
click at [866, 564] on div "c Some kalowites are kilowites" at bounding box center [784, 559] width 743 height 20
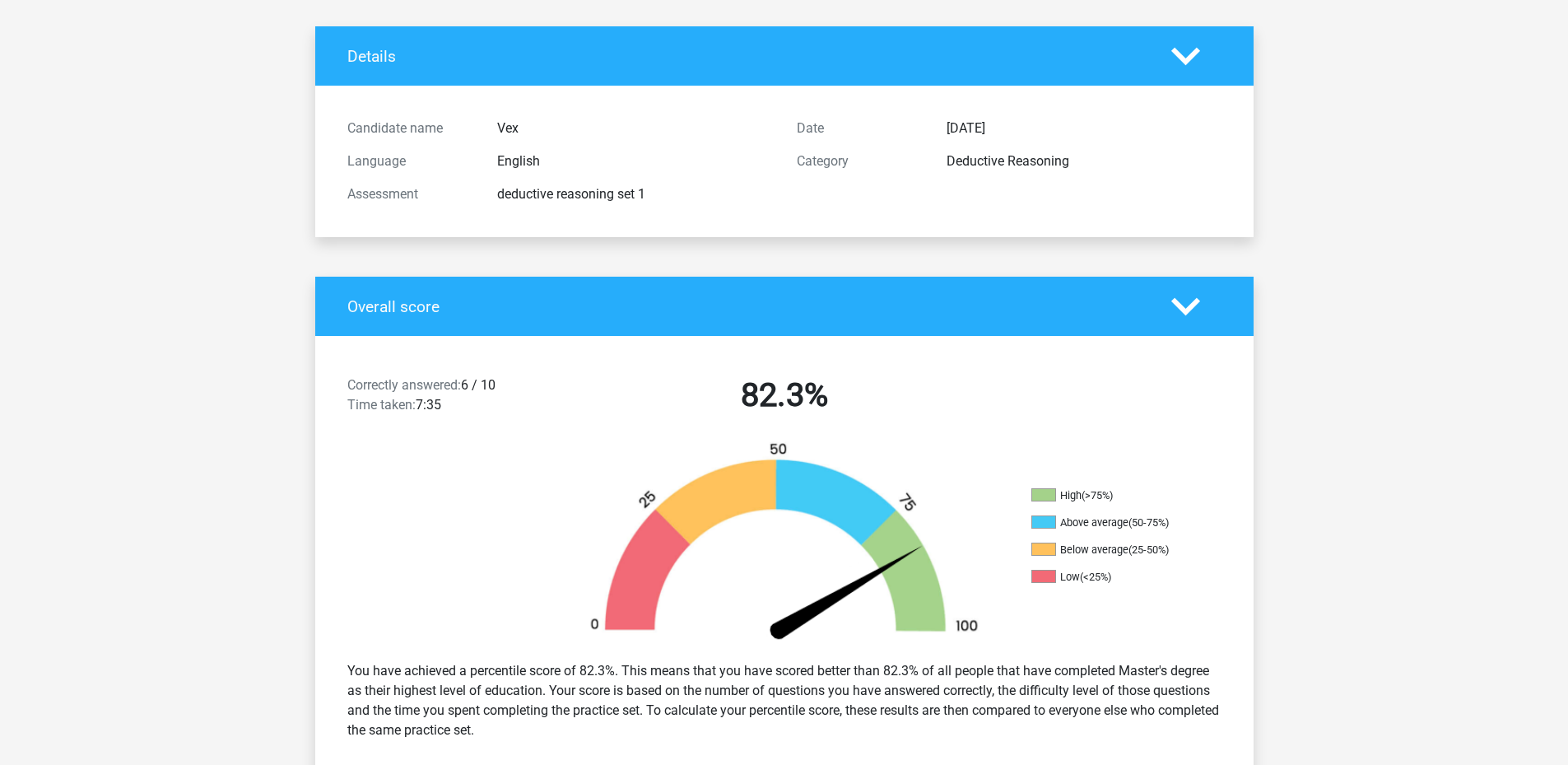
scroll to position [0, 0]
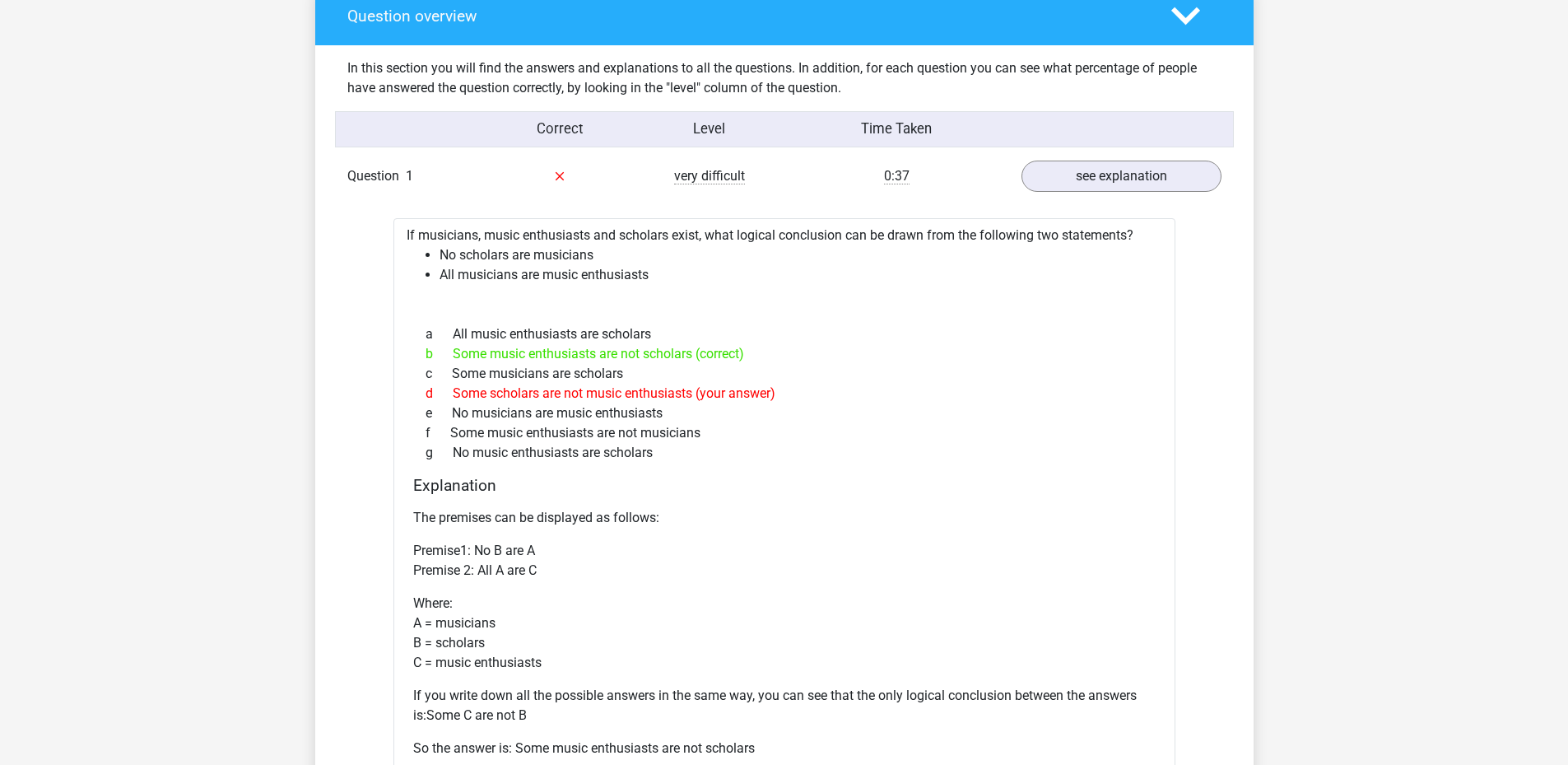
drag, startPoint x: 1560, startPoint y: 200, endPoint x: 1569, endPoint y: 205, distance: 10.3
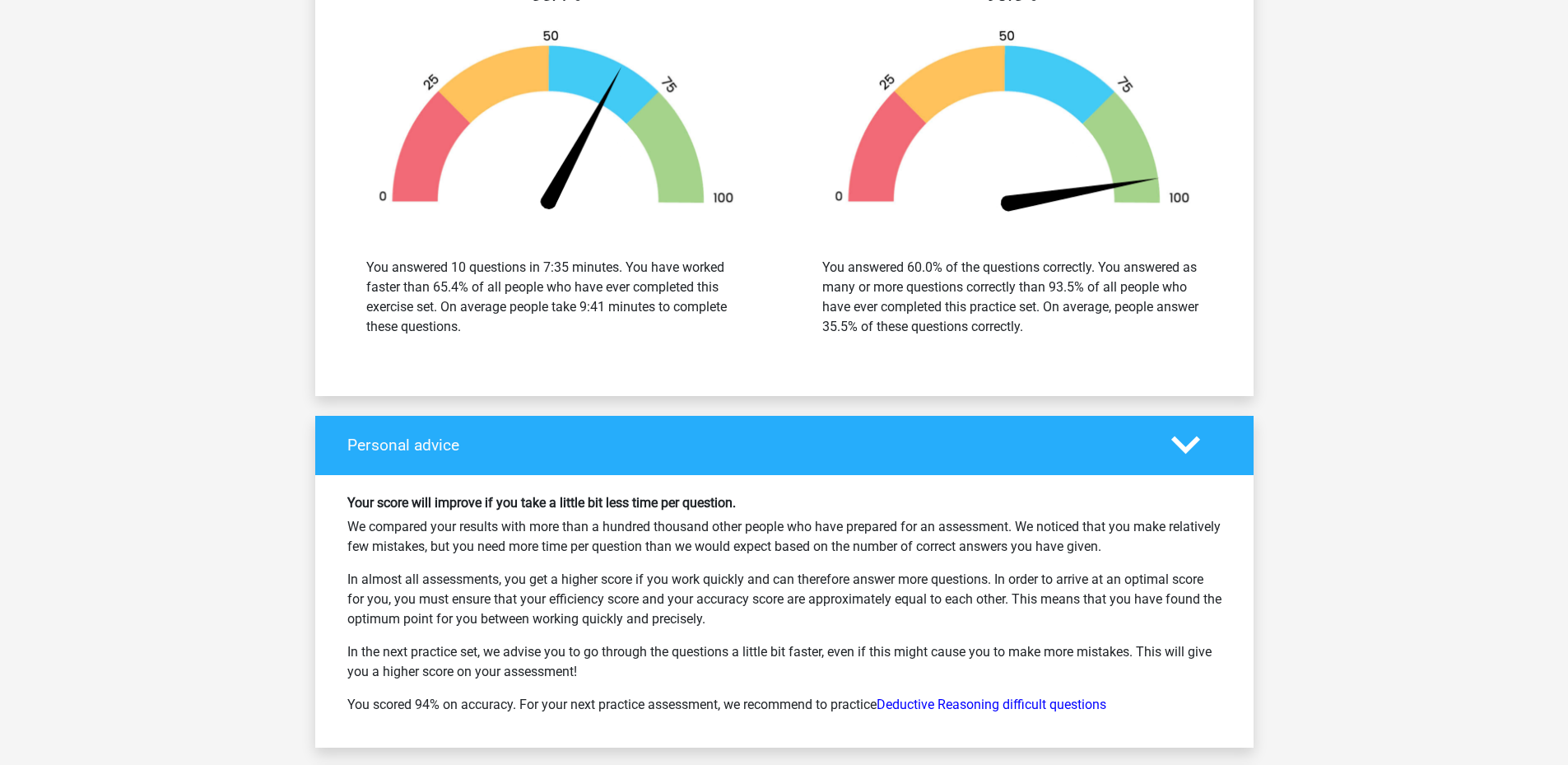
scroll to position [4987, 0]
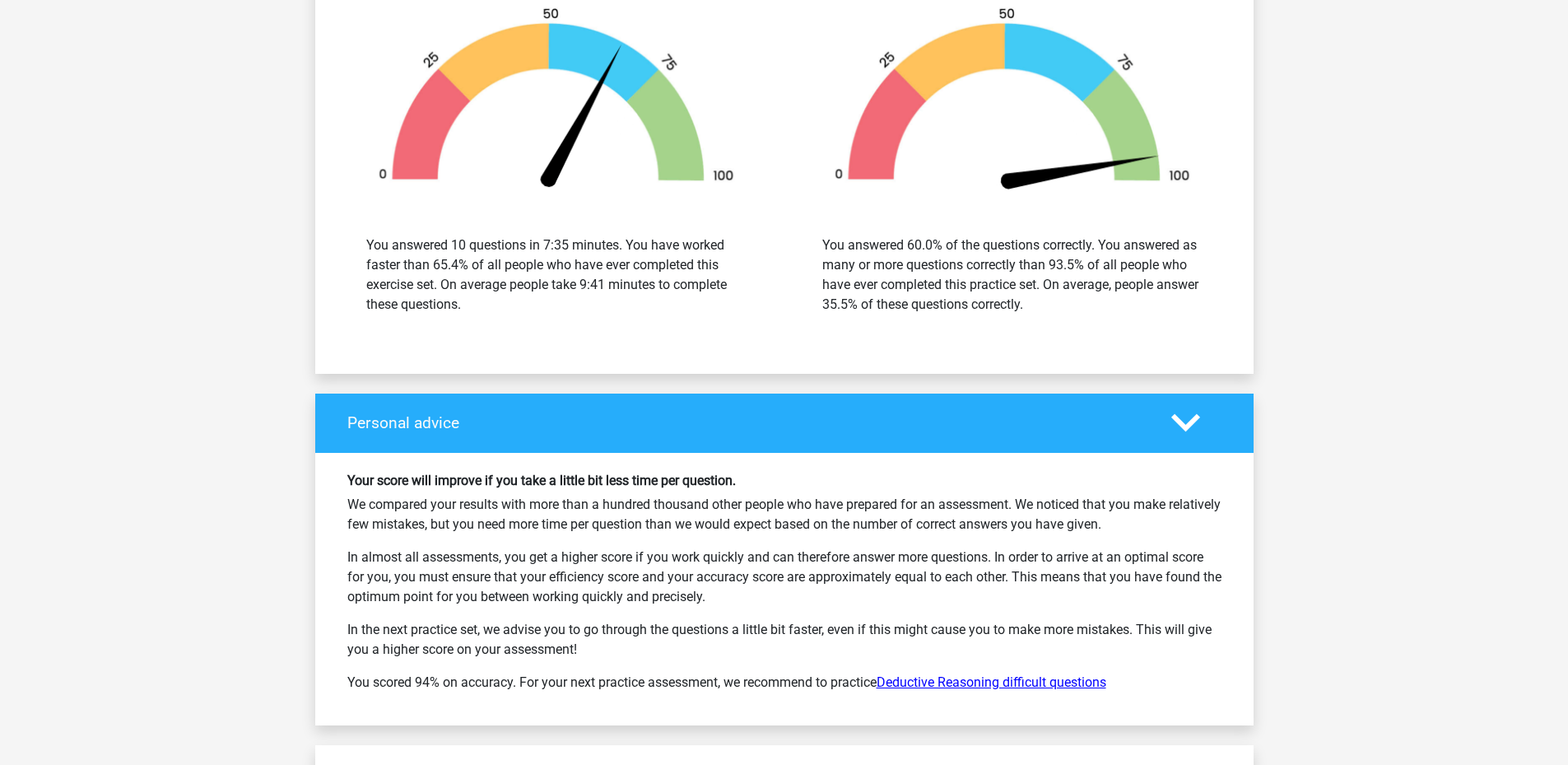
click at [1095, 684] on link "Deductive Reasoning difficult questions" at bounding box center [992, 682] width 230 height 15
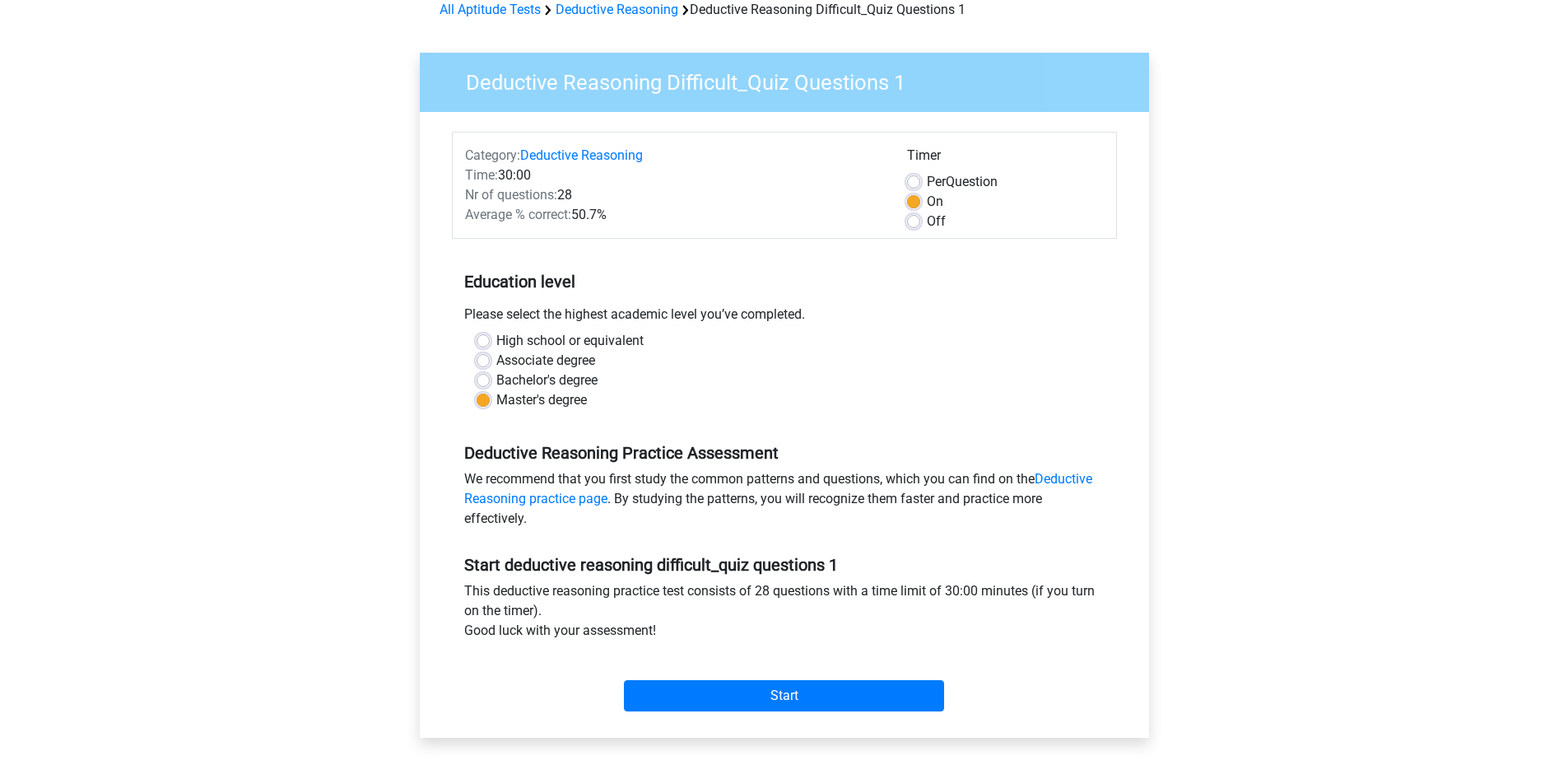
scroll to position [165, 0]
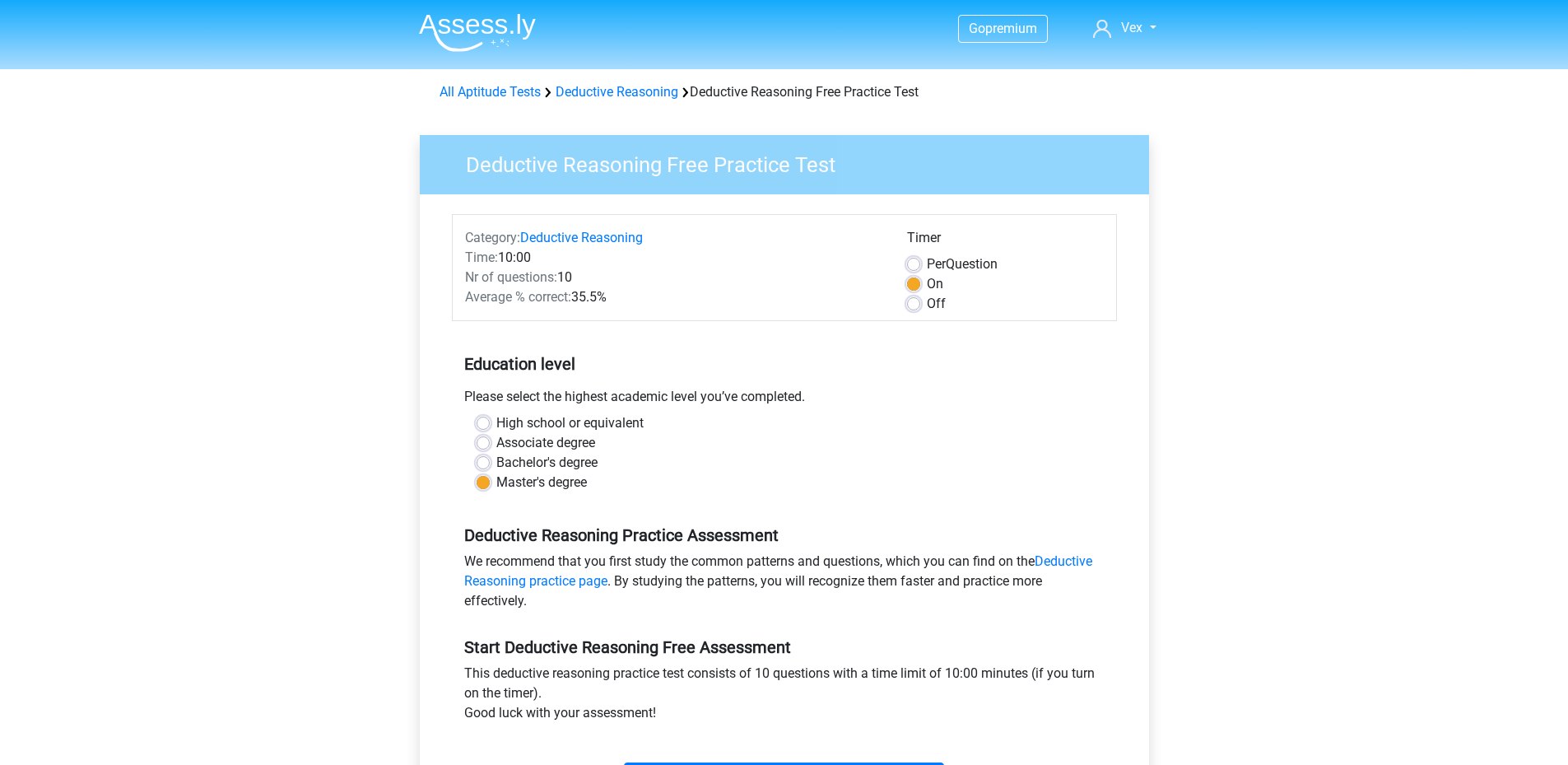
scroll to position [165, 0]
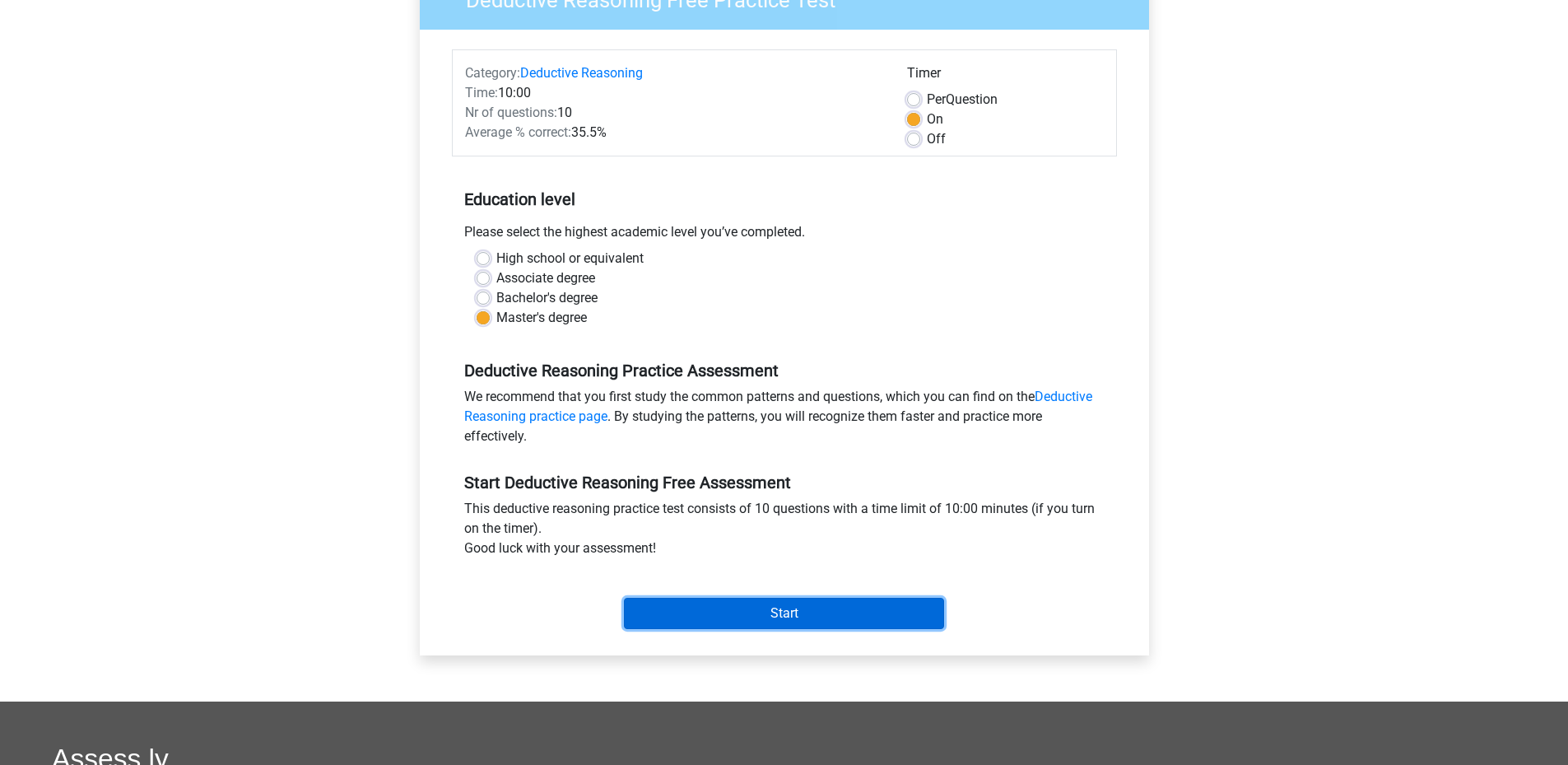
click at [758, 613] on input "Start" at bounding box center [784, 613] width 320 height 32
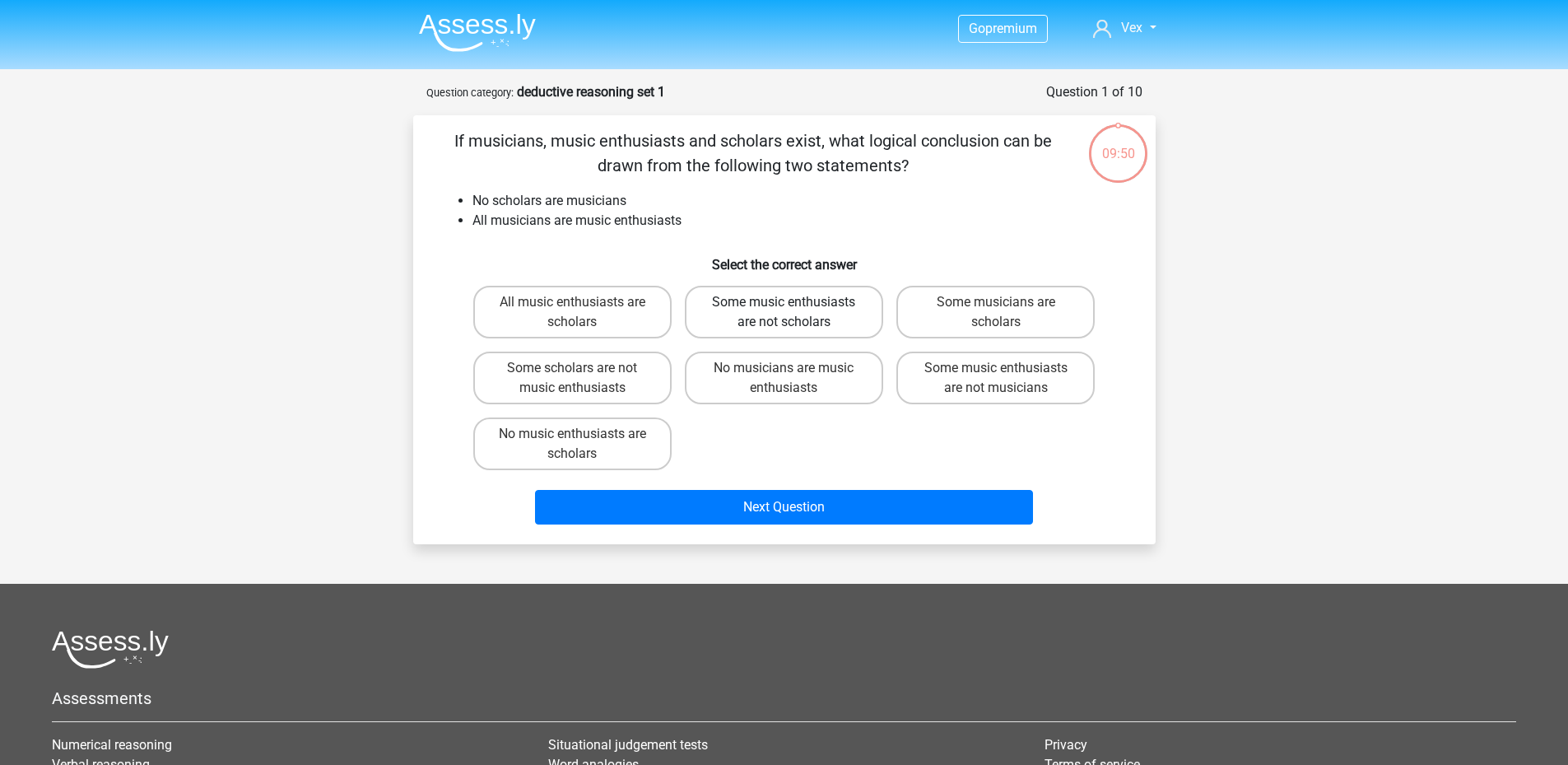
click at [811, 311] on label "Some music enthusiasts are not scholars" at bounding box center [784, 312] width 198 height 53
click at [794, 311] on input "Some music enthusiasts are not scholars" at bounding box center [789, 308] width 11 height 11
radio input "true"
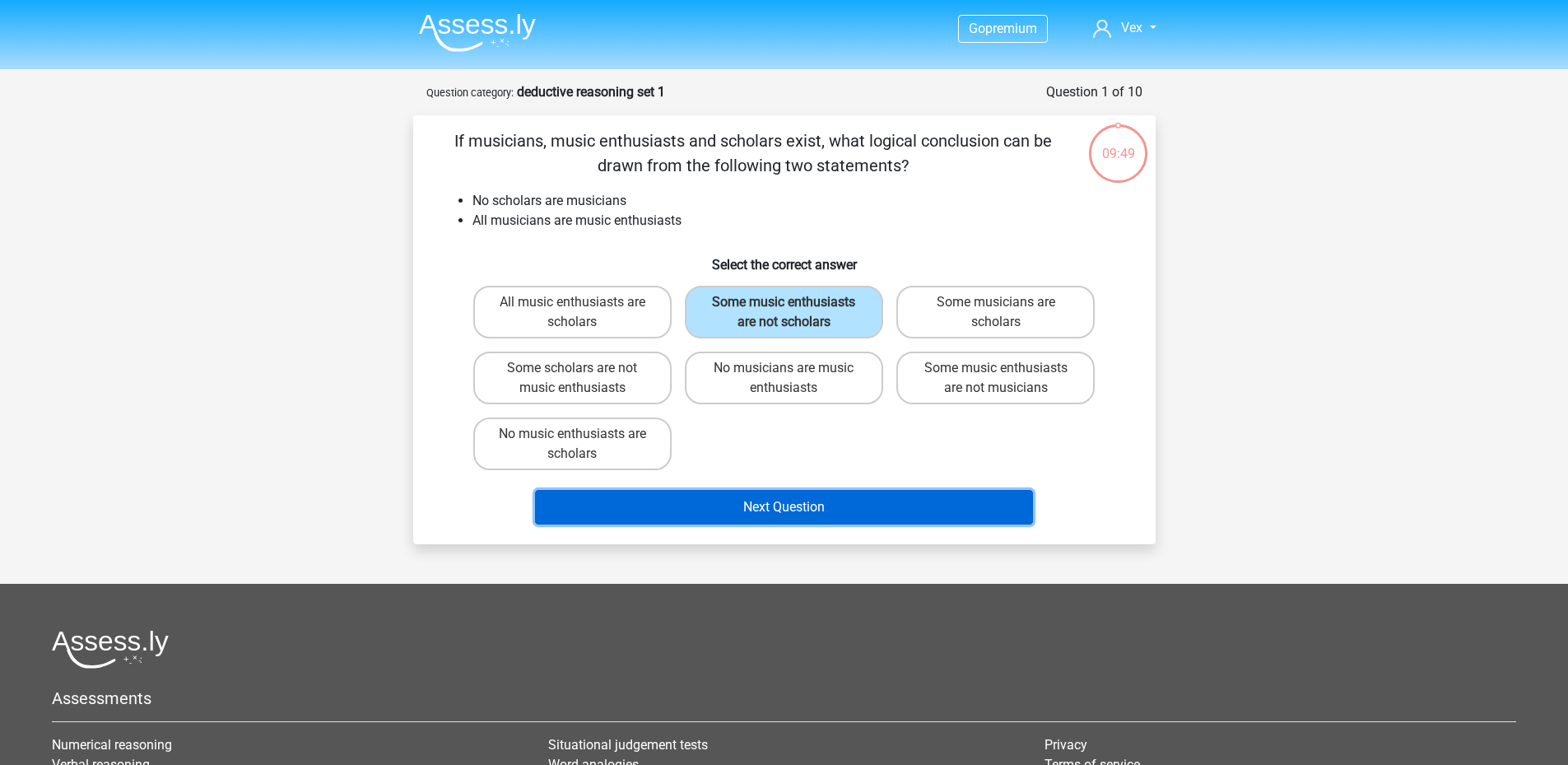
click at [871, 506] on button "Next Question" at bounding box center [784, 507] width 498 height 34
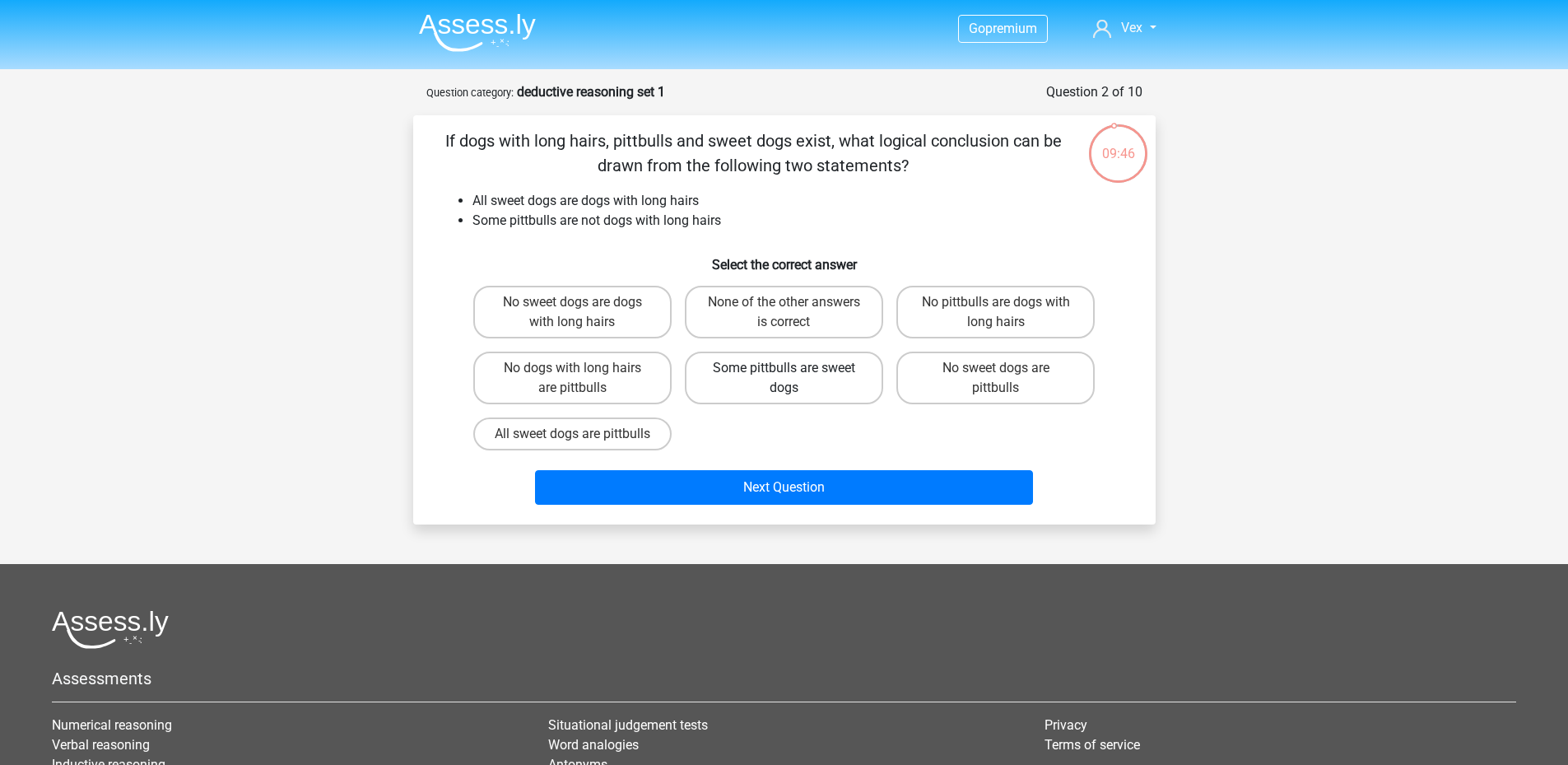
click at [803, 386] on label "Some pittbulls are sweet dogs" at bounding box center [784, 378] width 198 height 53
click at [794, 378] on input "Some pittbulls are sweet dogs" at bounding box center [789, 374] width 11 height 11
radio input "true"
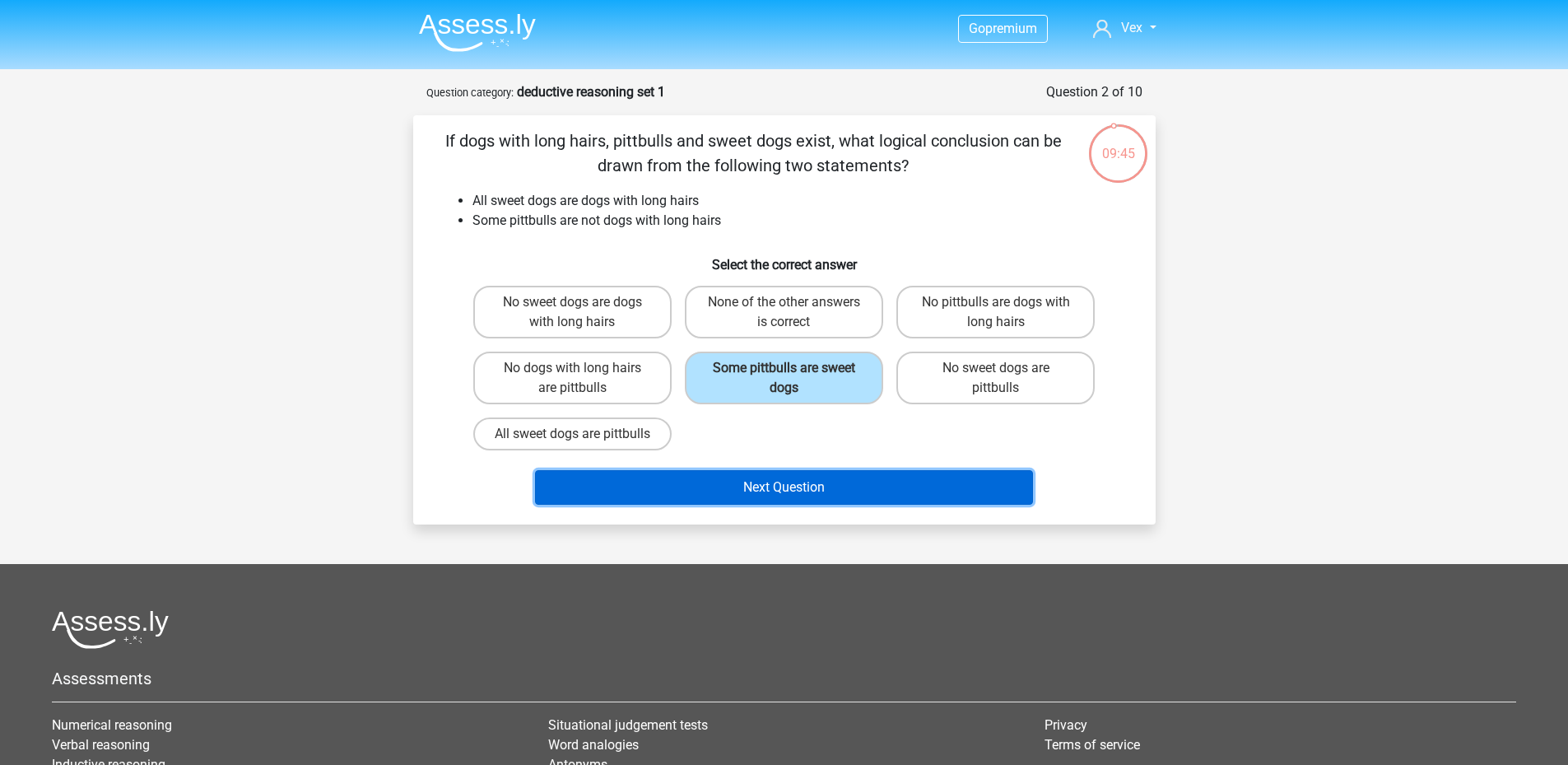
click at [844, 494] on button "Next Question" at bounding box center [784, 487] width 498 height 34
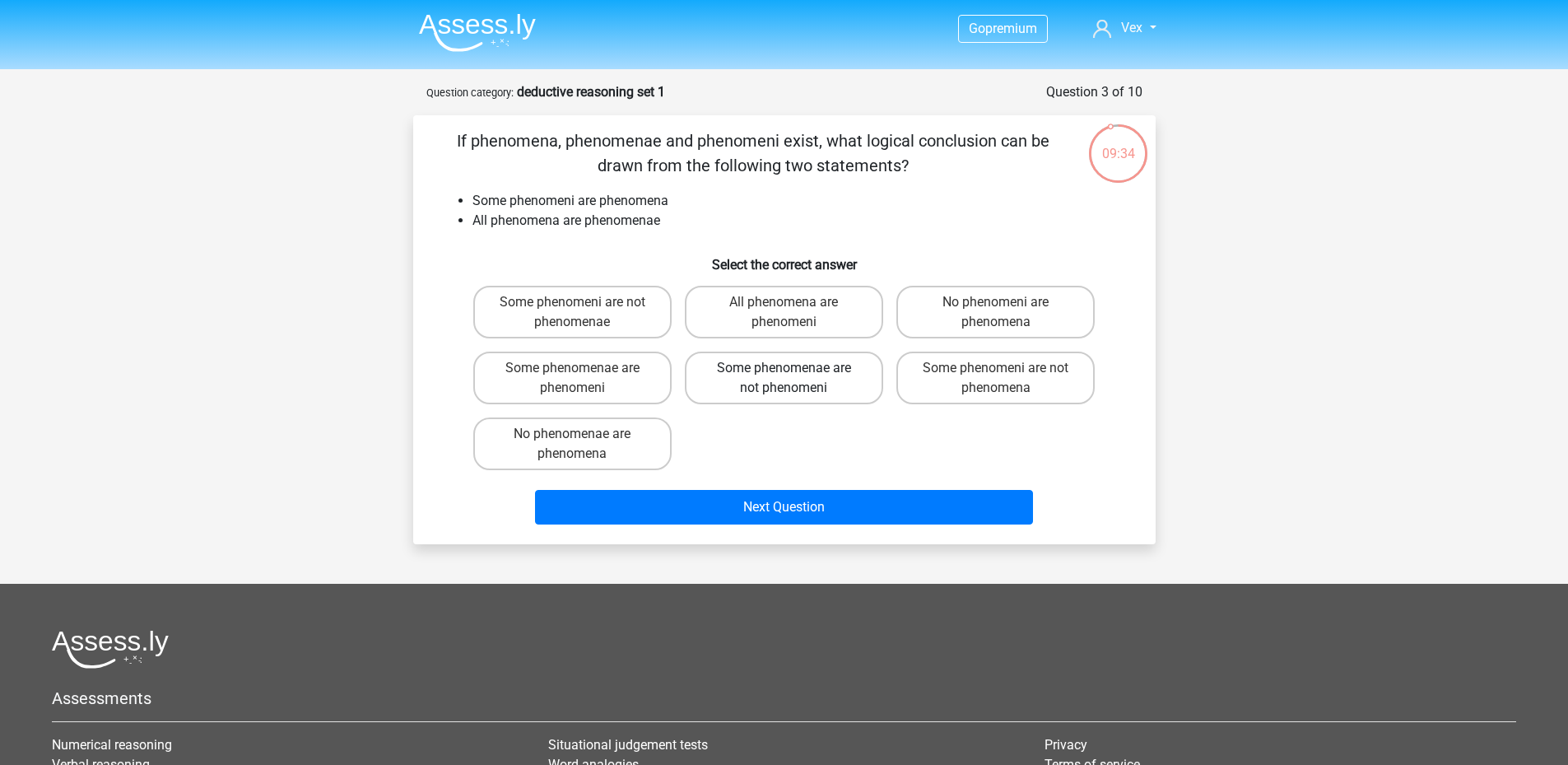
click at [807, 390] on label "Some phenomenae are not phenomeni" at bounding box center [784, 378] width 198 height 53
click at [794, 378] on input "Some phenomenae are not phenomeni" at bounding box center [789, 374] width 11 height 11
radio input "true"
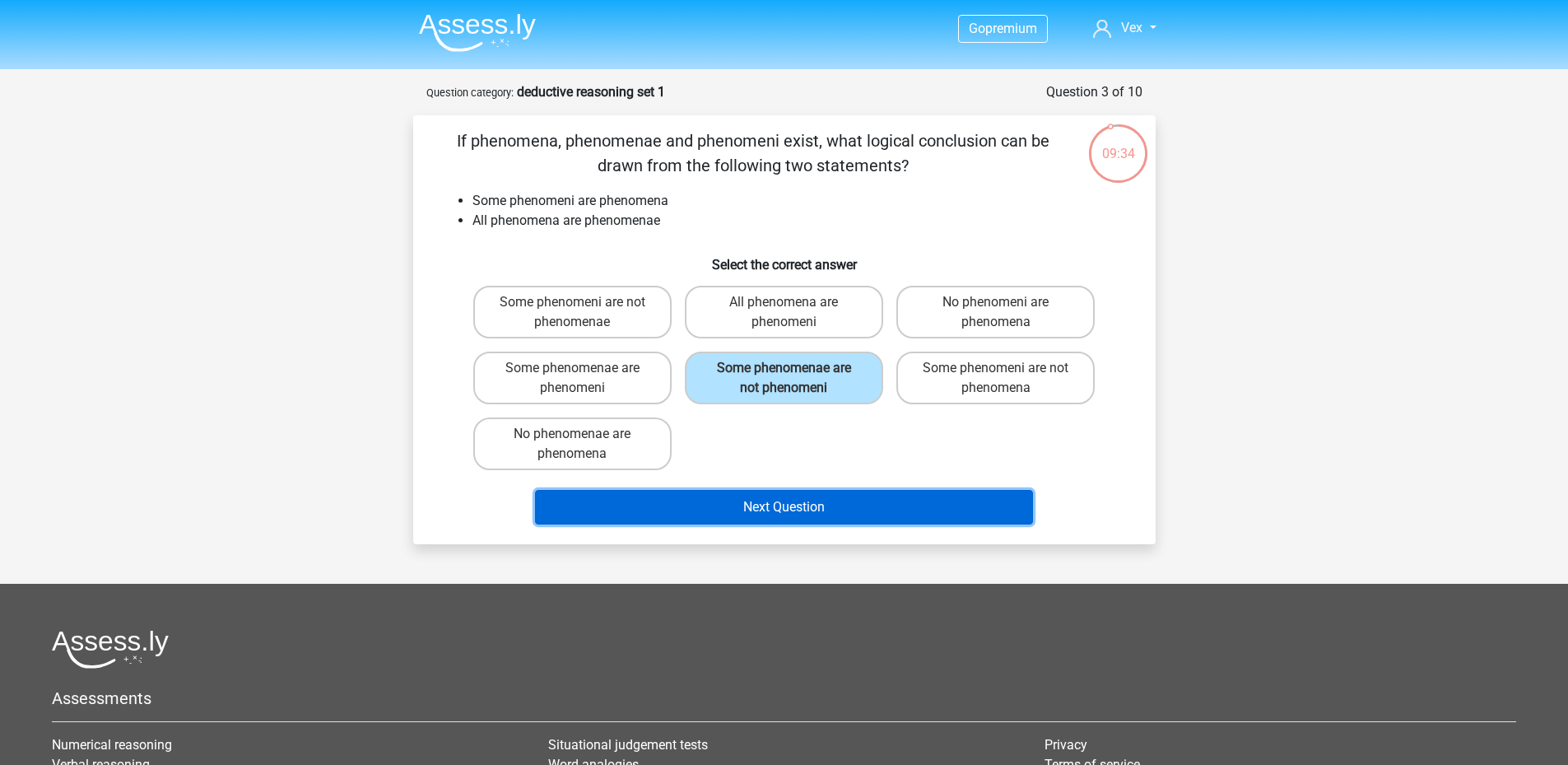
click at [834, 503] on button "Next Question" at bounding box center [784, 507] width 498 height 34
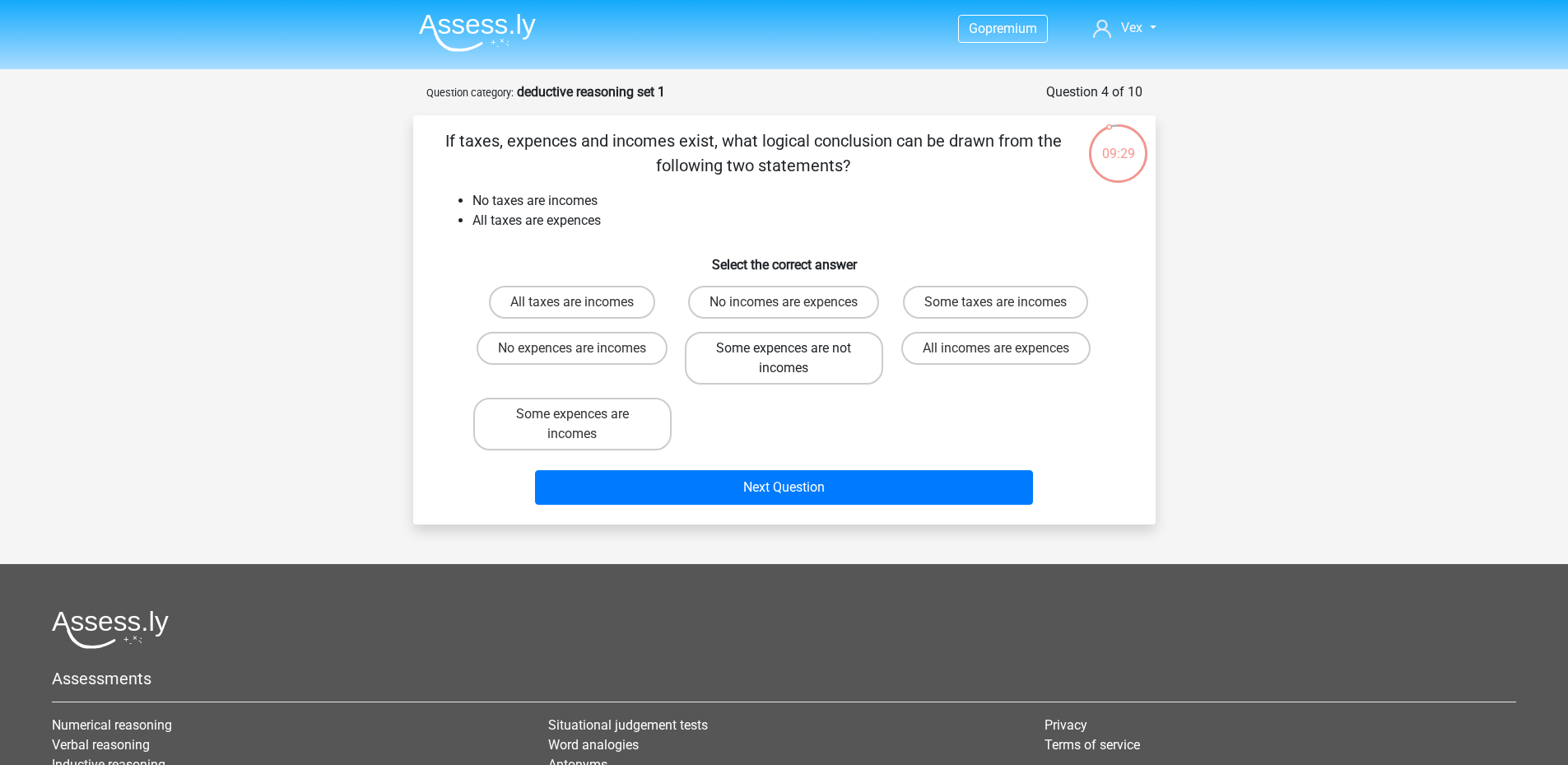
click at [798, 359] on label "Some expences are not incomes" at bounding box center [784, 359] width 198 height 53
click at [794, 359] on input "Some expences are not incomes" at bounding box center [789, 354] width 11 height 11
radio input "true"
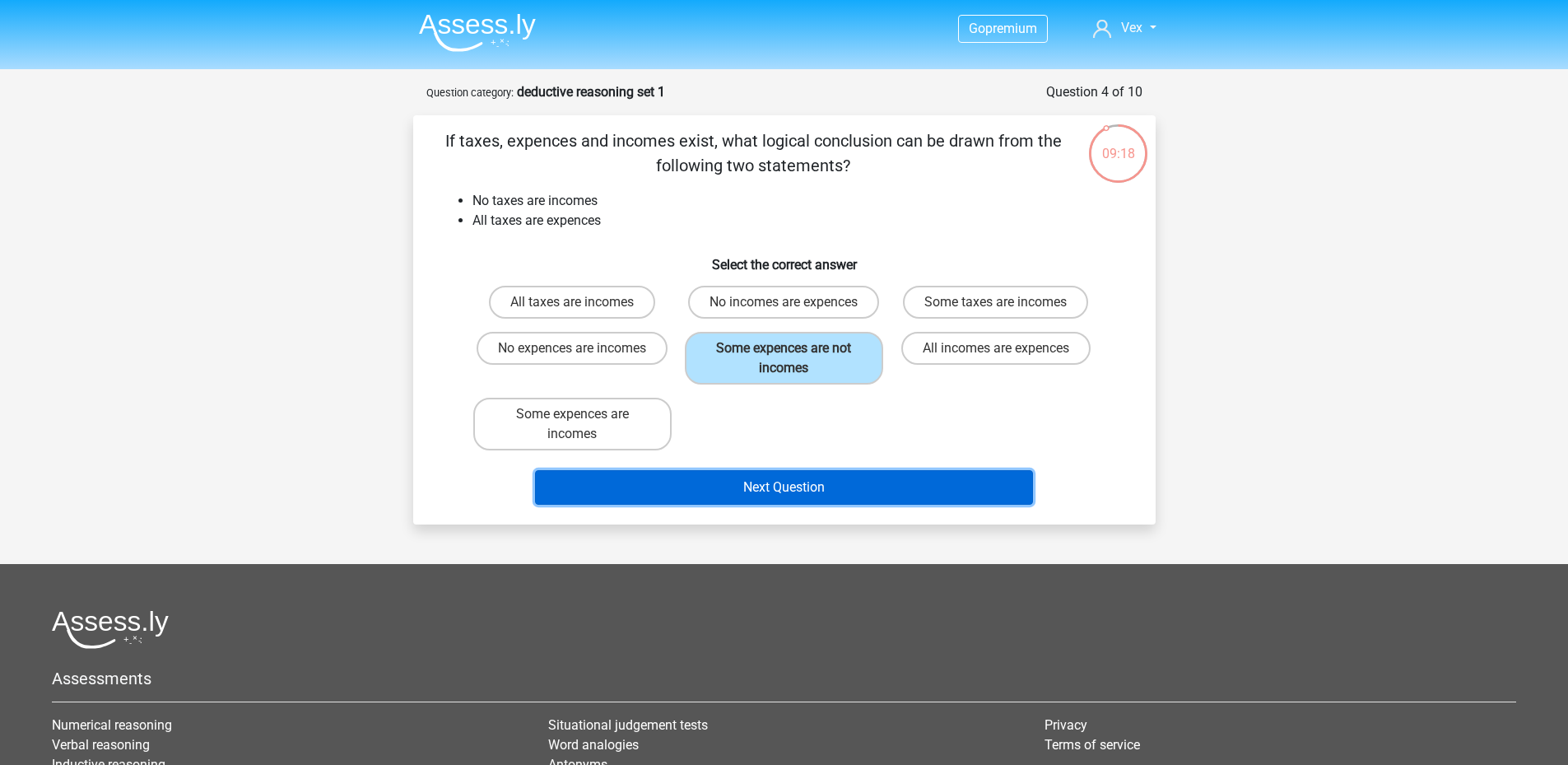
click at [832, 478] on button "Next Question" at bounding box center [784, 487] width 498 height 34
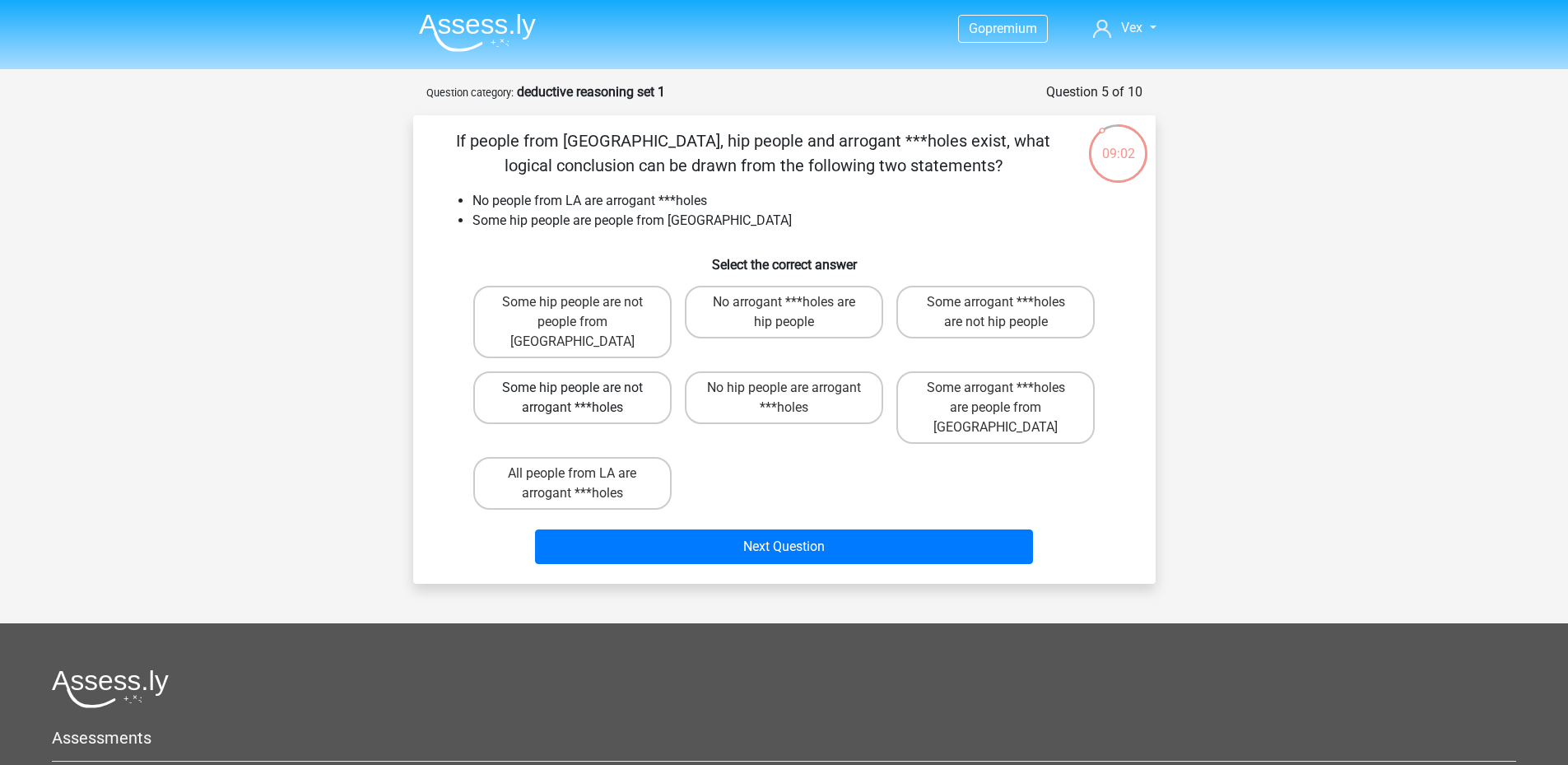
click at [636, 388] on label "Some hip people are not arrogant ***holes" at bounding box center [572, 397] width 198 height 53
click at [583, 388] on input "Some hip people are not arrogant ***holes" at bounding box center [577, 393] width 11 height 11
radio input "true"
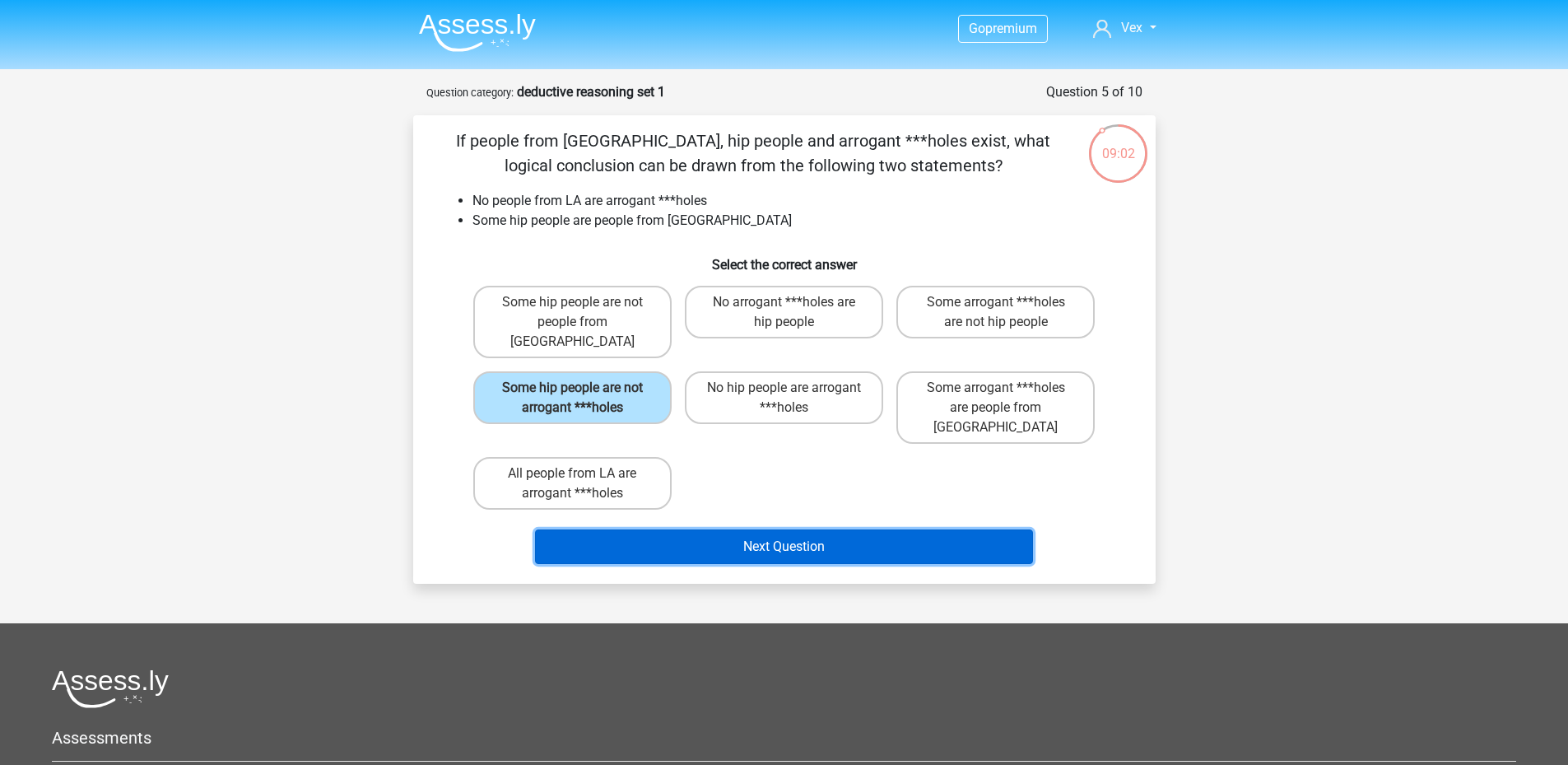
click at [745, 530] on button "Next Question" at bounding box center [784, 547] width 498 height 34
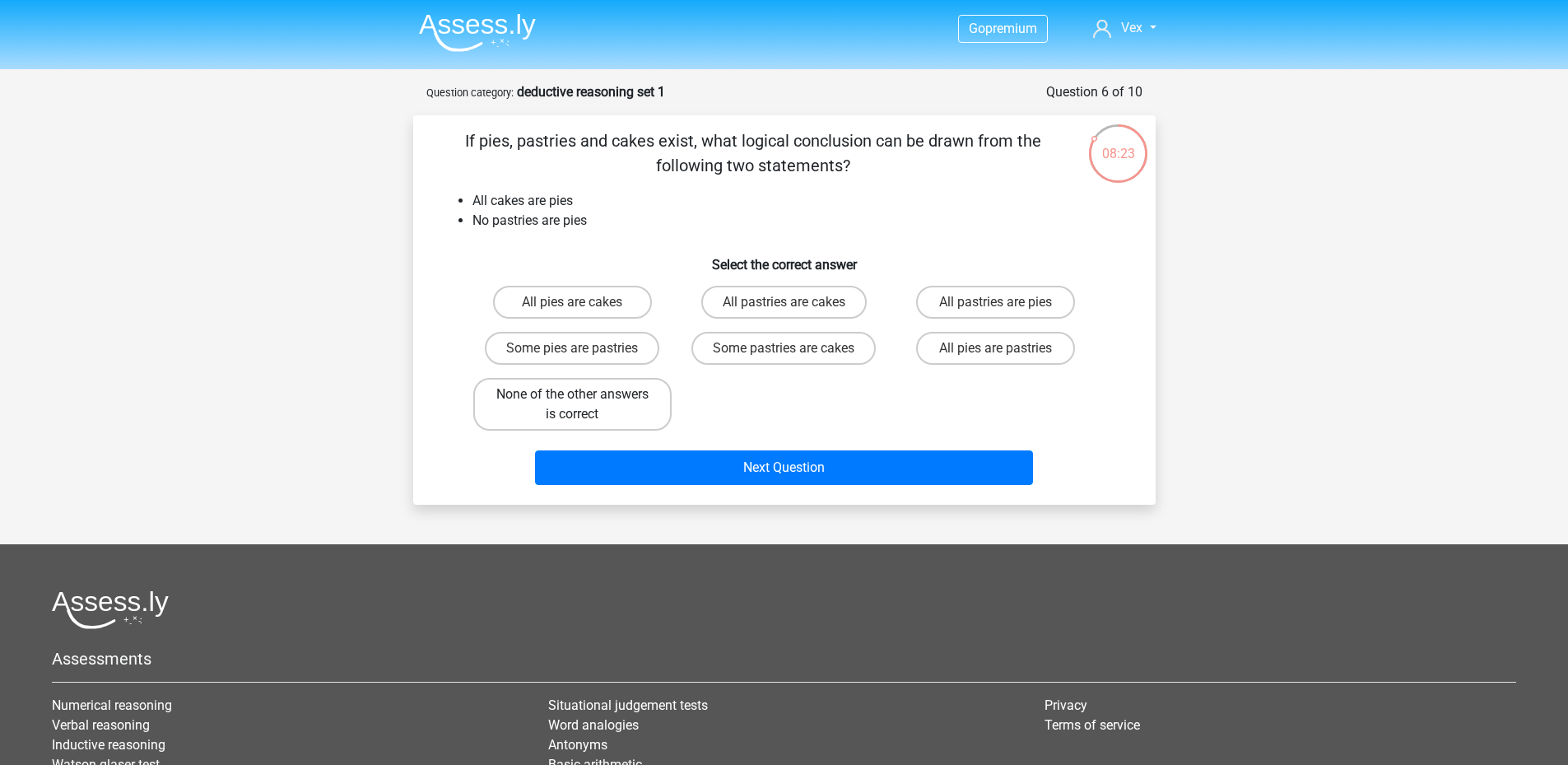
click at [594, 390] on label "None of the other answers is correct" at bounding box center [572, 405] width 198 height 53
click at [583, 395] on input "None of the other answers is correct" at bounding box center [577, 400] width 11 height 11
radio input "true"
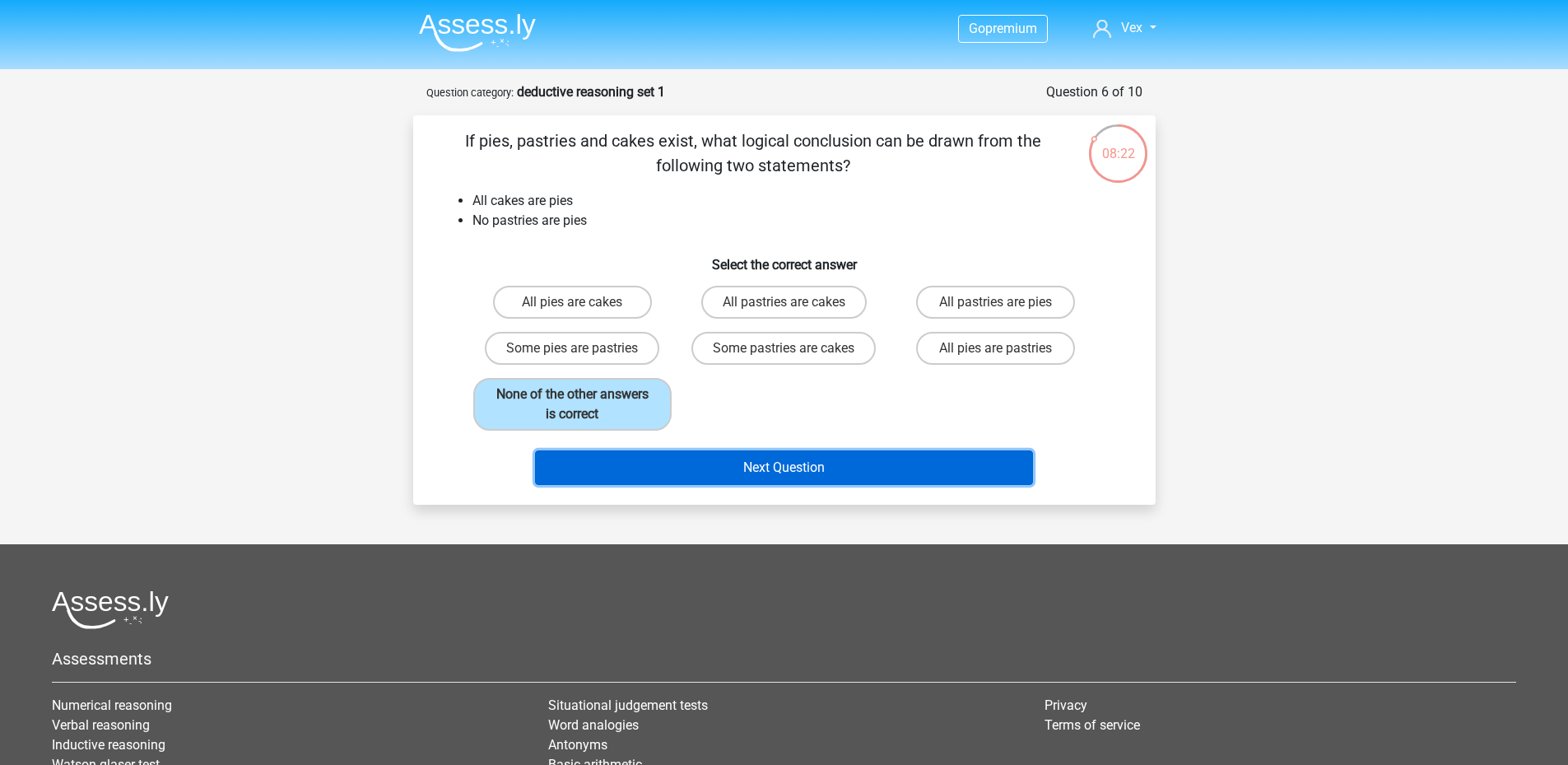
click at [758, 485] on button "Next Question" at bounding box center [784, 468] width 498 height 34
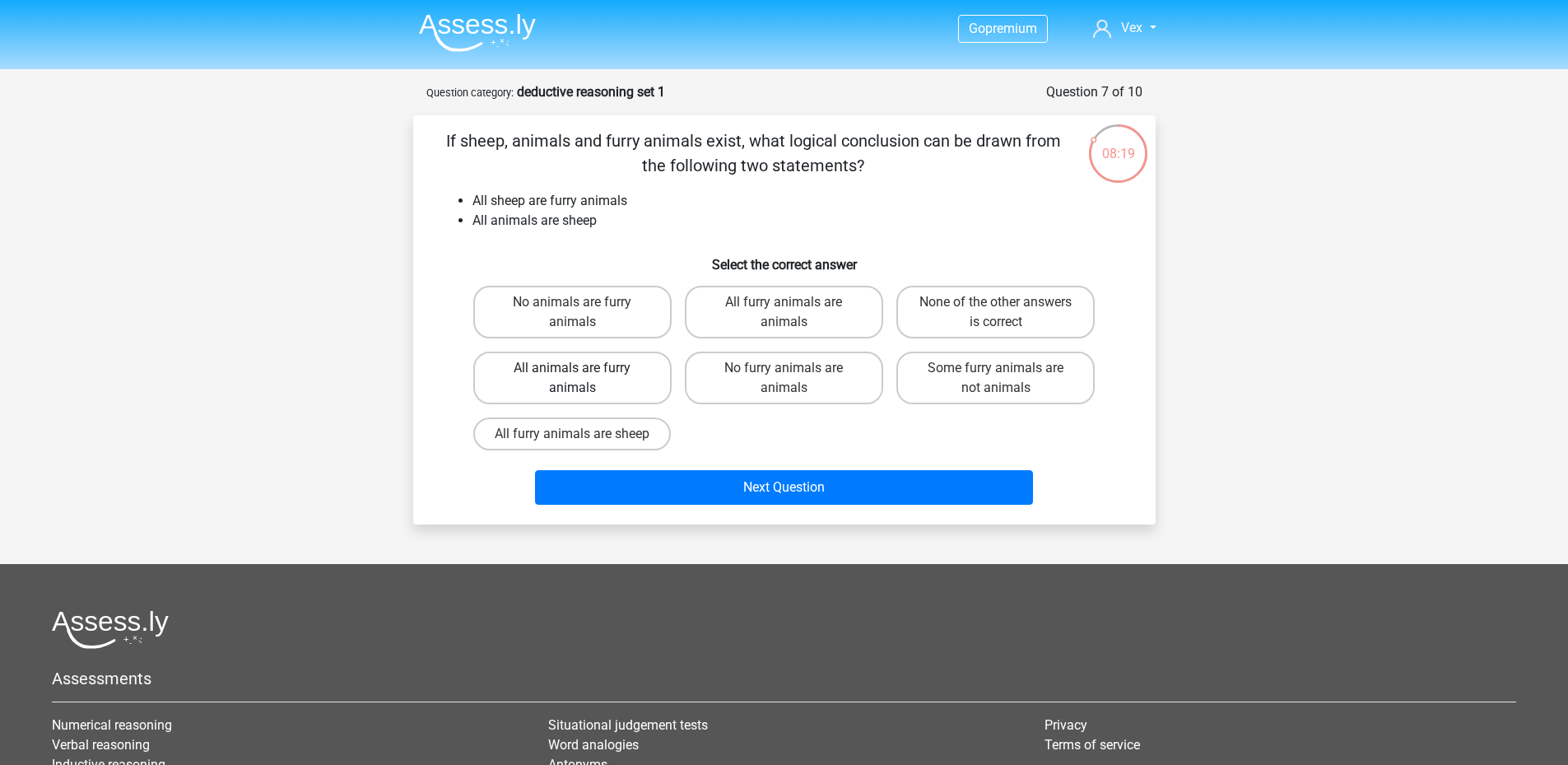
click at [613, 376] on label "All animals are furry animals" at bounding box center [572, 378] width 198 height 53
click at [583, 376] on input "All animals are furry animals" at bounding box center [577, 374] width 11 height 11
radio input "true"
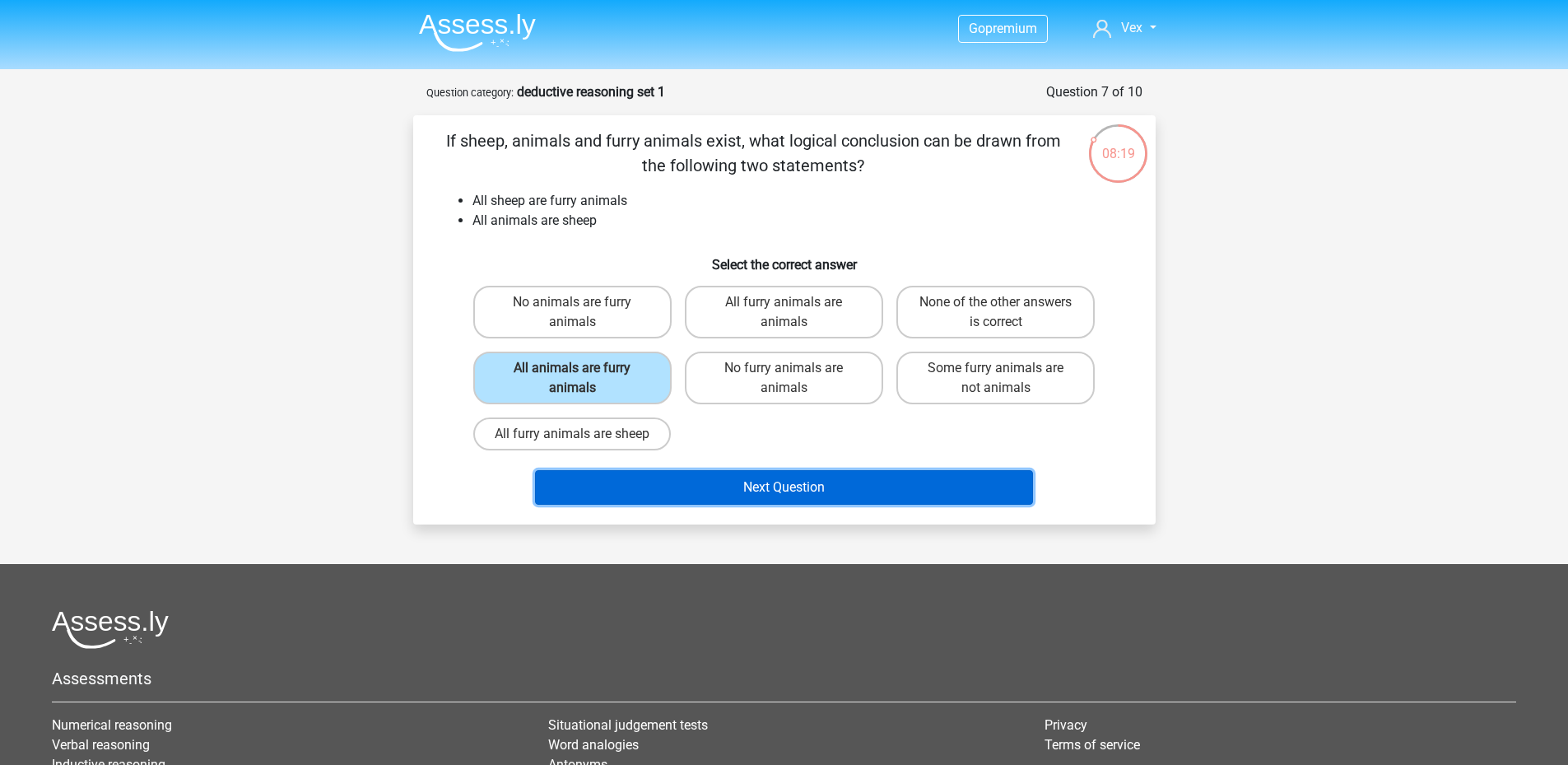
click at [713, 492] on button "Next Question" at bounding box center [784, 487] width 498 height 34
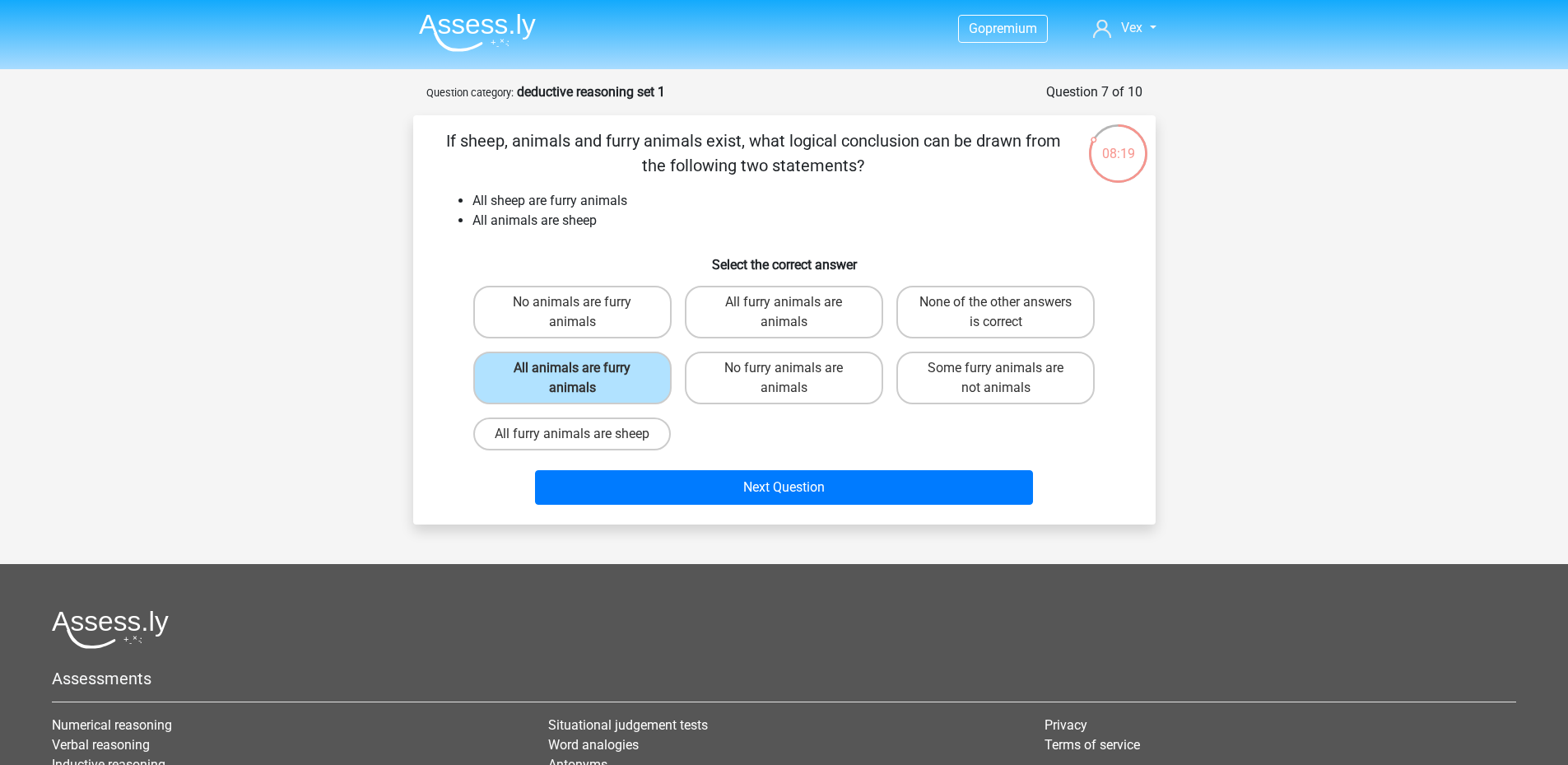
scroll to position [82, 0]
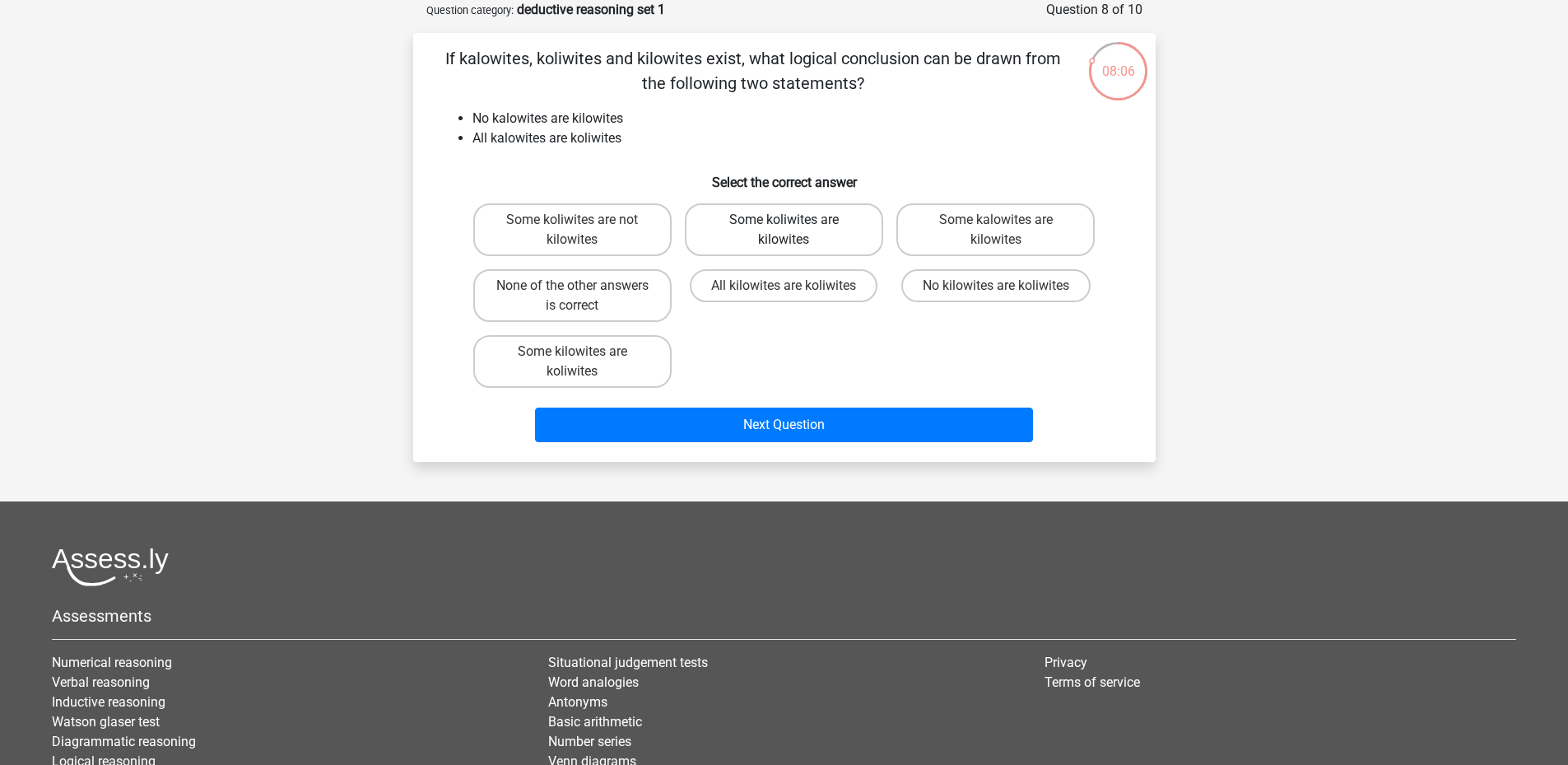
click at [824, 232] on label "Some koliwites are kilowites" at bounding box center [784, 230] width 198 height 53
click at [794, 231] on input "Some koliwites are kilowites" at bounding box center [789, 225] width 11 height 11
radio input "true"
click at [645, 242] on label "Some koliwites are not kilowites" at bounding box center [572, 230] width 198 height 53
click at [583, 231] on input "Some koliwites are not kilowites" at bounding box center [577, 225] width 11 height 11
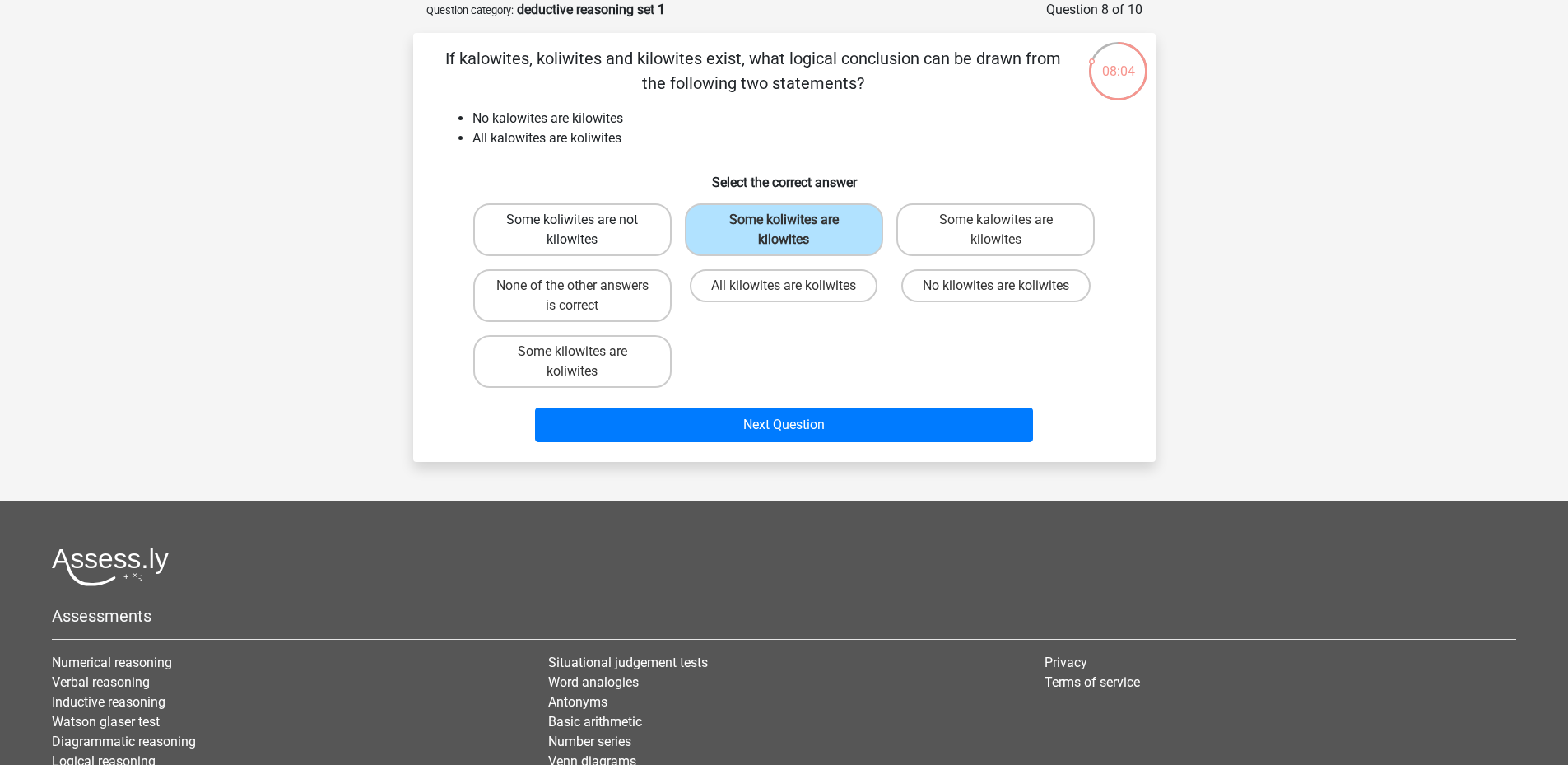
radio input "true"
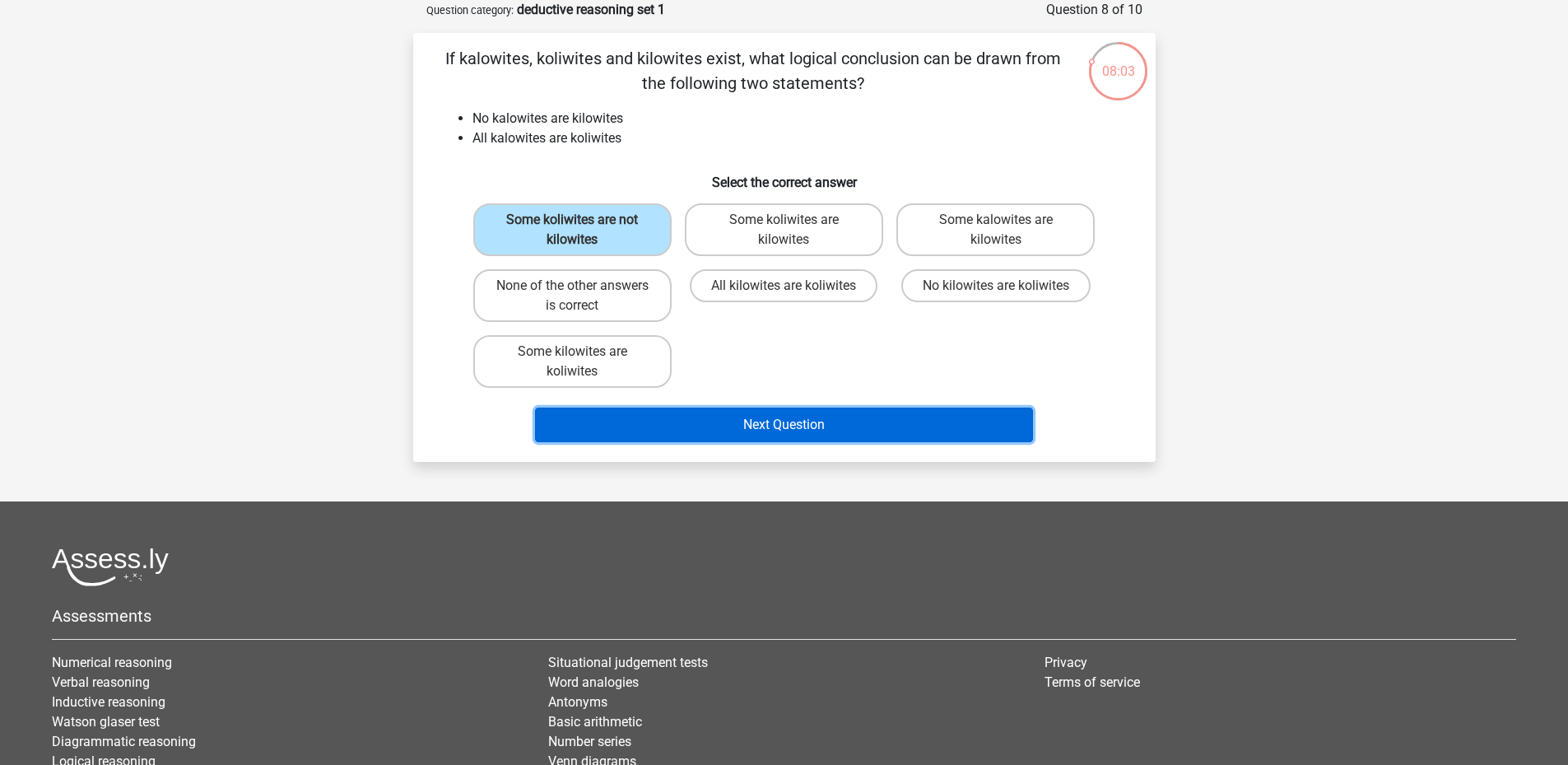
click at [769, 434] on button "Next Question" at bounding box center [784, 425] width 498 height 34
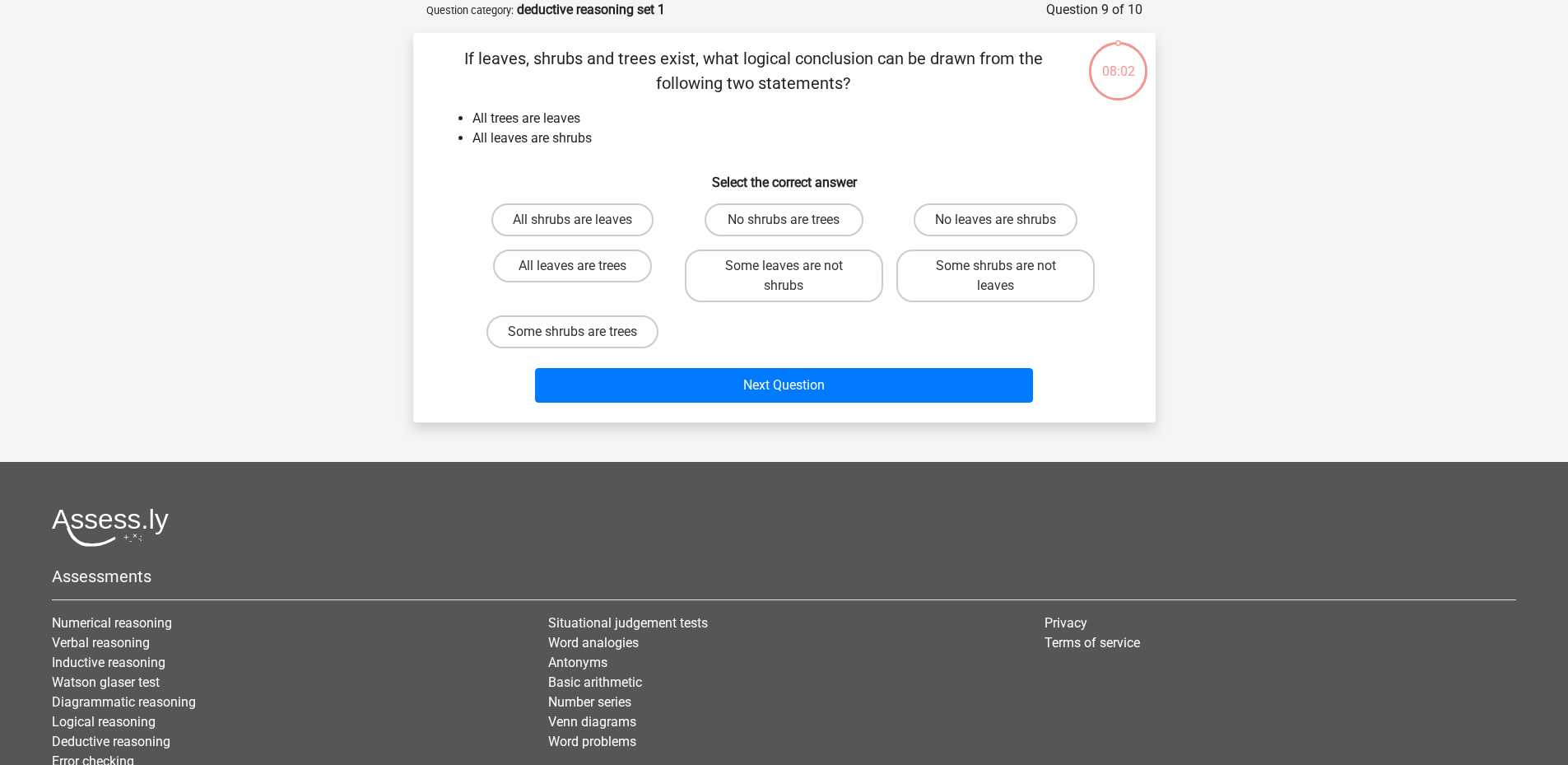
scroll to position [0, 0]
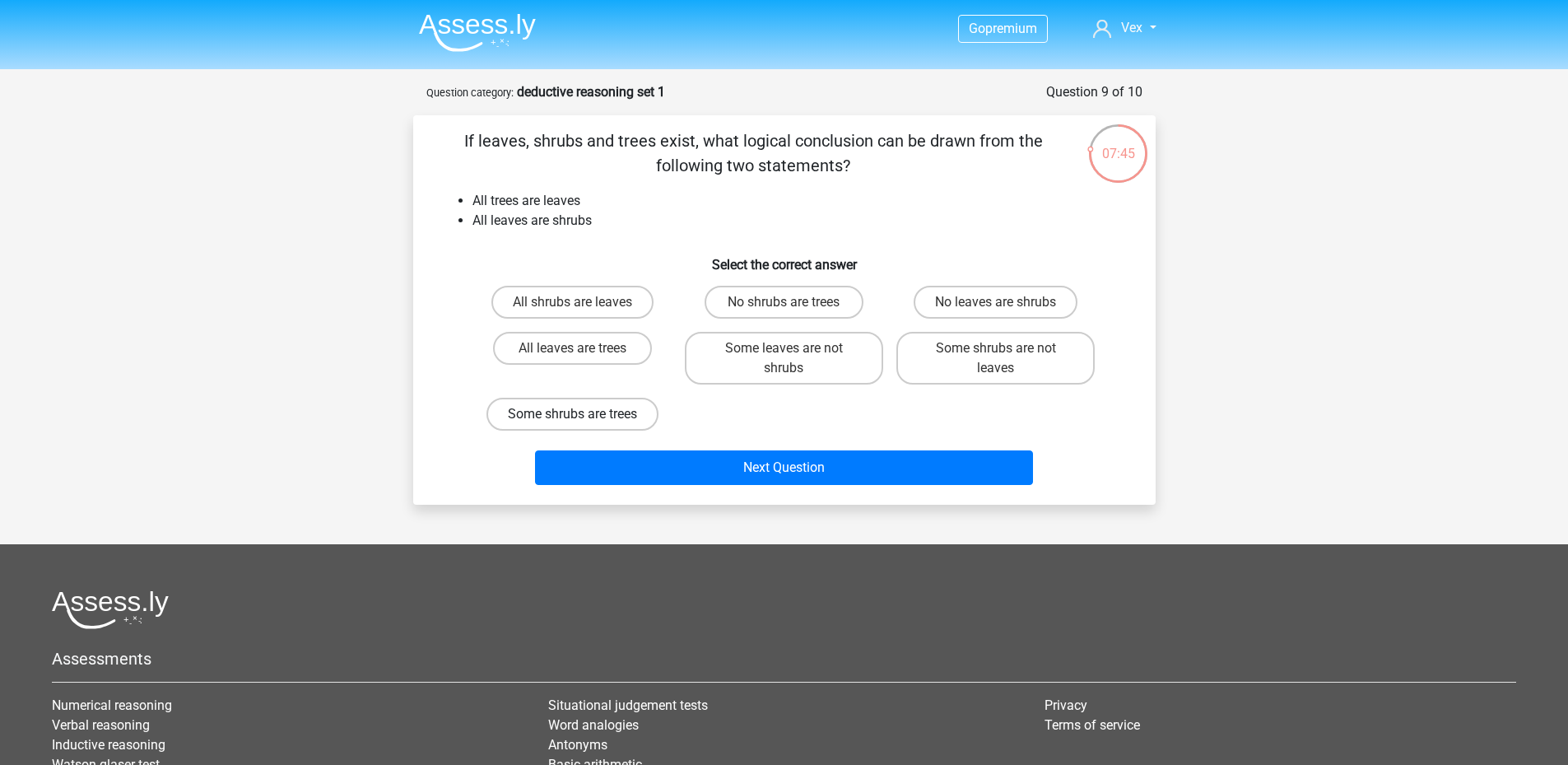
click at [633, 419] on label "Some shrubs are trees" at bounding box center [573, 414] width 172 height 33
click at [583, 419] on input "Some shrubs are trees" at bounding box center [577, 420] width 11 height 11
radio input "true"
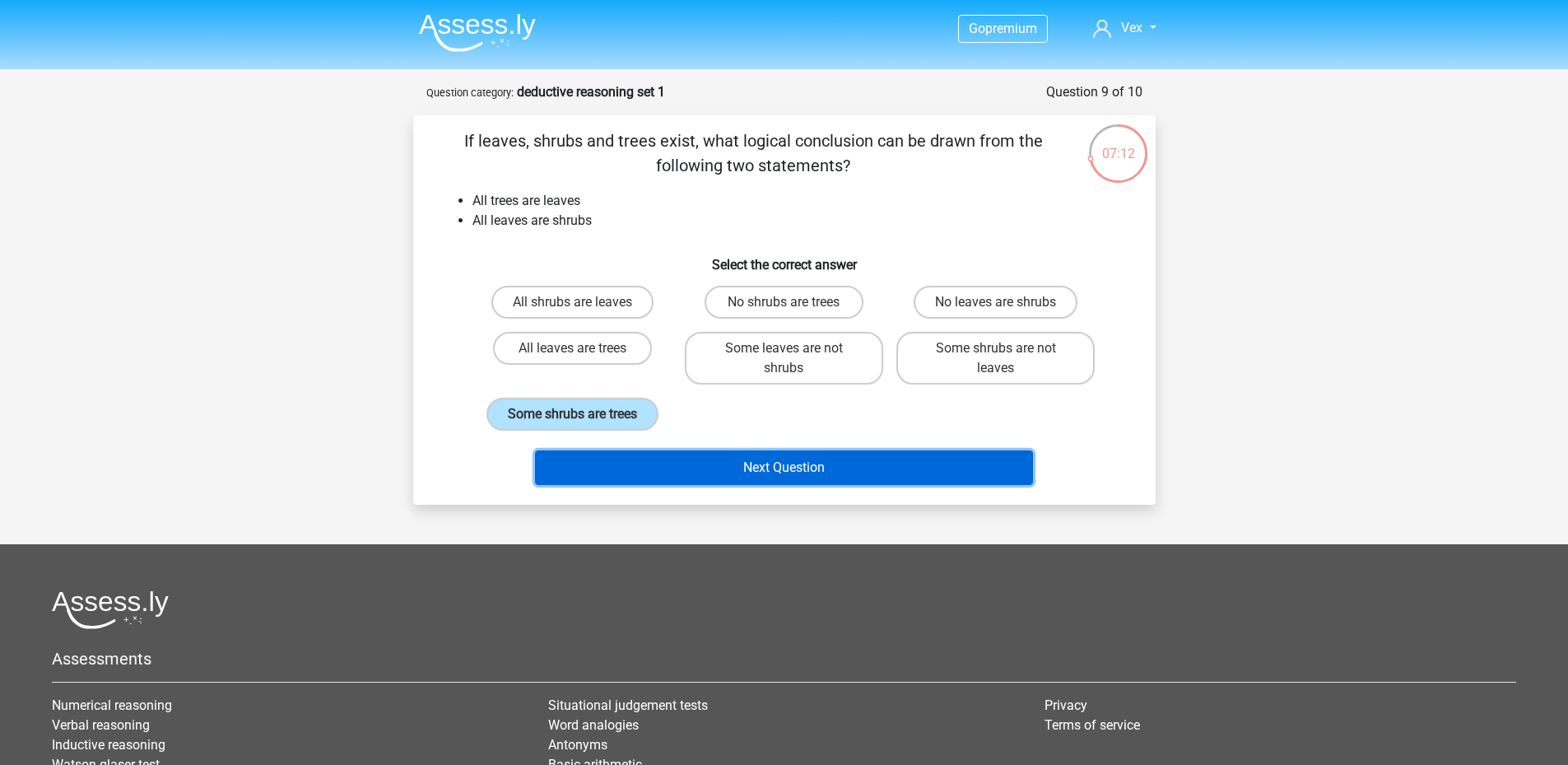
click at [706, 465] on button "Next Question" at bounding box center [784, 468] width 498 height 34
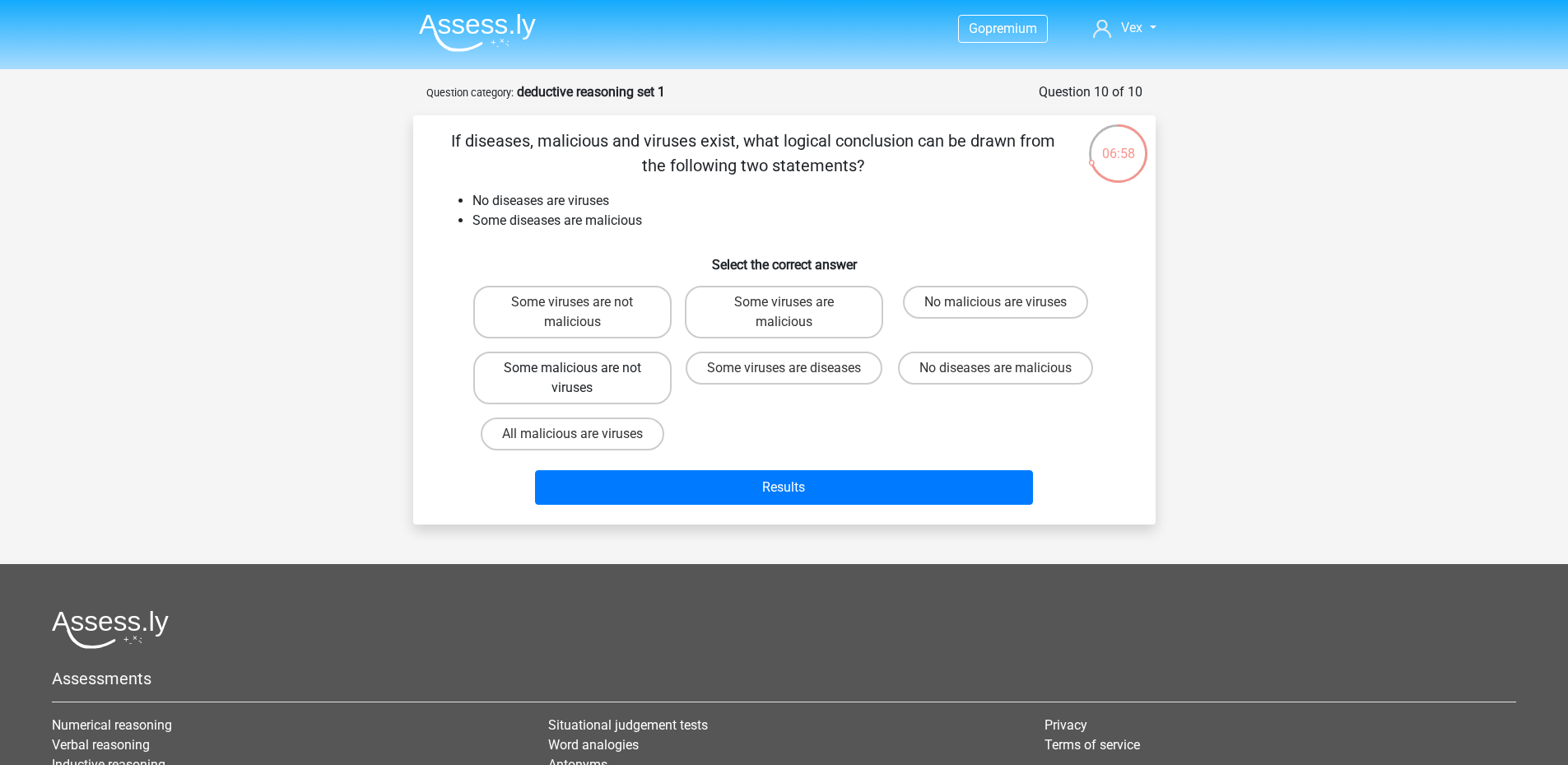
click at [628, 387] on label "Some malicious are not viruses" at bounding box center [572, 378] width 198 height 53
click at [583, 378] on input "Some malicious are not viruses" at bounding box center [577, 374] width 11 height 11
radio input "true"
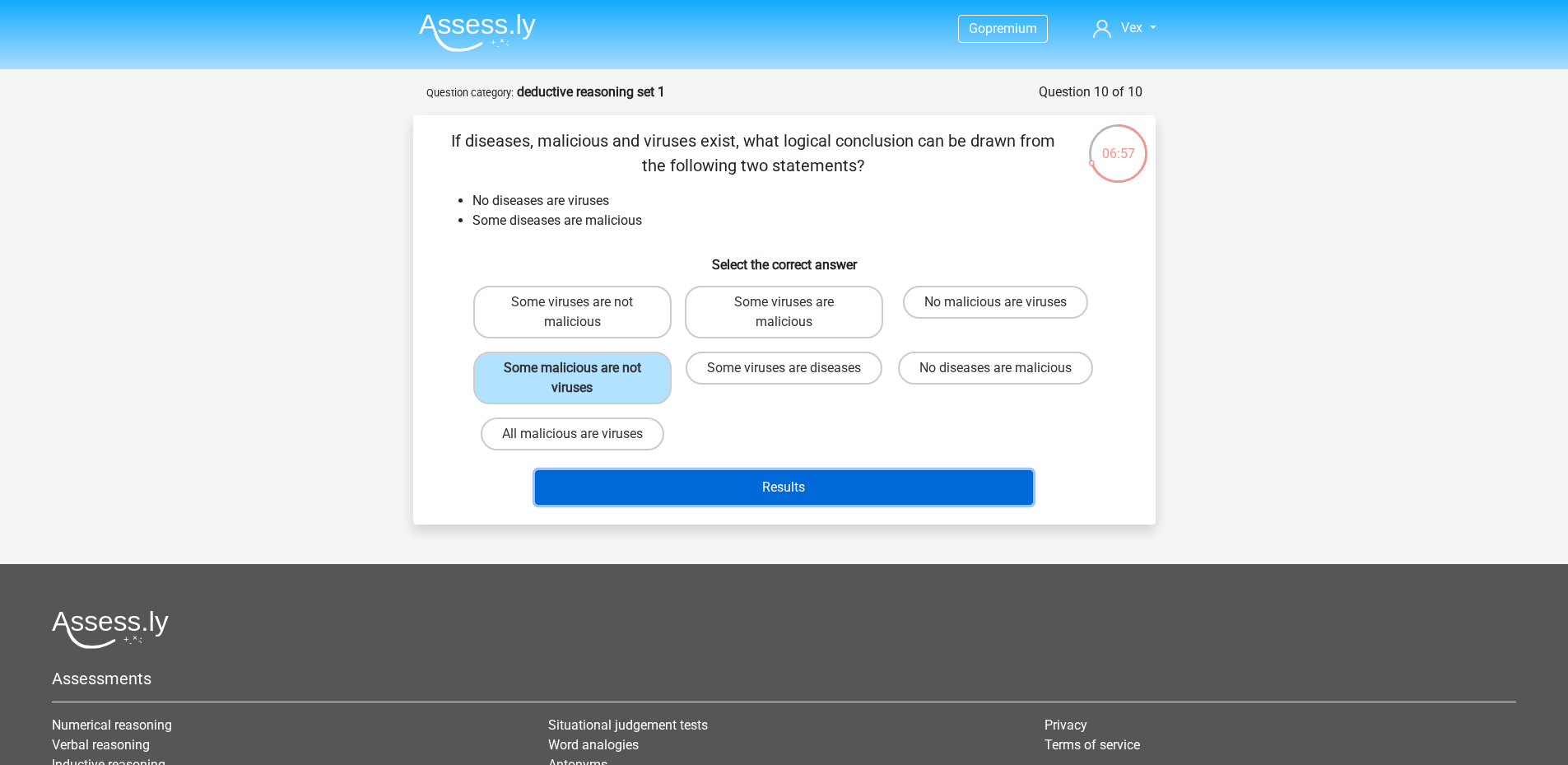
click at [733, 483] on button "Results" at bounding box center [784, 487] width 498 height 34
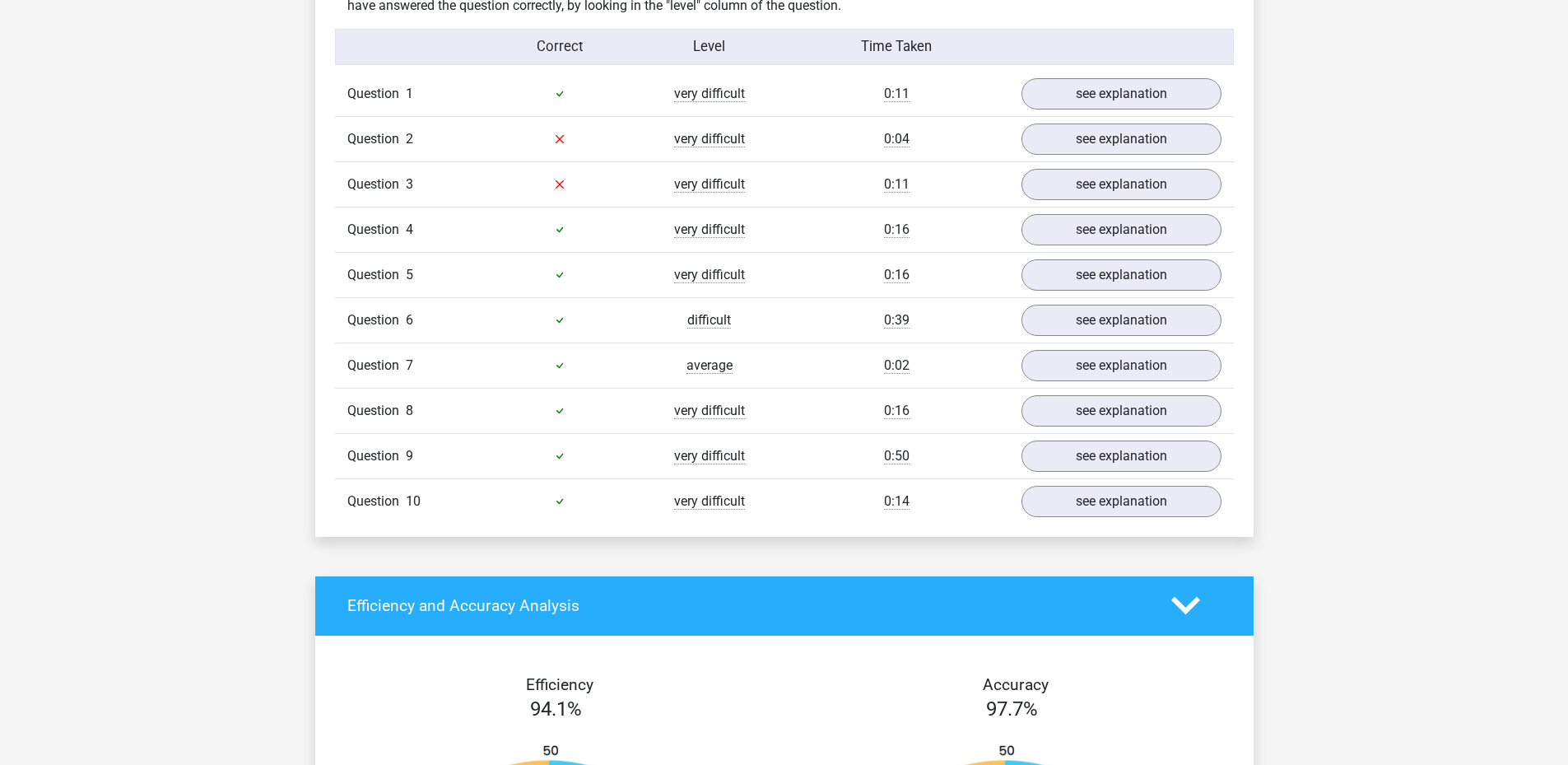
scroll to position [989, 0]
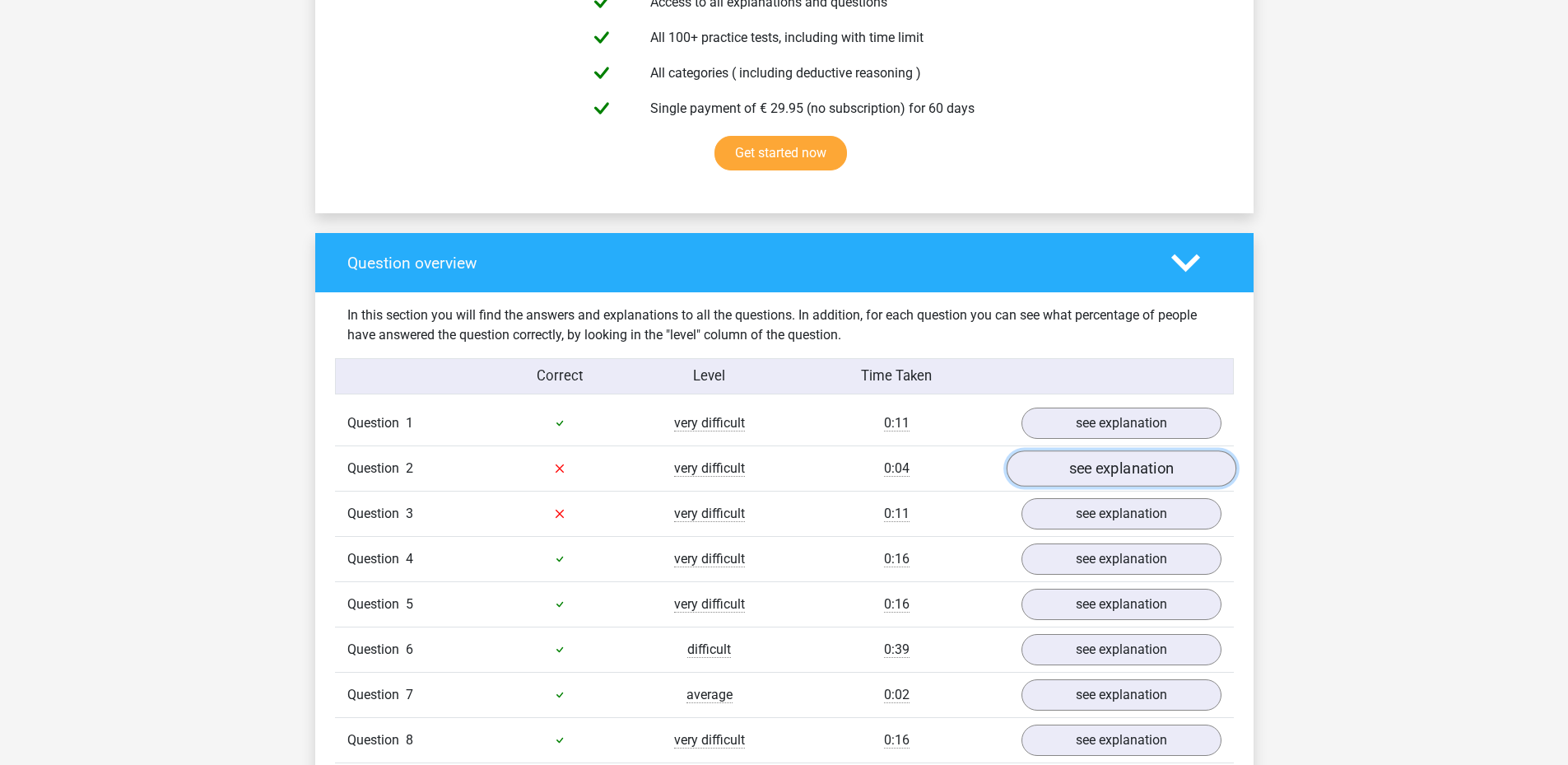
click at [1077, 473] on link "see explanation" at bounding box center [1121, 469] width 230 height 36
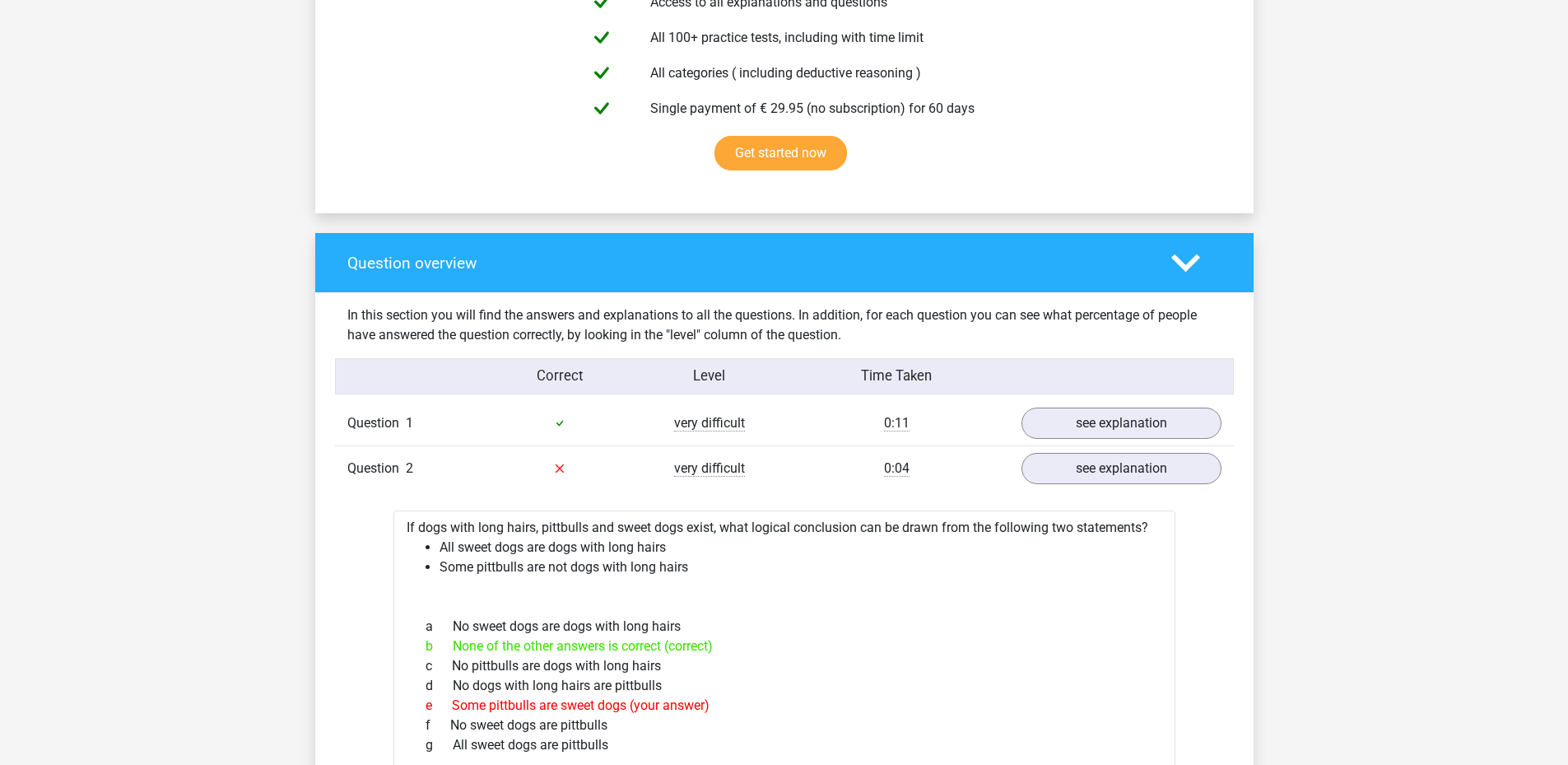
click at [701, 646] on div "b None of the other answers is correct (correct)" at bounding box center [784, 646] width 743 height 20
click at [698, 648] on div "b None of the other answers is correct (correct)" at bounding box center [784, 646] width 743 height 20
click at [685, 705] on div "e Some pittbulls are sweet dogs (your answer)" at bounding box center [784, 706] width 743 height 20
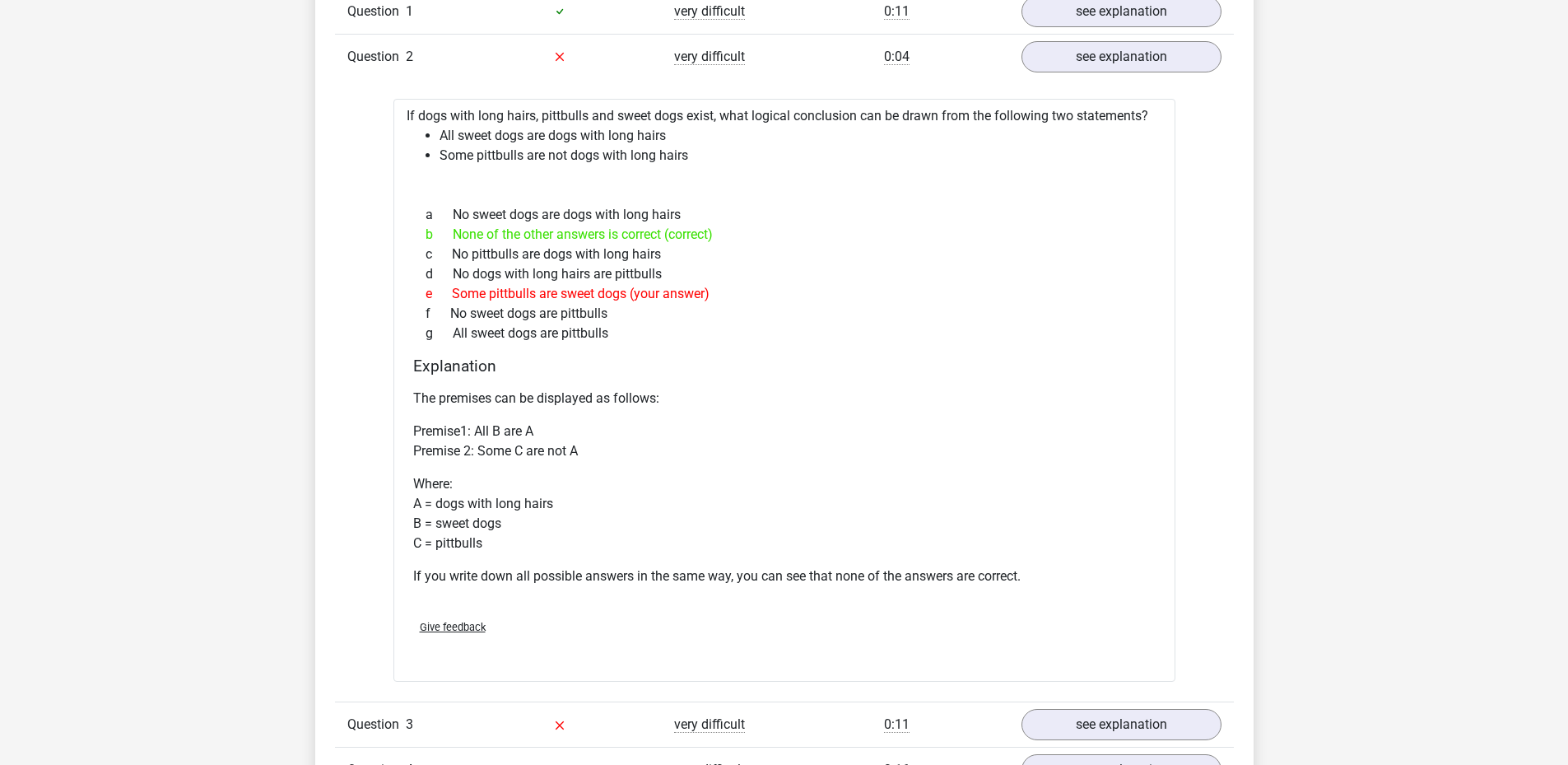
scroll to position [1318, 0]
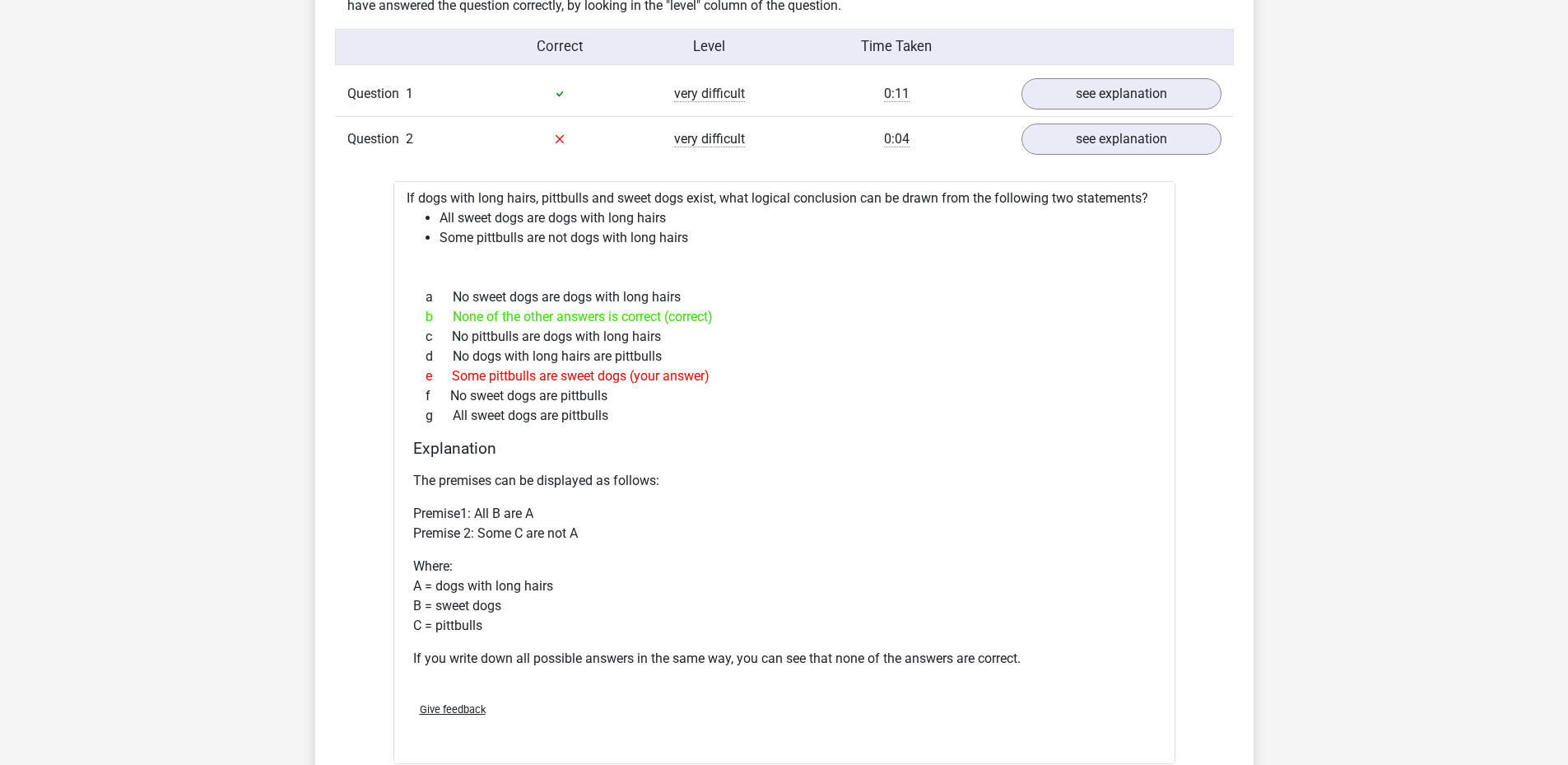
click at [722, 658] on p "If you write down all possible answers in the same way, you can see that none o…" at bounding box center [784, 659] width 743 height 20
click at [723, 660] on p "If you write down all possible answers in the same way, you can see that none o…" at bounding box center [784, 659] width 743 height 20
click at [762, 594] on p "Where: A = dogs with long hairs B = sweet dogs C = pittbulls" at bounding box center [784, 596] width 743 height 79
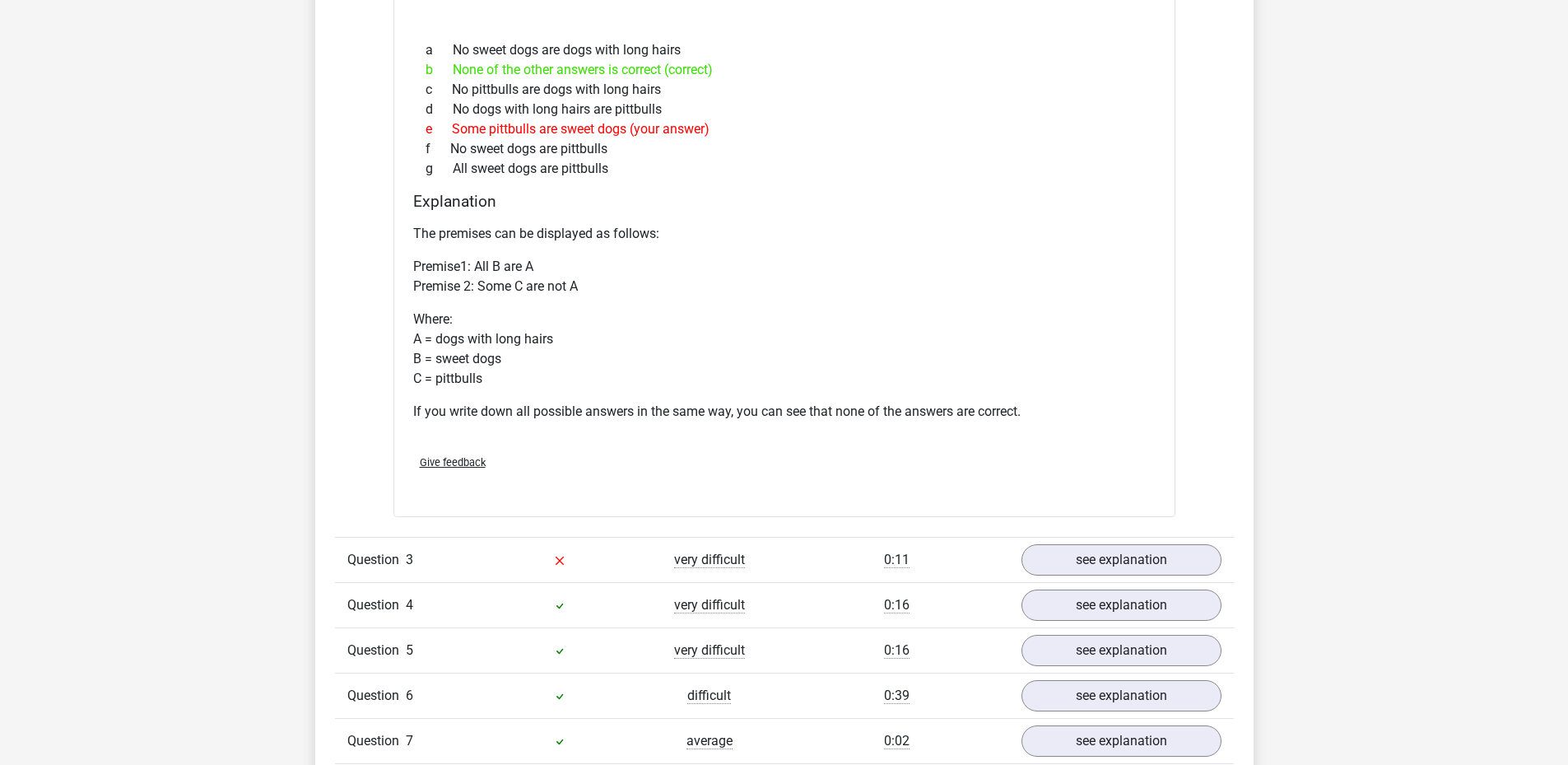
click at [1117, 579] on div "Question 3 very difficult 0:11 see explanation" at bounding box center [784, 559] width 898 height 45
click at [1108, 566] on link "see explanation" at bounding box center [1121, 560] width 230 height 36
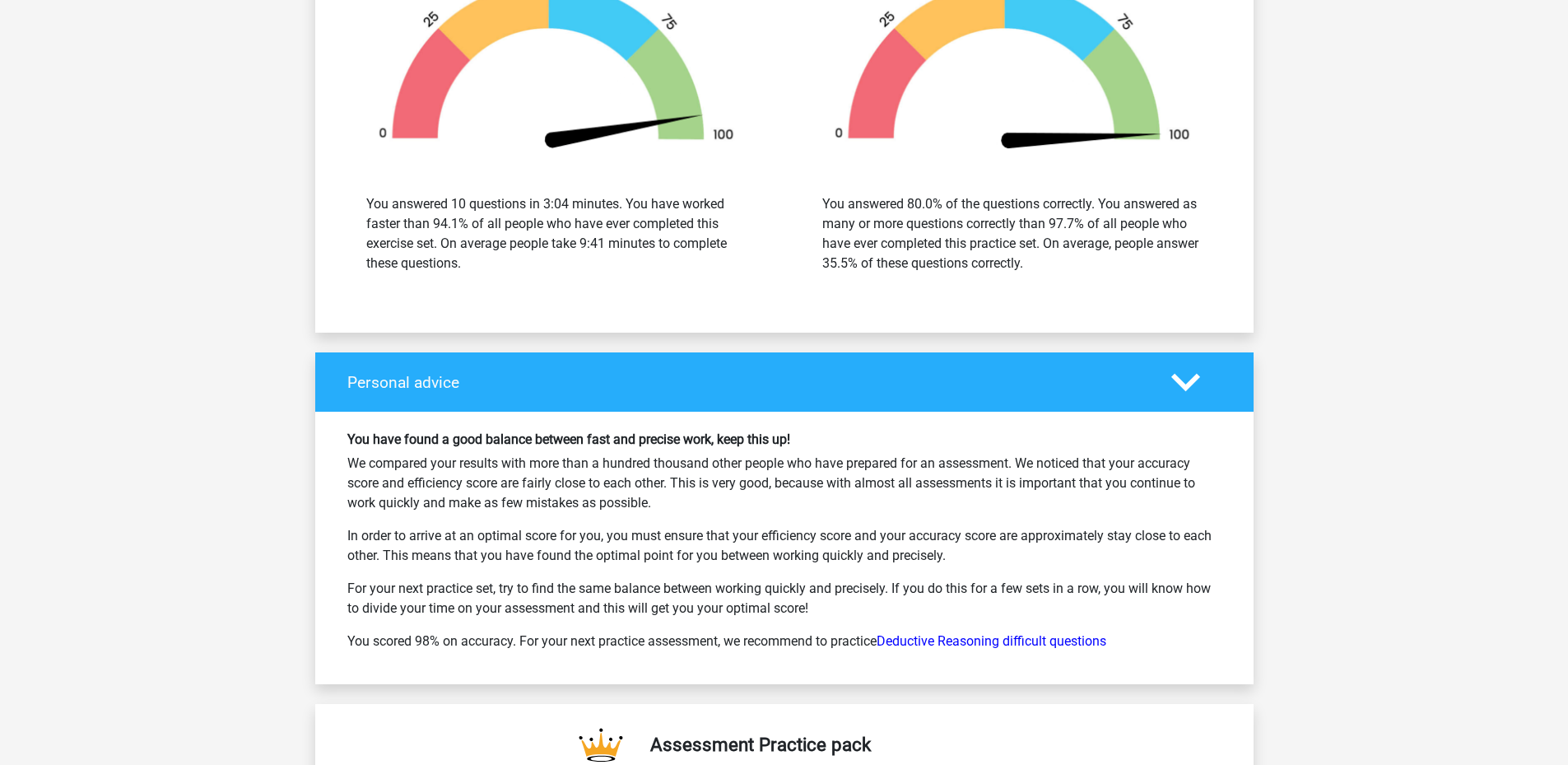
scroll to position [3294, 0]
